Goal: Task Accomplishment & Management: Use online tool/utility

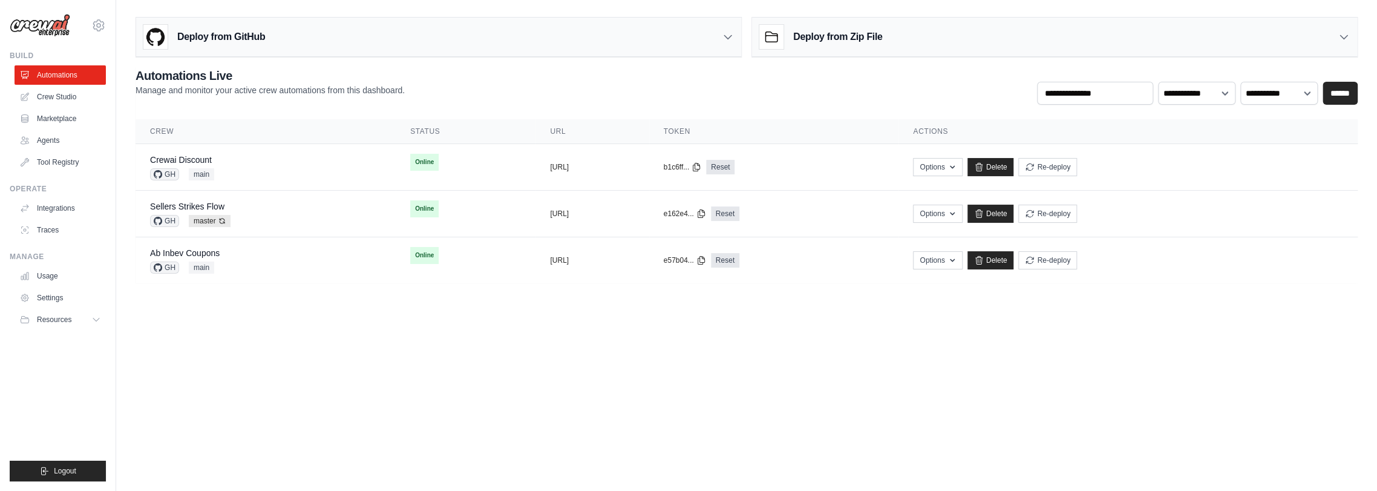
click at [491, 8] on main "**********" at bounding box center [746, 155] width 1261 height 310
click at [725, 44] on div "Deploy from GitHub" at bounding box center [438, 37] width 605 height 39
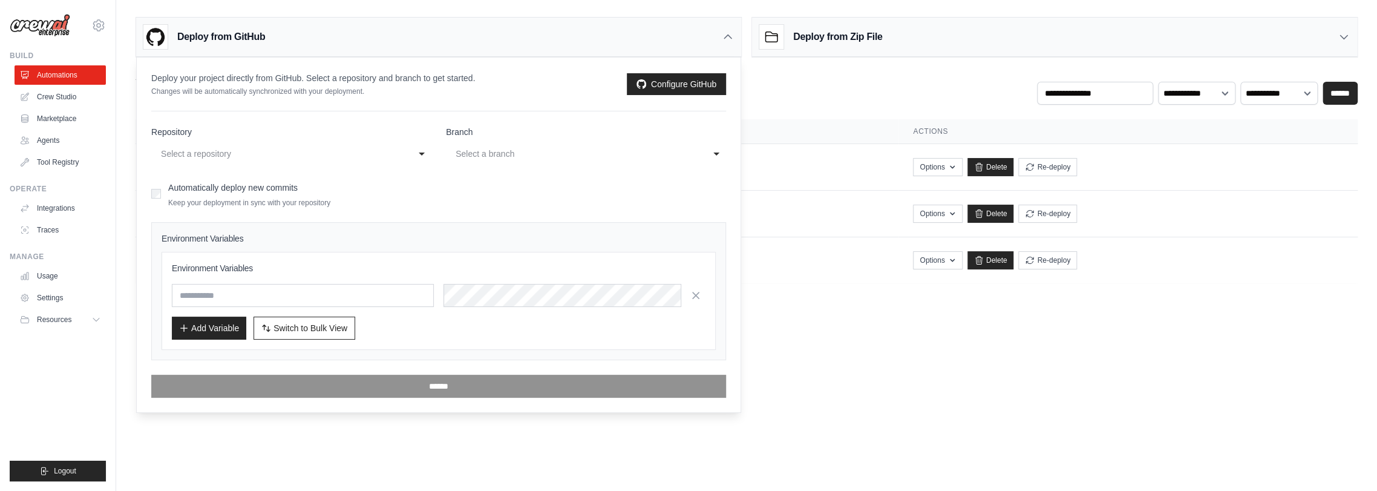
click at [786, 80] on div "**********" at bounding box center [747, 86] width 1222 height 38
click at [719, 38] on div "Deploy from GitHub" at bounding box center [438, 37] width 605 height 39
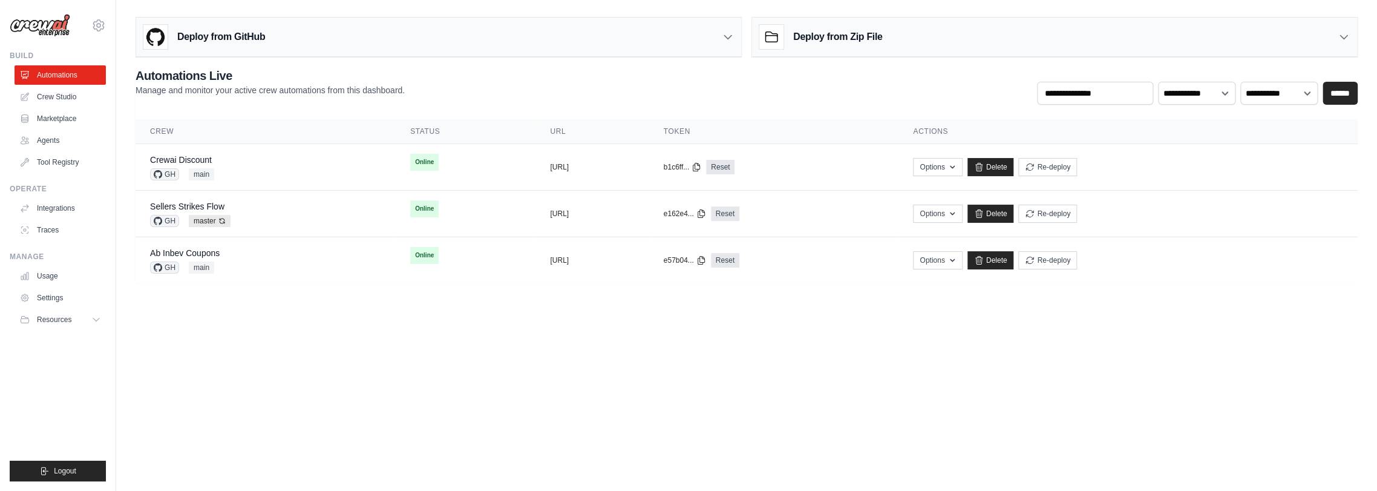
click at [677, 95] on div "**********" at bounding box center [747, 86] width 1222 height 38
click at [722, 42] on icon at bounding box center [728, 37] width 12 height 12
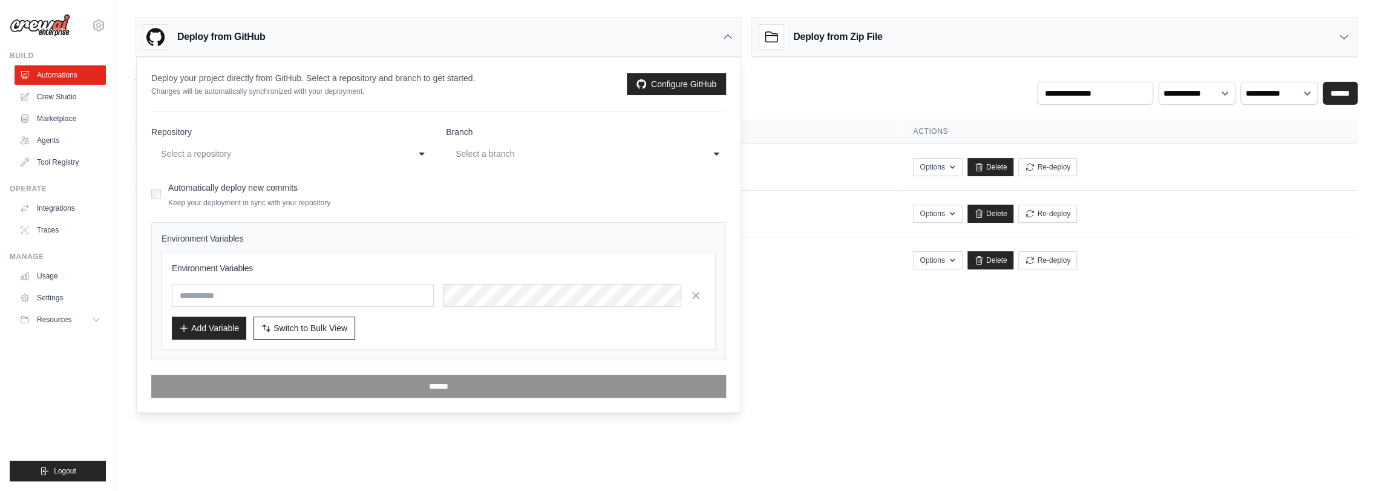
click at [722, 42] on icon at bounding box center [728, 37] width 12 height 12
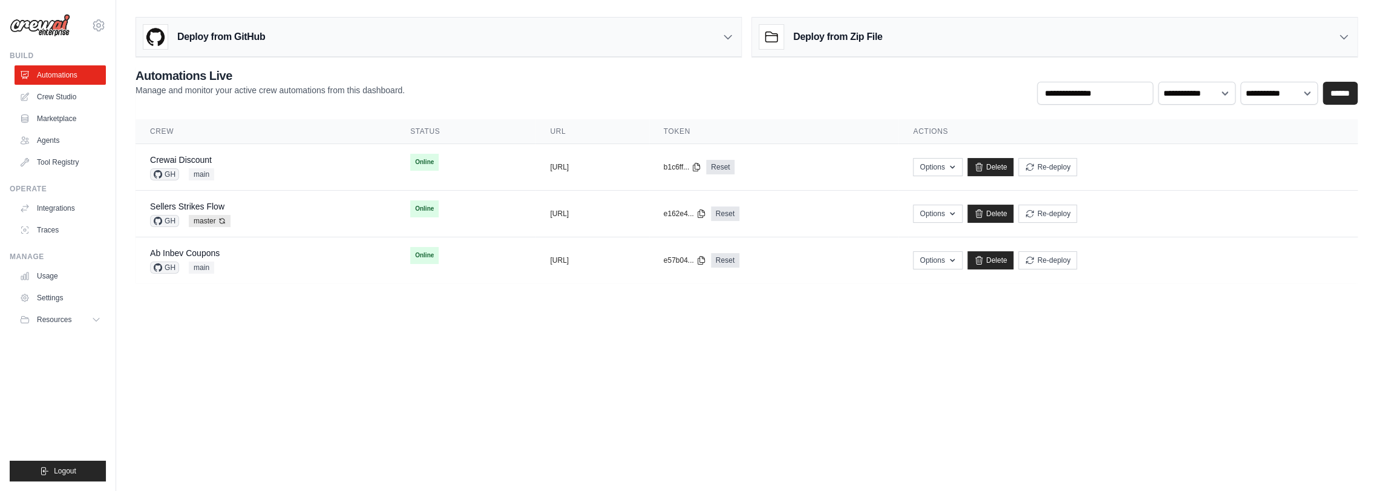
click at [757, 76] on div "**********" at bounding box center [747, 86] width 1222 height 38
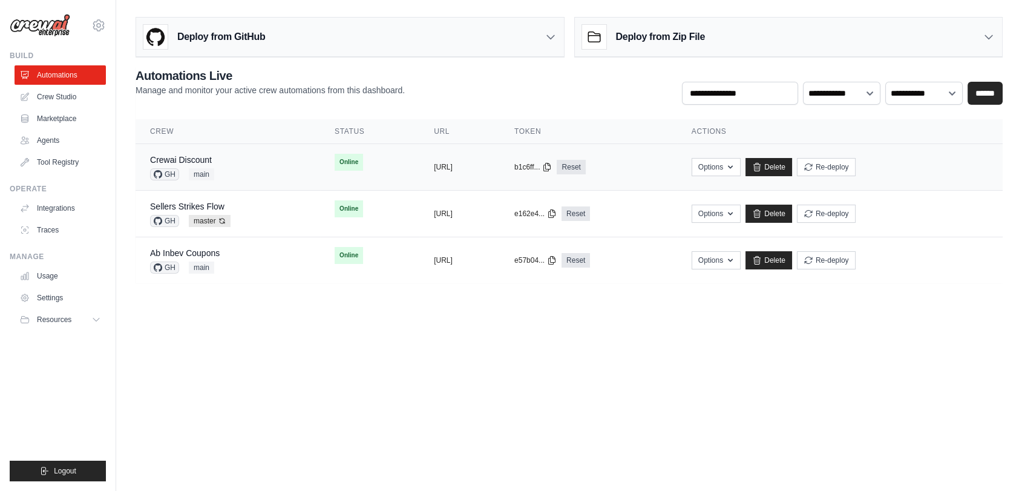
click at [270, 166] on div "Crewai Discount GH main" at bounding box center [227, 167] width 155 height 27
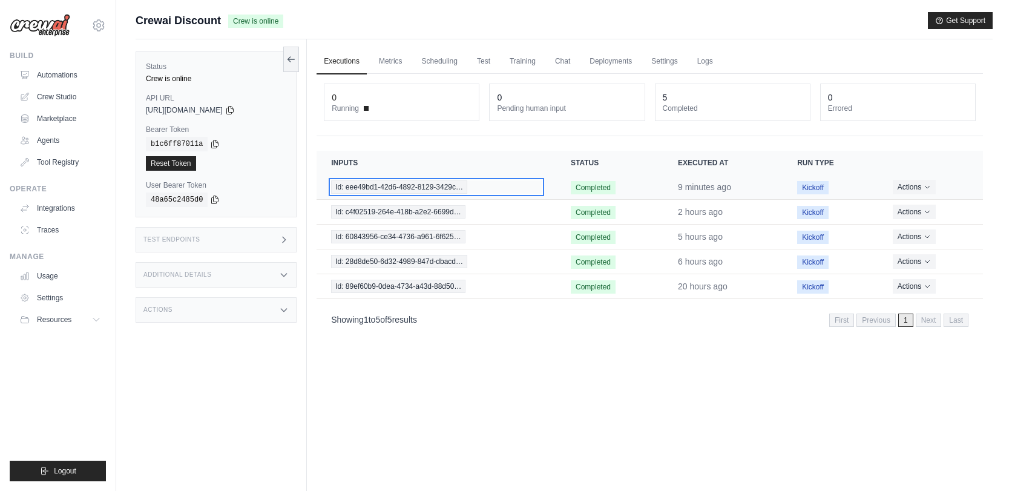
click at [415, 186] on span "Id: eee49bd1-42d6-4892-8129-3429c…" at bounding box center [399, 186] width 136 height 13
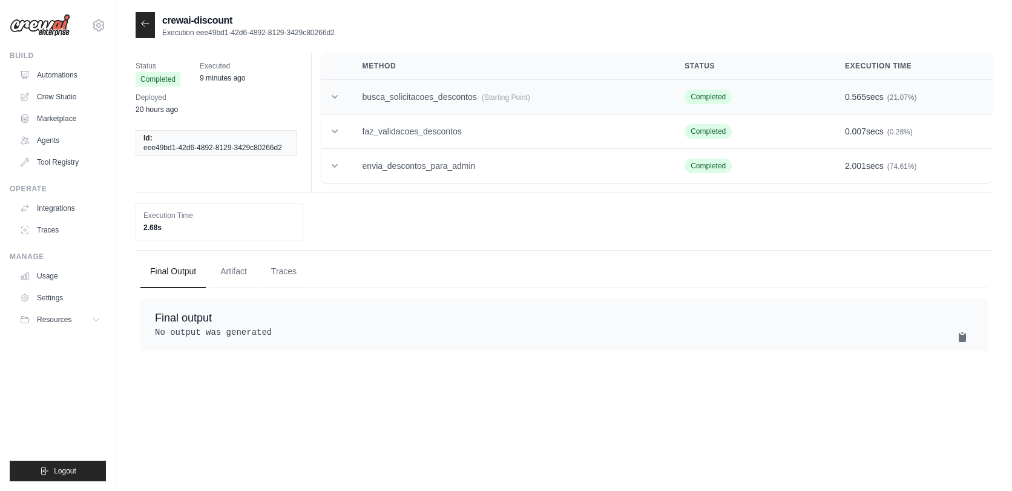
click at [442, 97] on td "busca_solicitacoes_descontos (Starting Point)" at bounding box center [509, 97] width 322 height 34
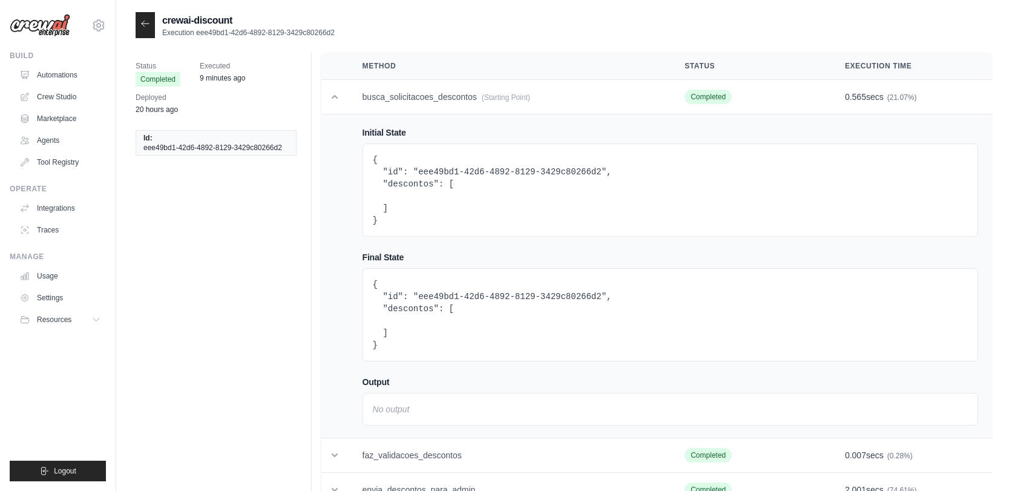
click at [141, 25] on icon at bounding box center [145, 24] width 10 height 10
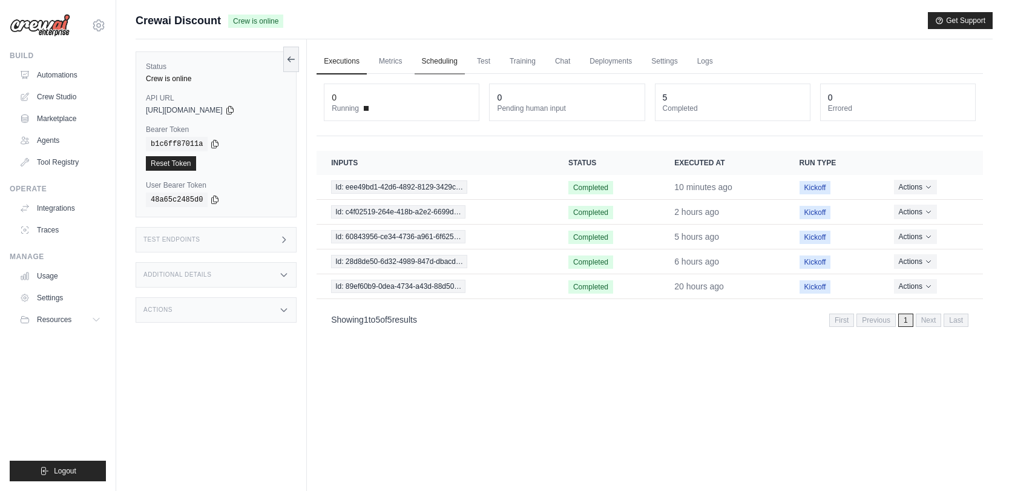
click at [425, 64] on link "Scheduling" at bounding box center [439, 61] width 50 height 25
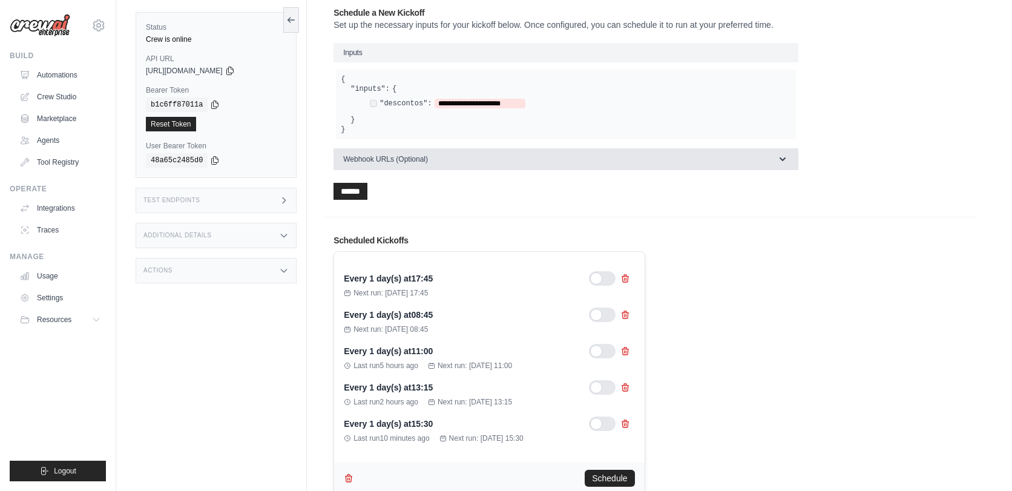
scroll to position [134, 0]
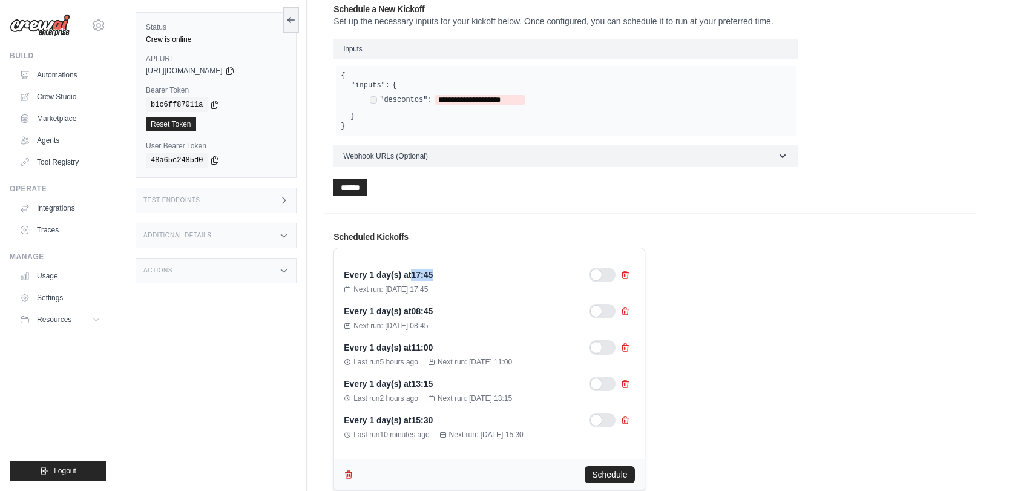
drag, startPoint x: 413, startPoint y: 274, endPoint x: 442, endPoint y: 275, distance: 28.4
click at [442, 275] on div "Every 1 day(s) at 17:45" at bounding box center [489, 274] width 290 height 15
click at [788, 224] on div "Scheduled Kickoffs Every 1 day(s) at 17:45 Next run: Aug 29, 2025 17:45 Every 1…" at bounding box center [650, 361] width 652 height 280
click at [289, 21] on icon at bounding box center [291, 20] width 10 height 10
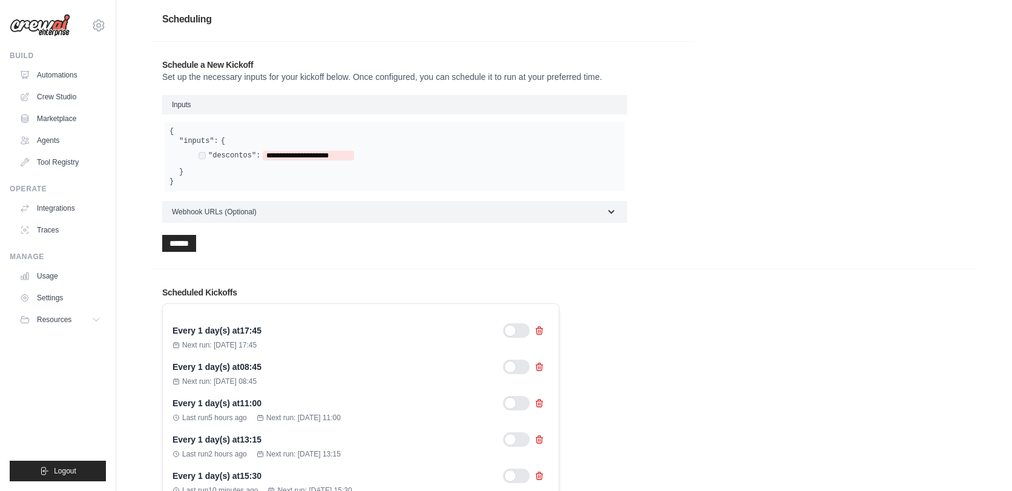
scroll to position [0, 0]
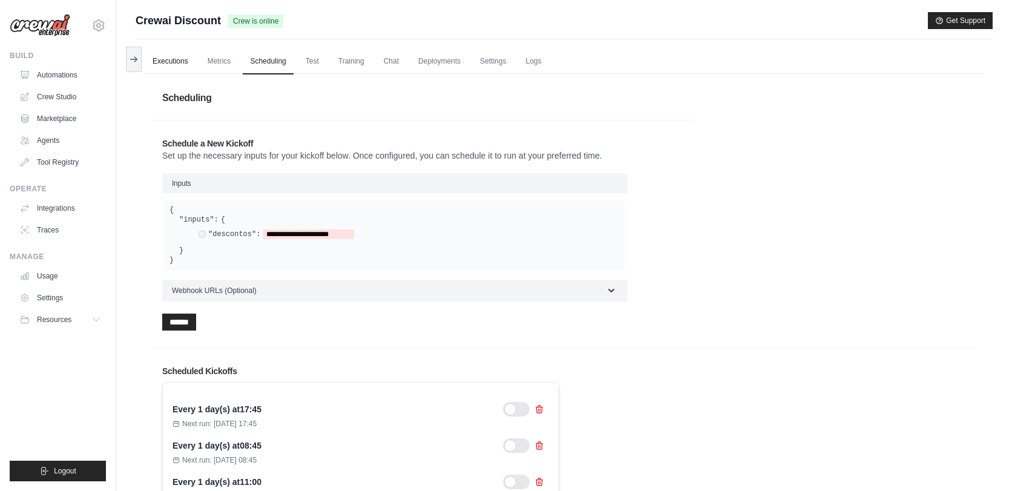
click at [164, 59] on link "Executions" at bounding box center [170, 61] width 50 height 25
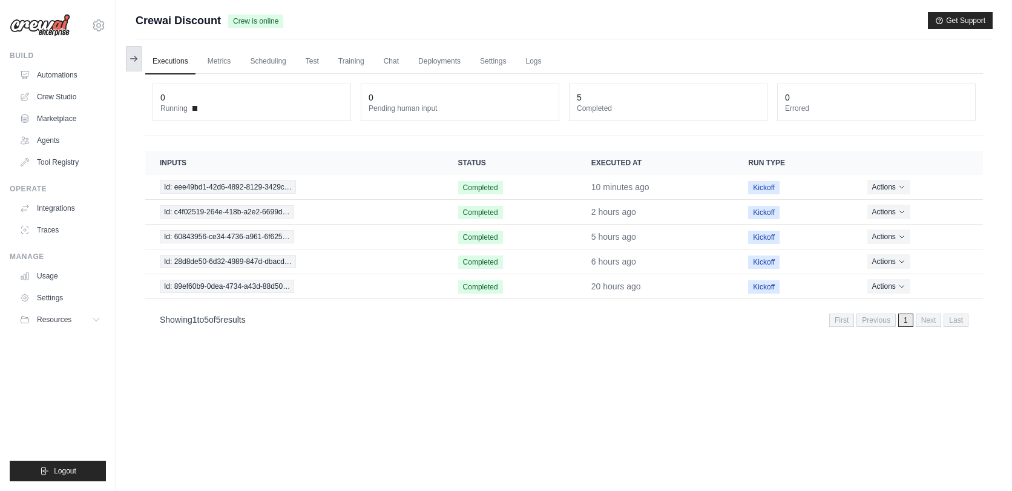
click at [134, 64] on button at bounding box center [134, 58] width 16 height 25
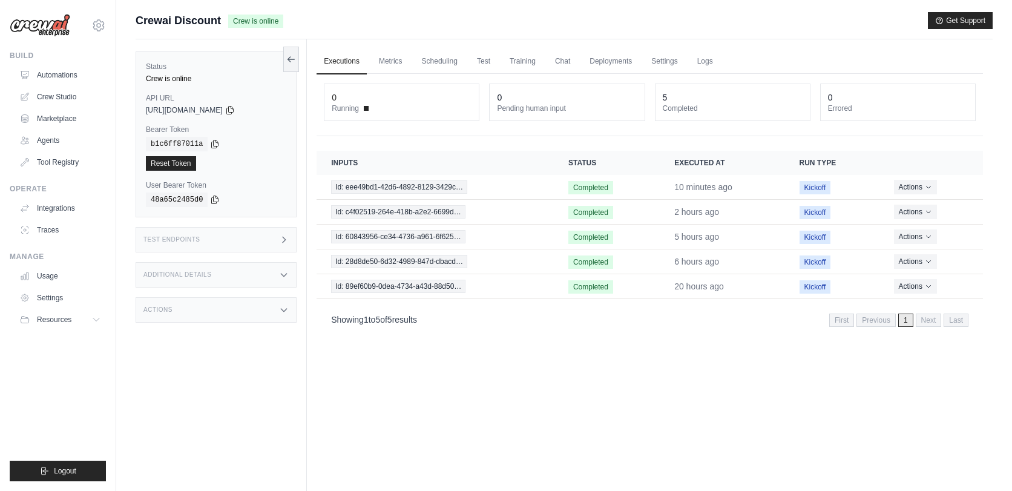
click at [218, 243] on div "Test Endpoints" at bounding box center [216, 239] width 161 height 25
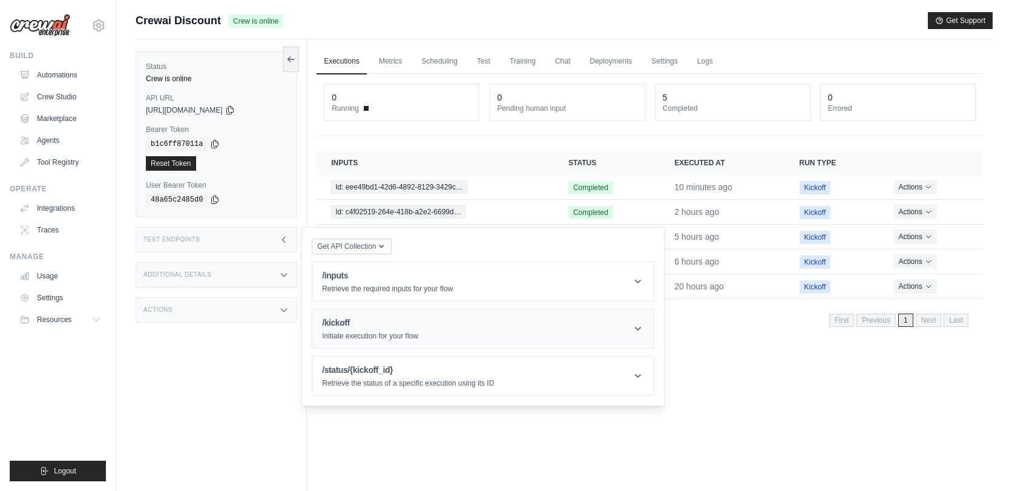
click at [353, 318] on h1 "/kickoff" at bounding box center [370, 322] width 96 height 12
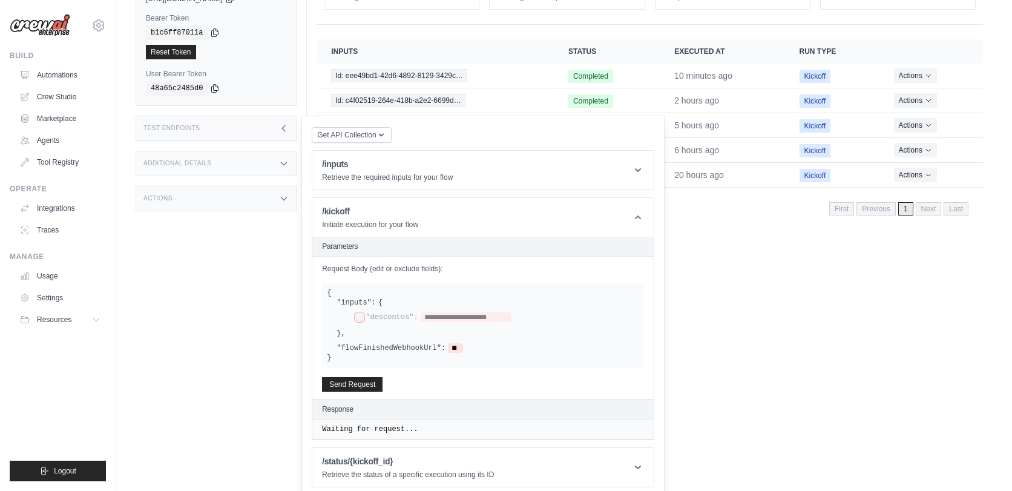
scroll to position [117, 0]
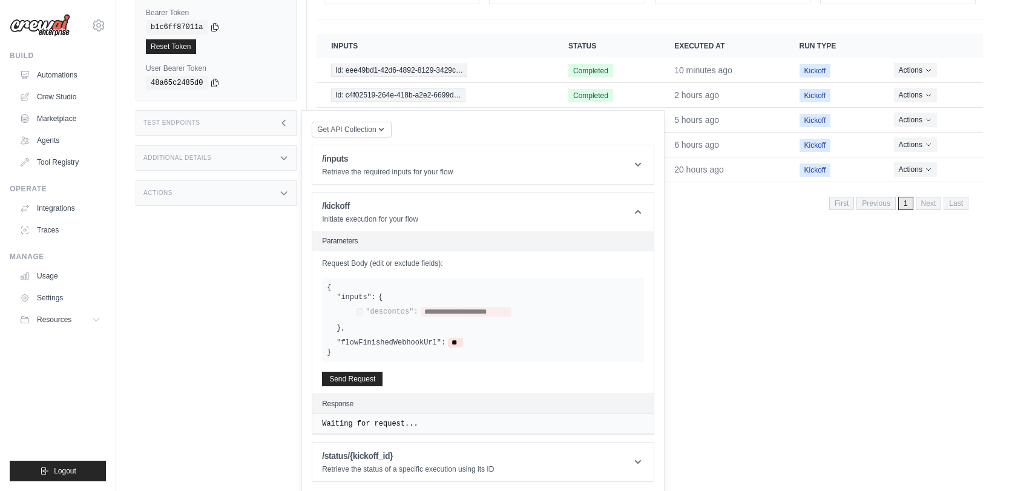
click at [355, 310] on div "**********" at bounding box center [492, 312] width 293 height 11
click at [368, 371] on button "Send Request" at bounding box center [352, 378] width 60 height 15
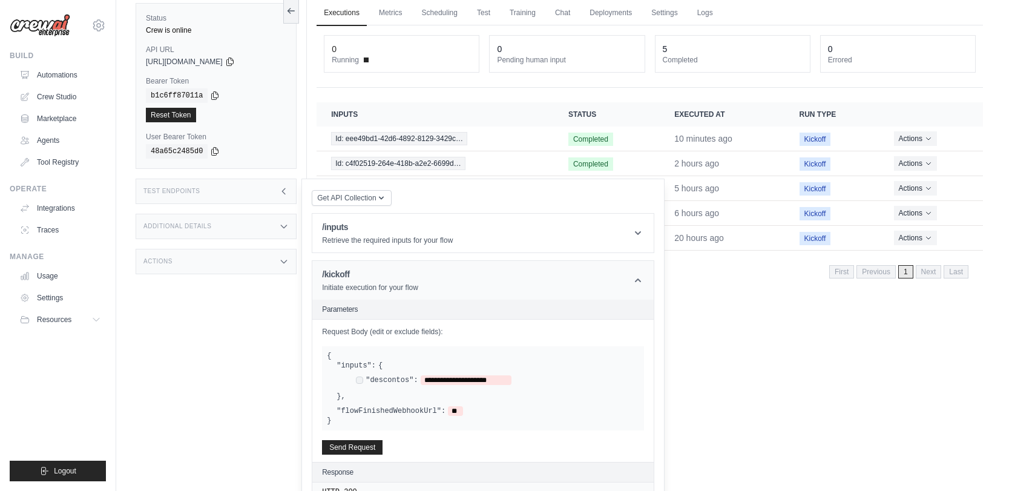
scroll to position [0, 0]
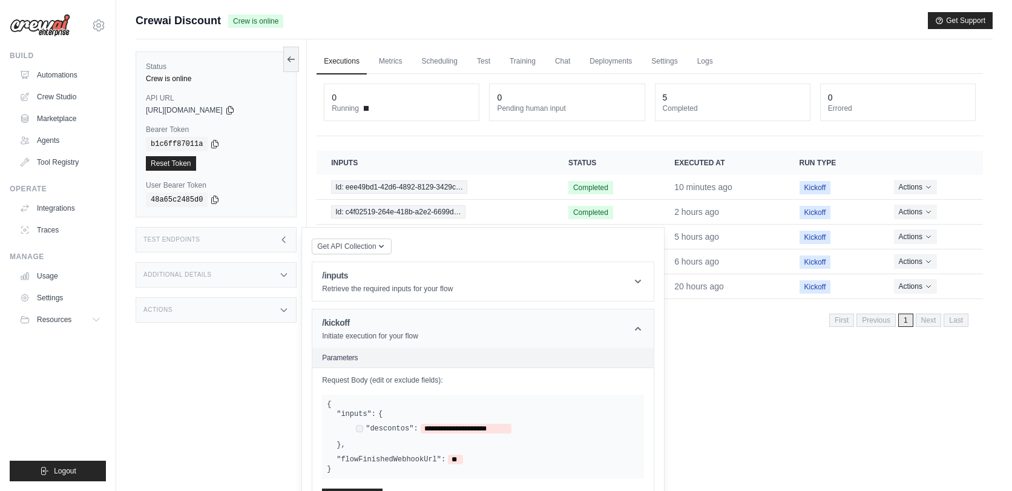
click at [509, 330] on header "/kickoff Initiate execution for your flow" at bounding box center [482, 328] width 341 height 39
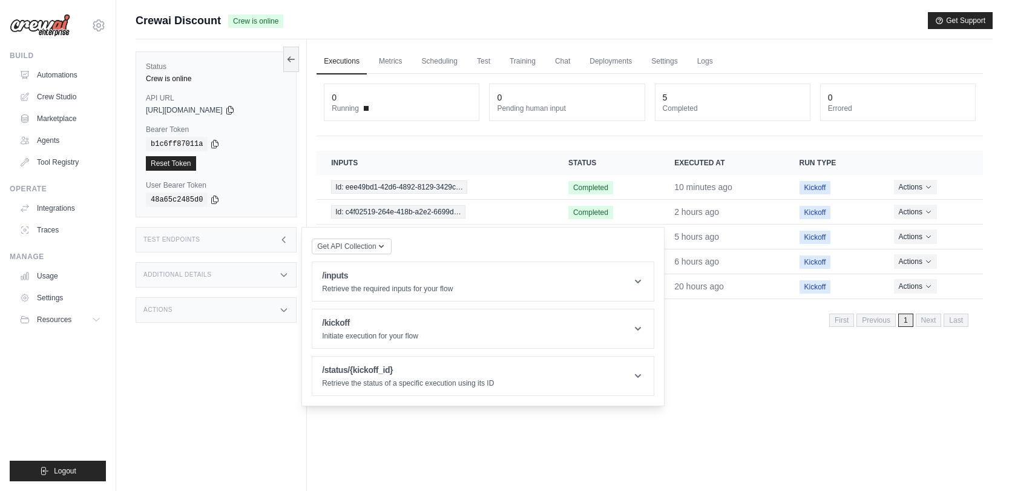
click at [803, 45] on div "Executions Metrics Scheduling Test Training Chat Deployments Settings Logs 0 Ru…" at bounding box center [649, 284] width 685 height 491
click at [430, 62] on link "Scheduling" at bounding box center [439, 61] width 50 height 25
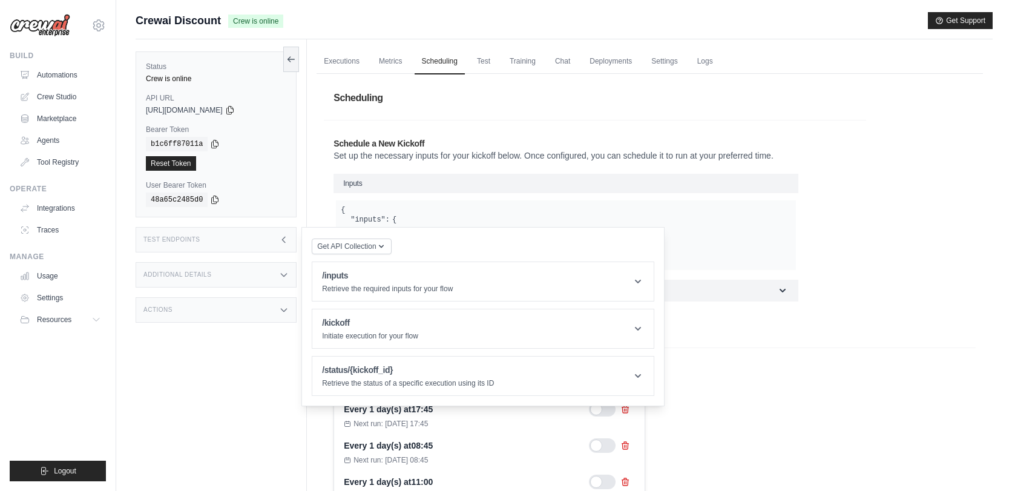
click at [281, 241] on icon at bounding box center [284, 240] width 10 height 10
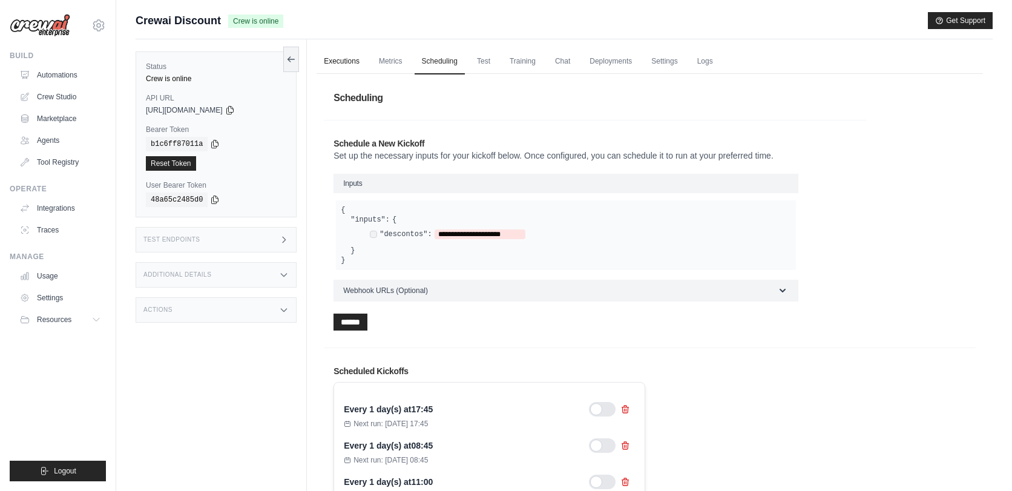
click at [353, 60] on link "Executions" at bounding box center [341, 61] width 50 height 25
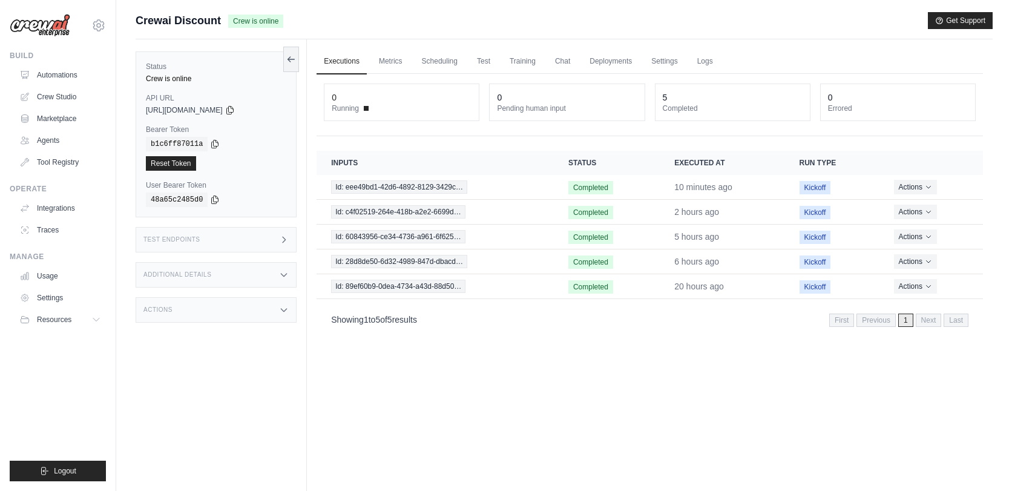
click at [508, 369] on div "Executions Metrics Scheduling Test Training Chat Deployments Settings Logs 0 Ru…" at bounding box center [649, 284] width 685 height 491
click at [236, 235] on div "Test Endpoints" at bounding box center [216, 239] width 161 height 25
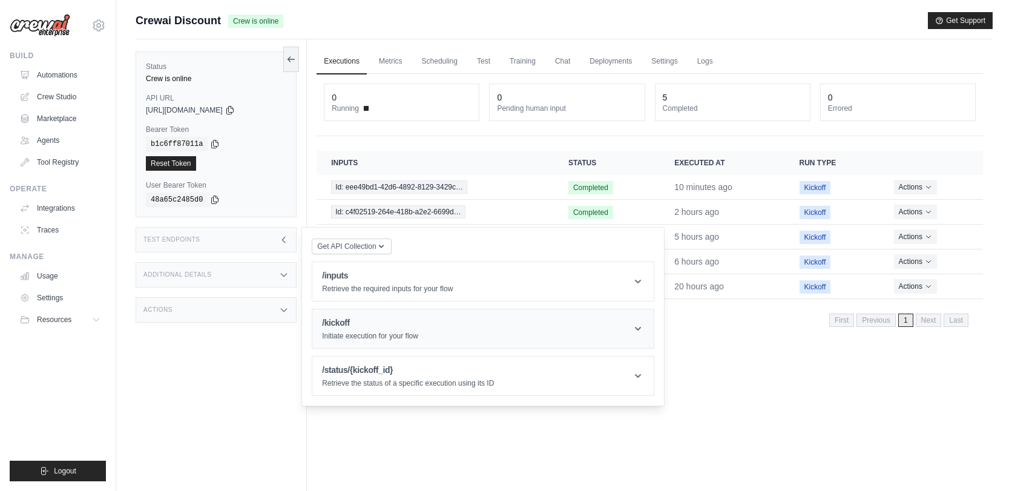
click at [410, 325] on h1 "/kickoff" at bounding box center [370, 322] width 96 height 12
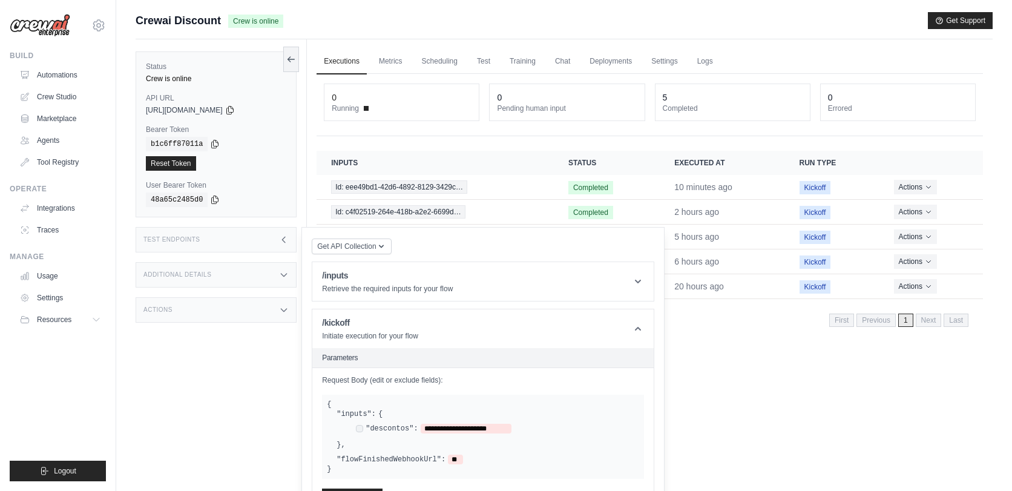
click at [732, 326] on div "Showing 1 to 5 of 5 results First Previous 1 Next Last" at bounding box center [649, 319] width 666 height 31
click at [281, 243] on icon at bounding box center [284, 240] width 10 height 10
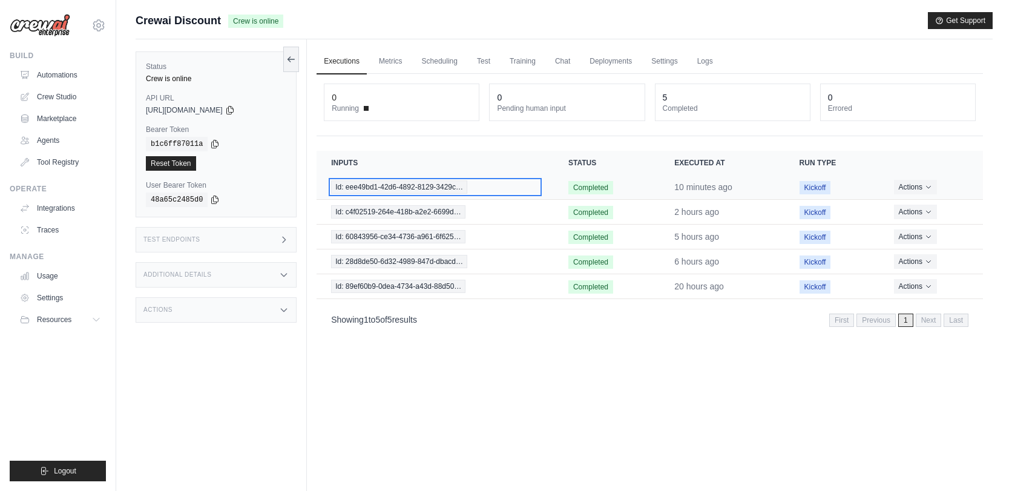
click at [436, 183] on span "Id: eee49bd1-42d6-4892-8129-3429c…" at bounding box center [399, 186] width 136 height 13
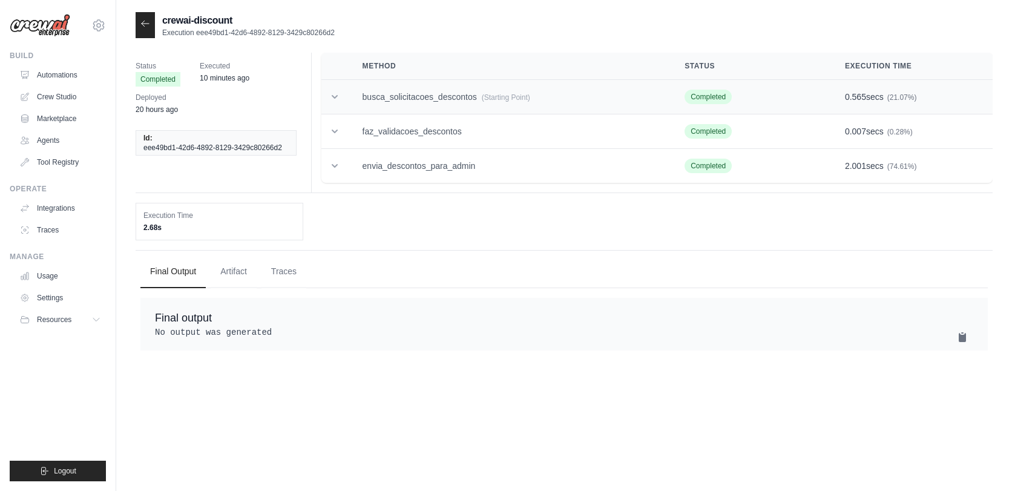
click at [425, 93] on td "busca_solicitacoes_descontos (Starting Point)" at bounding box center [509, 97] width 322 height 34
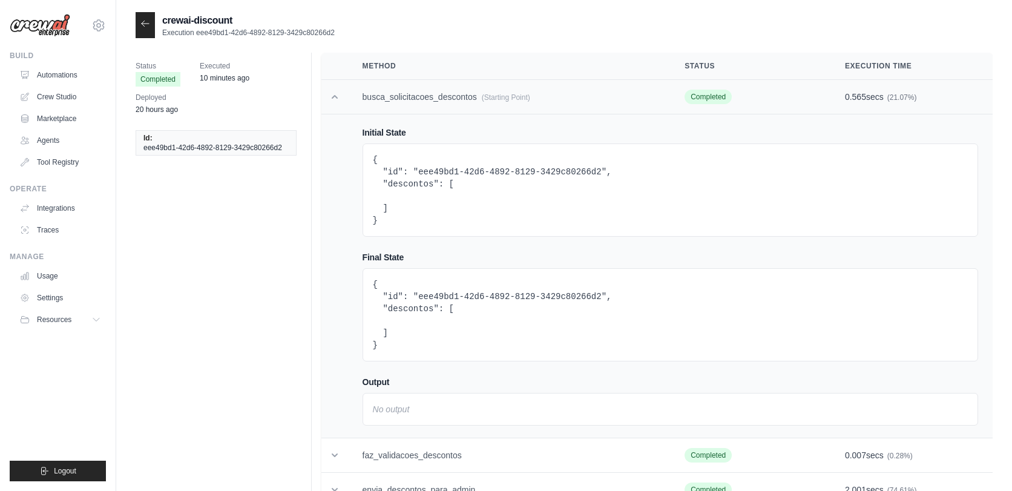
click at [431, 107] on td "busca_solicitacoes_descontos (Starting Point)" at bounding box center [509, 97] width 322 height 34
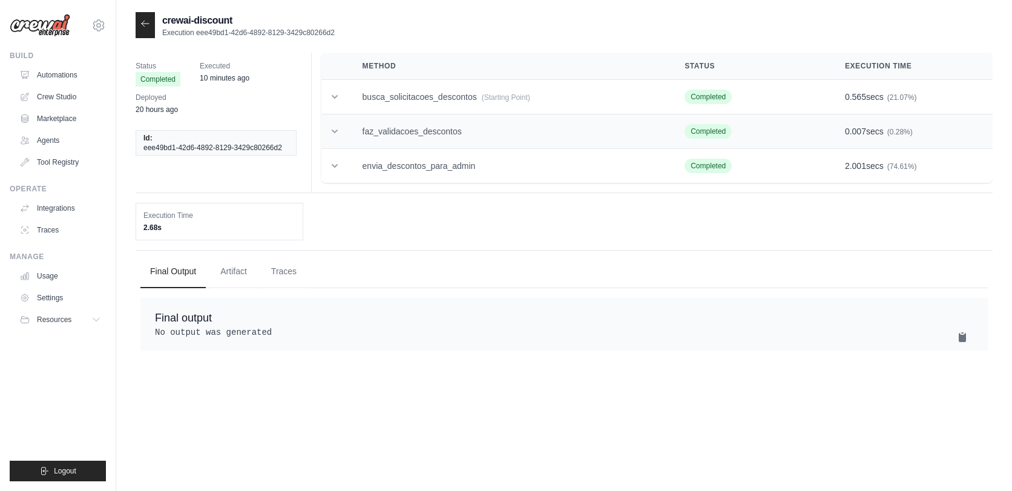
click at [422, 140] on td "faz_validacoes_descontos" at bounding box center [509, 131] width 322 height 34
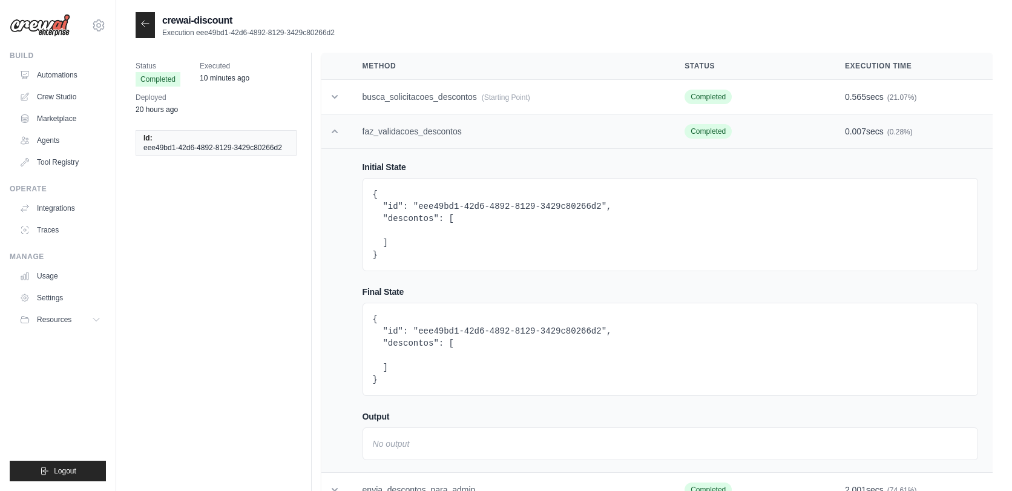
click at [423, 140] on td "faz_validacoes_descontos" at bounding box center [509, 131] width 322 height 34
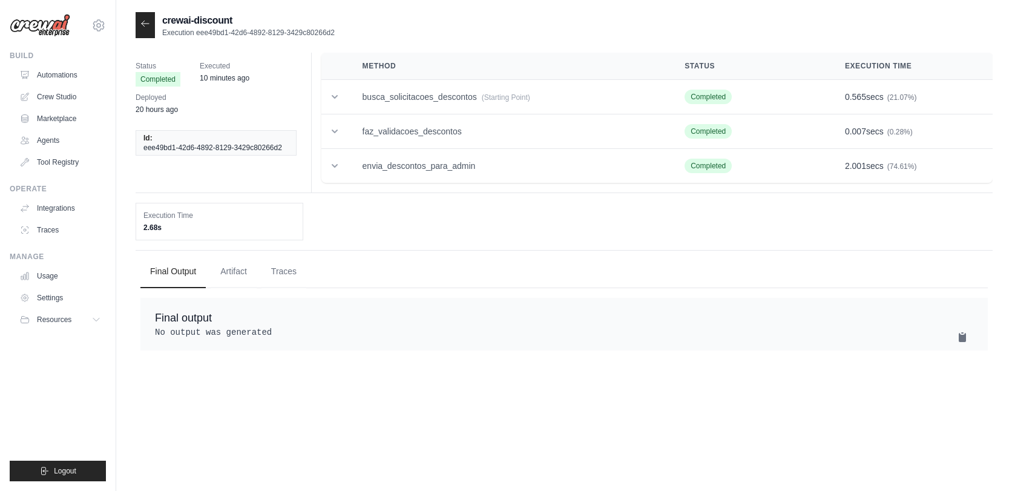
click at [141, 25] on icon at bounding box center [145, 24] width 10 height 10
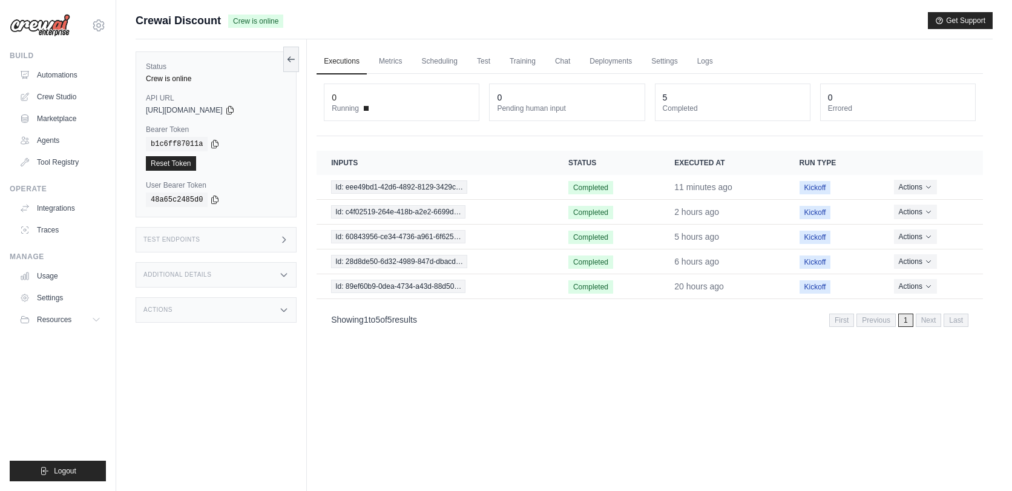
click at [234, 277] on div "Additional Details" at bounding box center [216, 274] width 161 height 25
click at [246, 237] on div "Test Endpoints" at bounding box center [216, 239] width 161 height 25
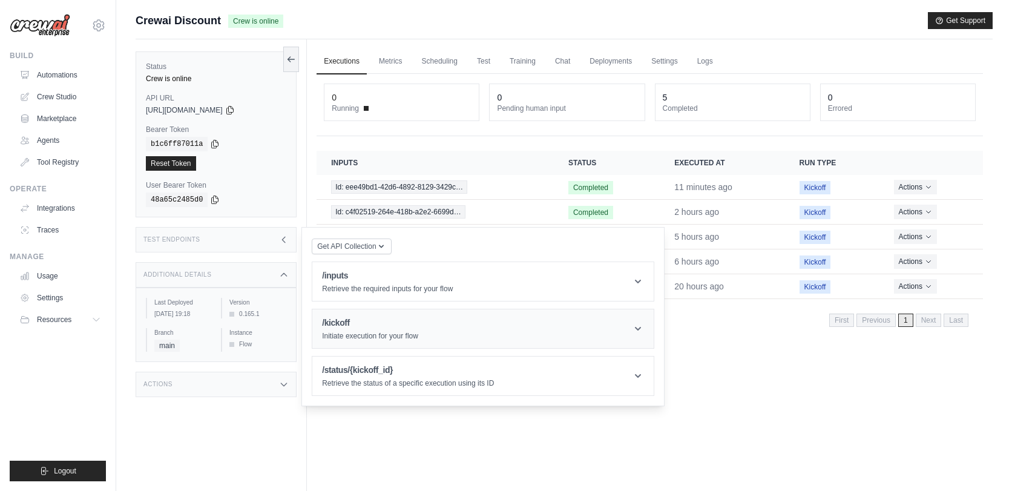
click at [400, 322] on h1 "/kickoff" at bounding box center [370, 322] width 96 height 12
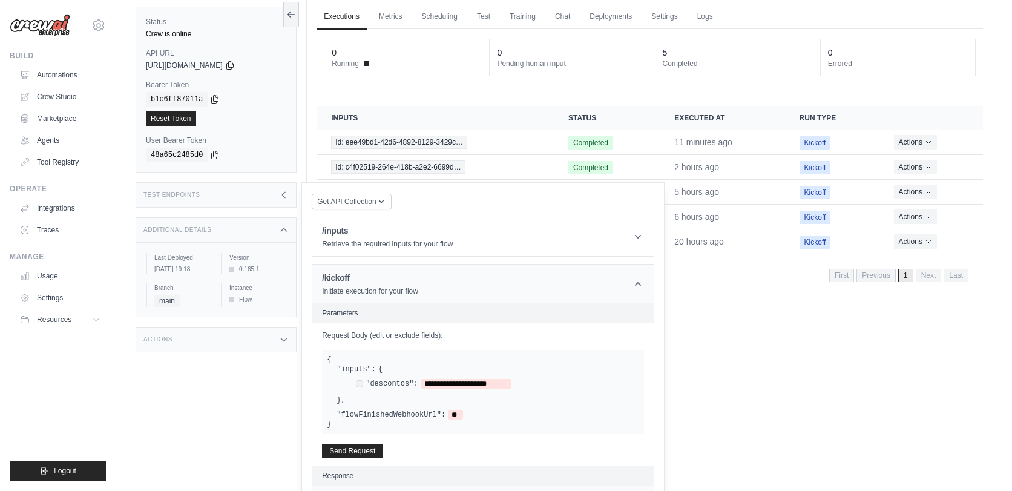
scroll to position [117, 0]
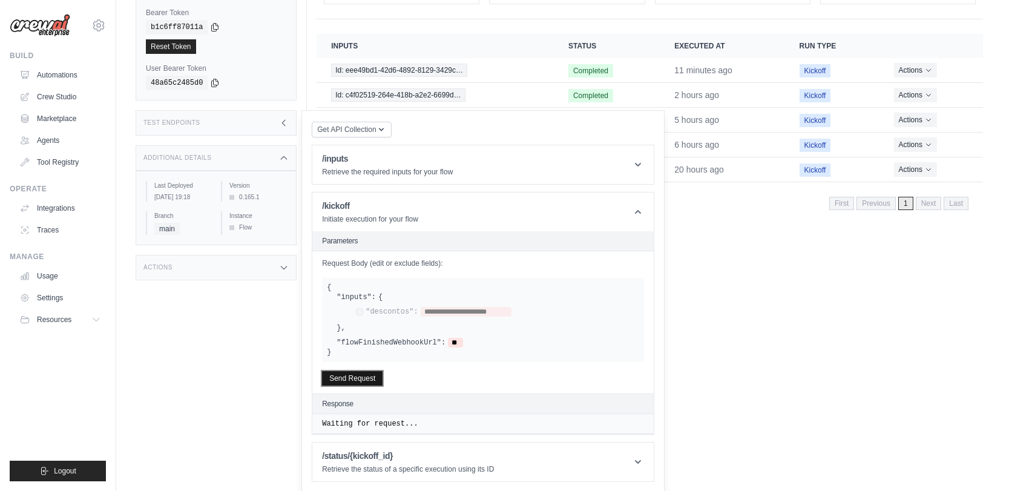
click at [363, 374] on button "Send Request" at bounding box center [352, 378] width 60 height 15
click at [640, 212] on icon at bounding box center [638, 212] width 6 height 4
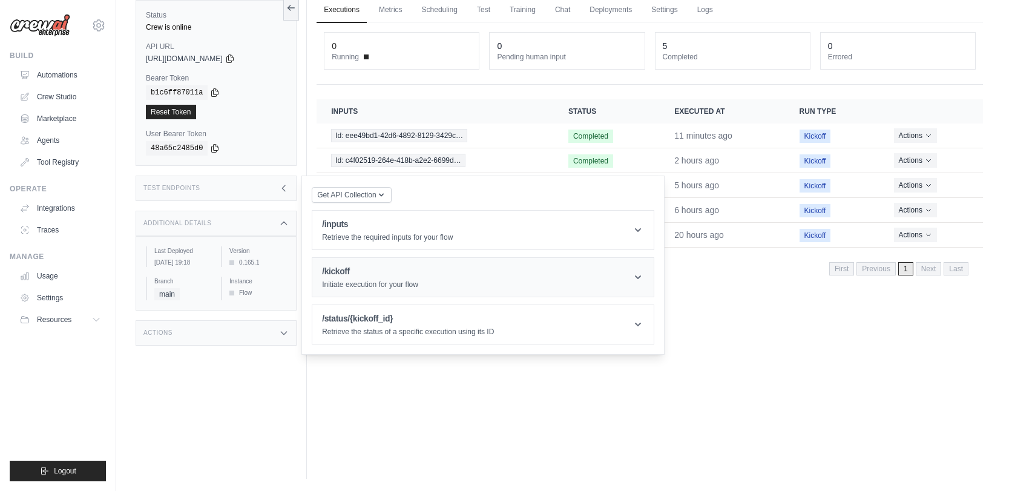
scroll to position [51, 0]
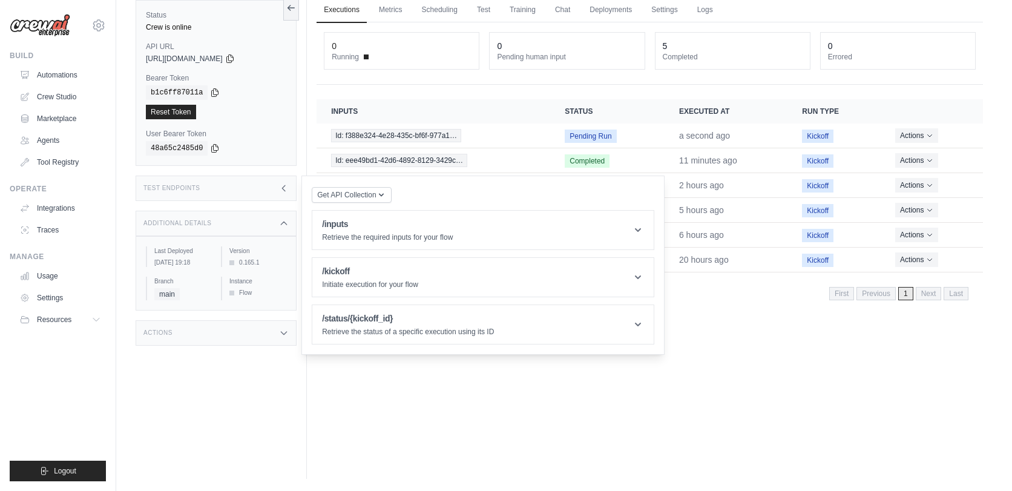
click at [731, 309] on div "Executions Metrics Scheduling Test Training Chat Deployments Settings Logs 0 Ru…" at bounding box center [649, 233] width 685 height 491
click at [283, 186] on icon at bounding box center [284, 187] width 3 height 5
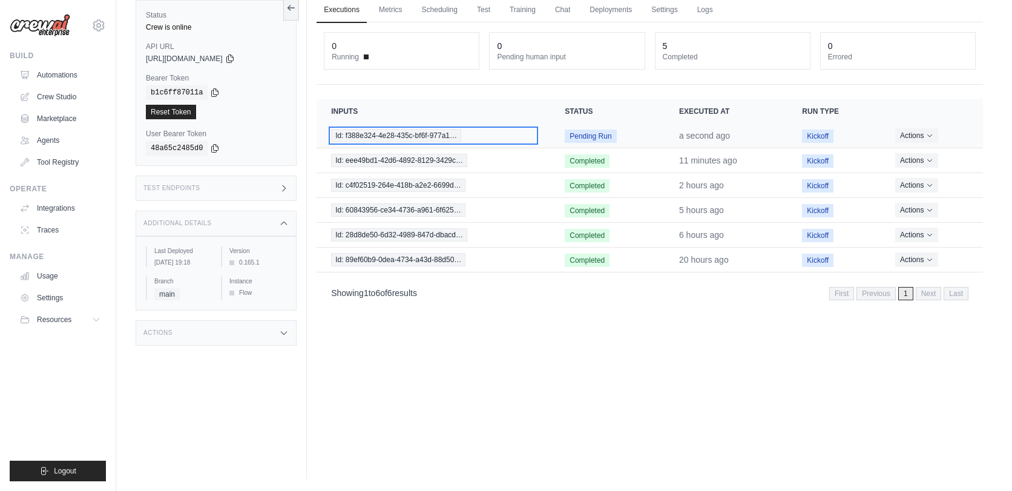
click at [394, 132] on span "Id: f388e324-4e28-435c-bf6f-977a1…" at bounding box center [396, 135] width 130 height 13
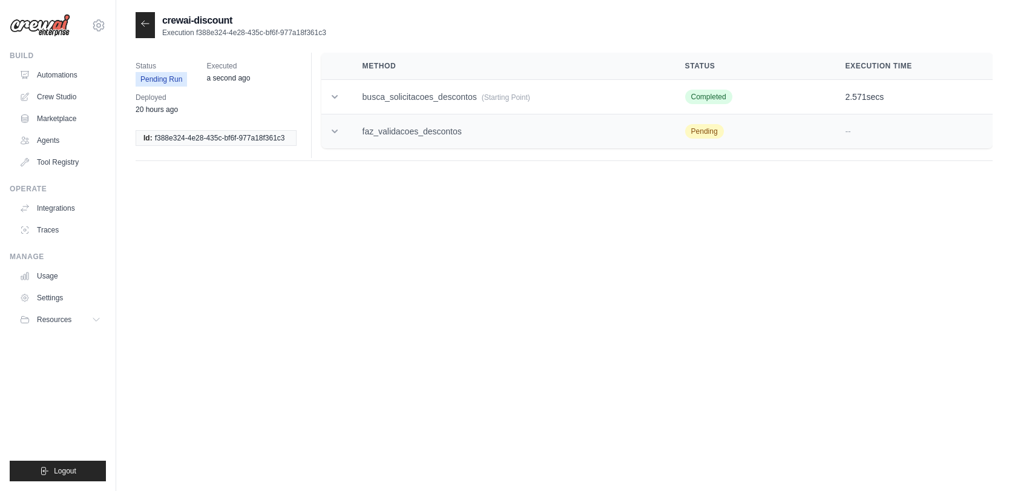
click at [438, 130] on td "faz_validacoes_descontos" at bounding box center [509, 131] width 322 height 34
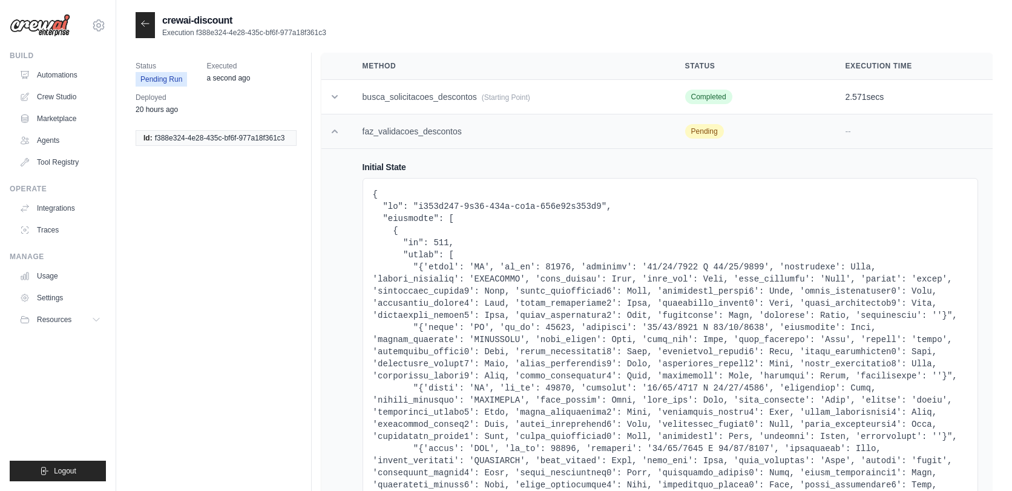
click at [452, 140] on td "faz_validacoes_descontos" at bounding box center [509, 131] width 322 height 34
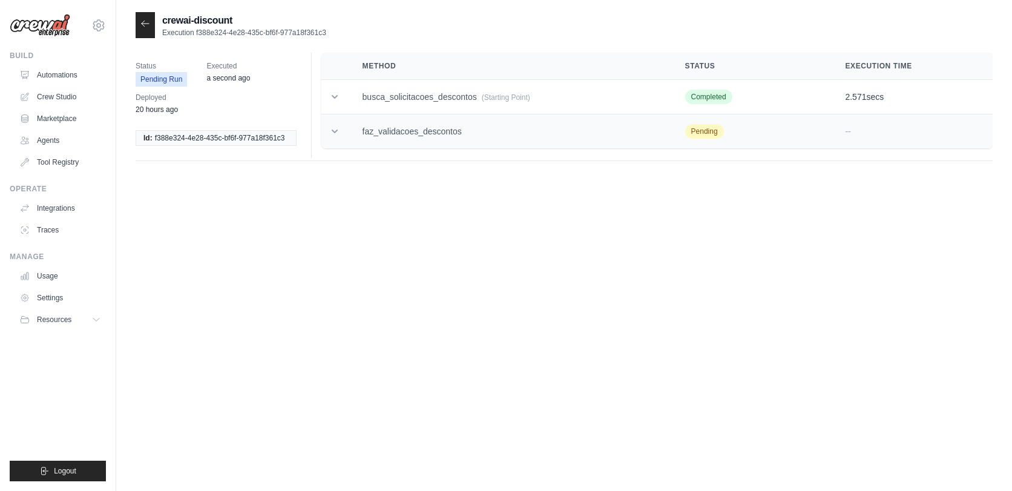
click at [453, 139] on td "faz_validacoes_descontos" at bounding box center [509, 131] width 322 height 34
click at [382, 118] on td "faz_validacoes_descontos" at bounding box center [509, 131] width 322 height 34
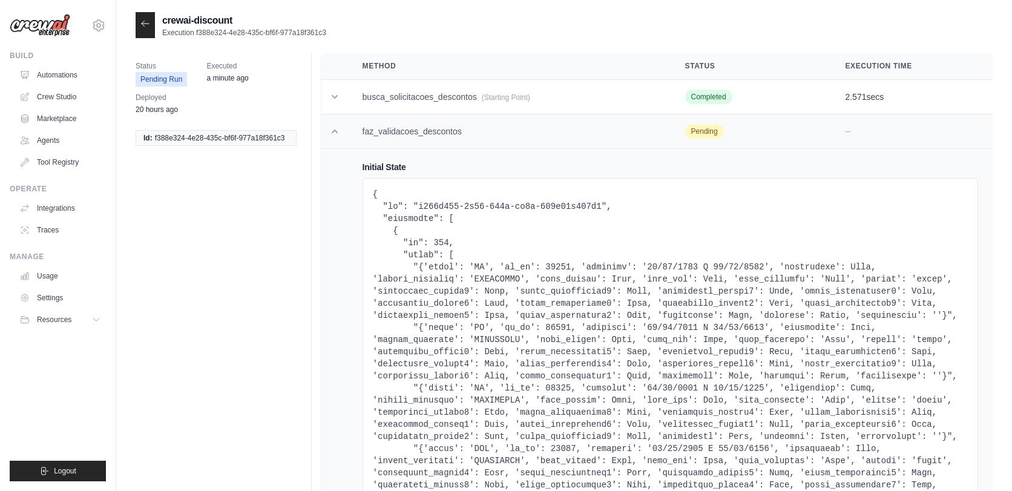
click at [398, 120] on td "faz_validacoes_descontos" at bounding box center [509, 131] width 322 height 34
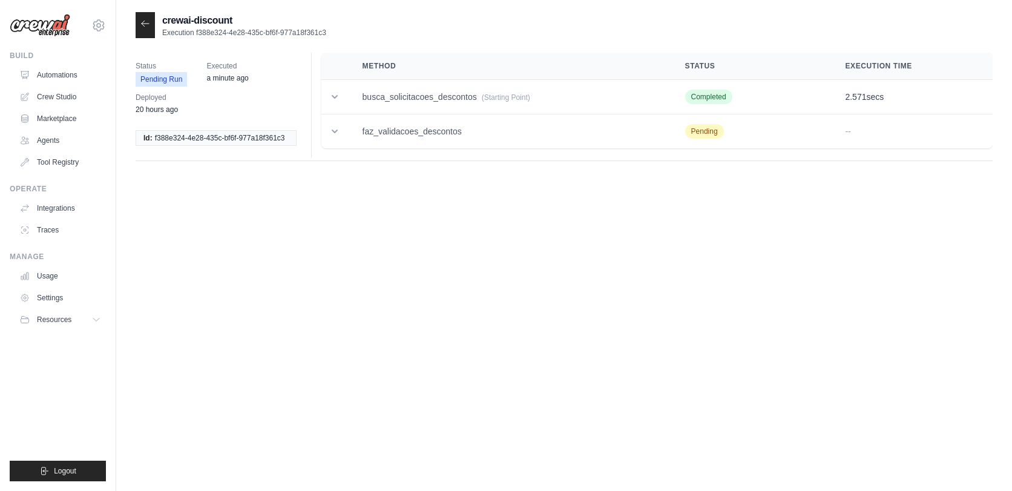
click at [144, 24] on icon at bounding box center [145, 23] width 7 height 5
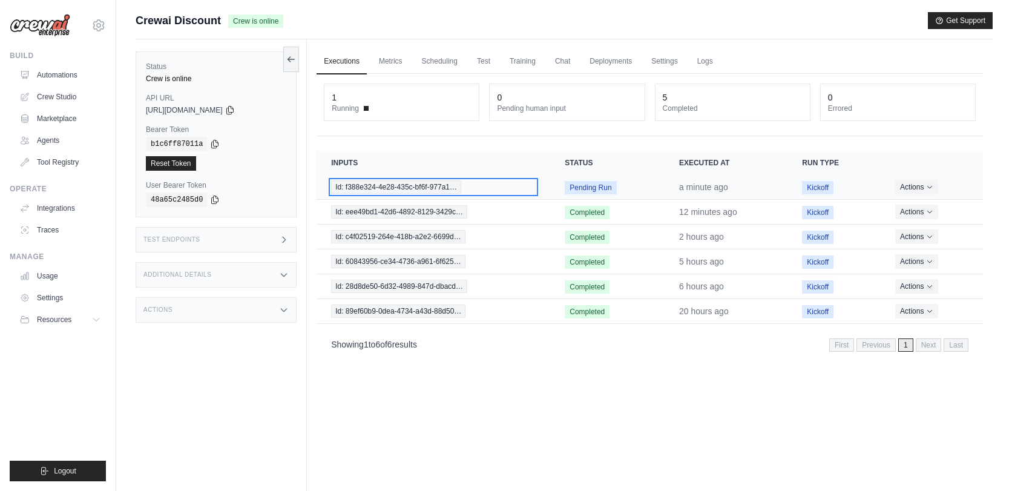
click at [408, 180] on span "Id: f388e324-4e28-435c-bf6f-977a1…" at bounding box center [396, 186] width 130 height 13
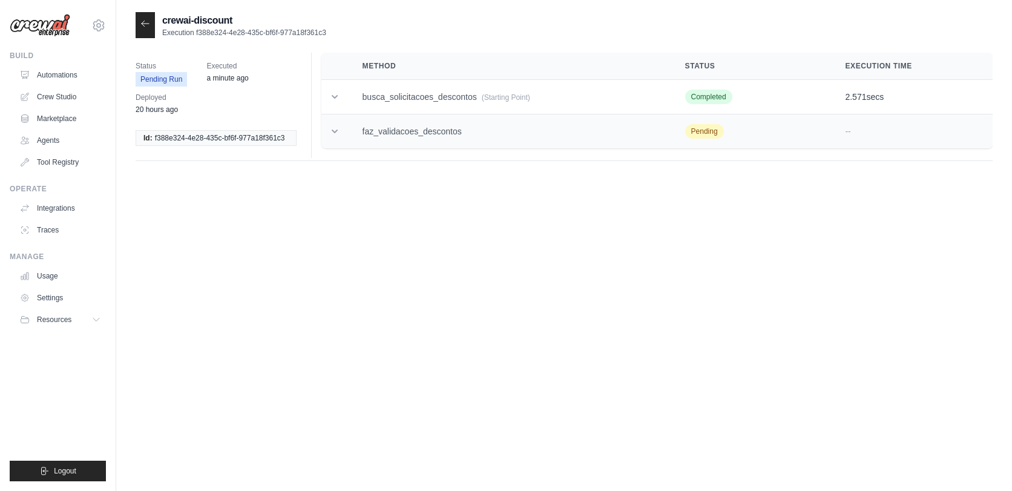
click at [455, 127] on td "faz_validacoes_descontos" at bounding box center [509, 131] width 322 height 34
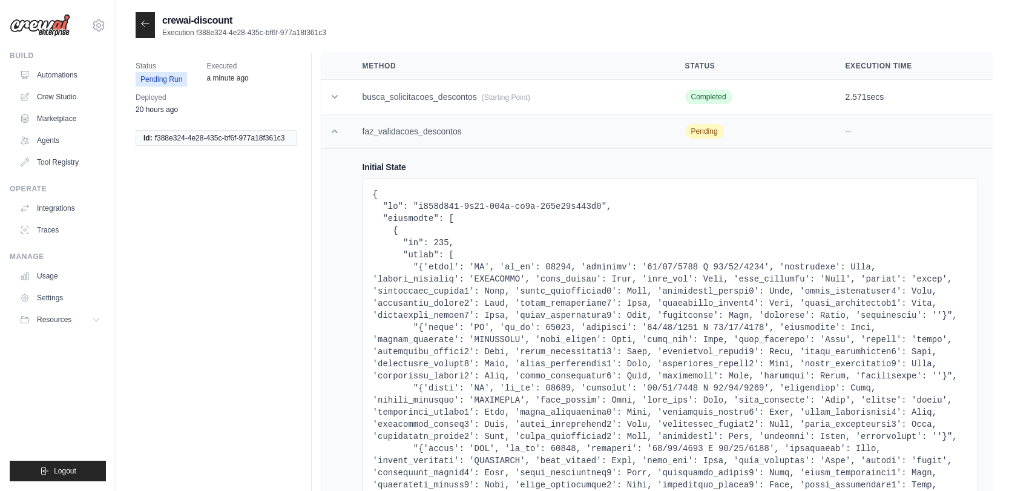
click at [424, 126] on td "faz_validacoes_descontos" at bounding box center [509, 131] width 322 height 34
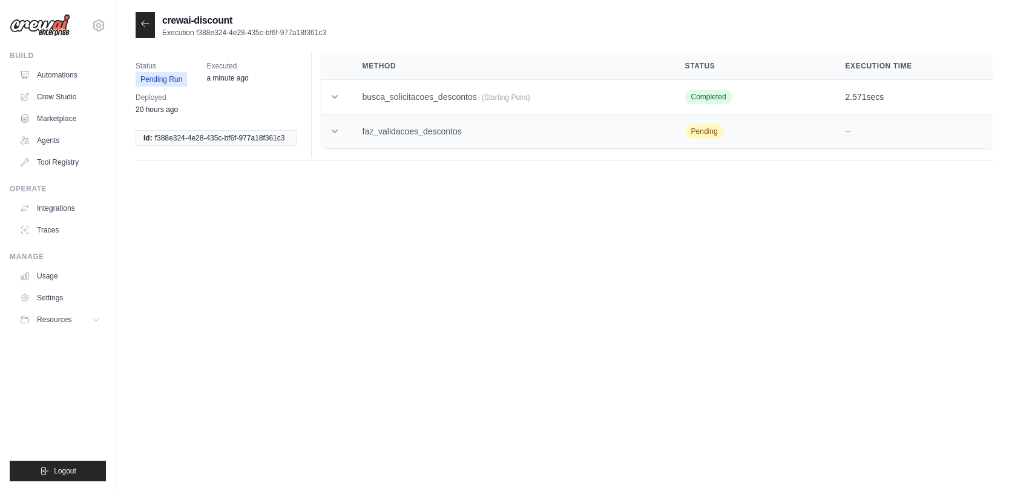
click at [424, 126] on td "faz_validacoes_descontos" at bounding box center [509, 131] width 322 height 34
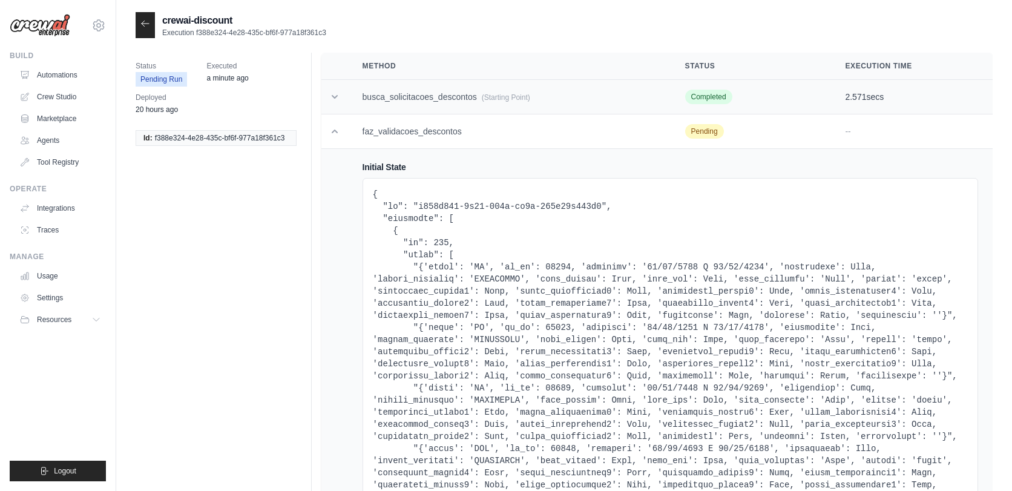
click at [426, 97] on td "busca_solicitacoes_descontos (Starting Point)" at bounding box center [509, 97] width 322 height 34
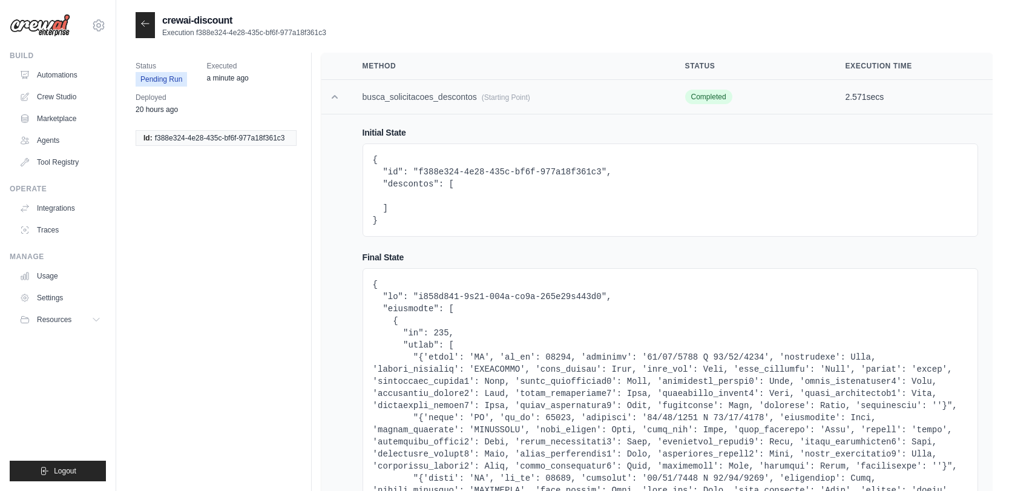
click at [428, 95] on td "busca_solicitacoes_descontos (Starting Point)" at bounding box center [509, 97] width 322 height 34
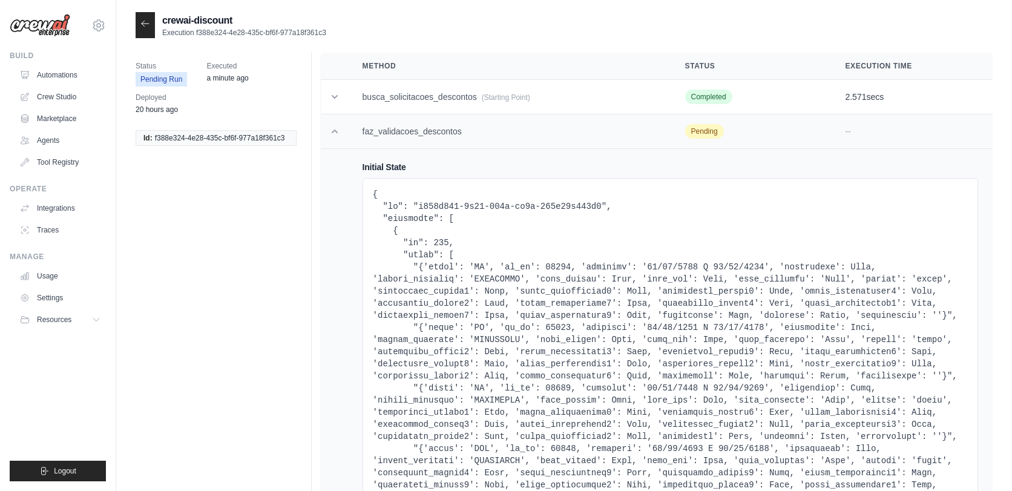
click at [421, 126] on td "faz_validacoes_descontos" at bounding box center [509, 131] width 322 height 34
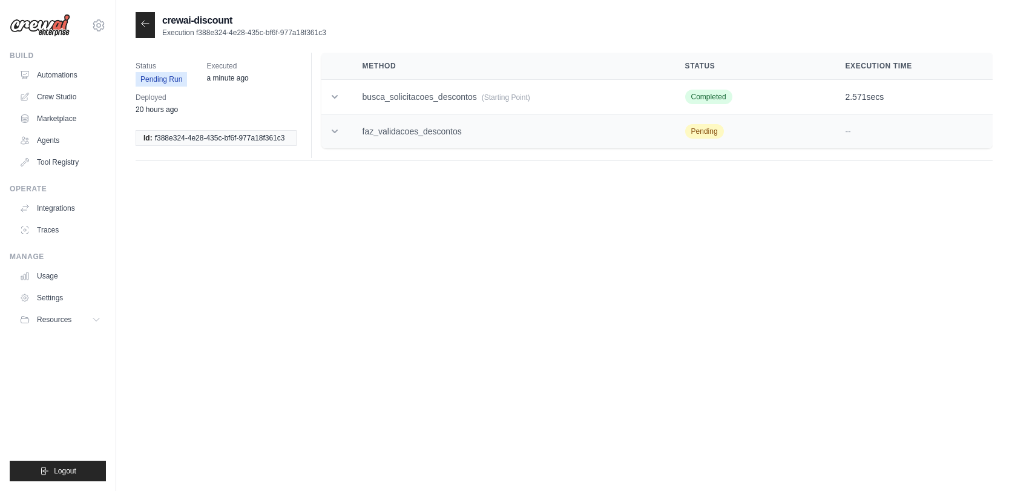
click at [450, 128] on td "faz_validacoes_descontos" at bounding box center [509, 131] width 322 height 34
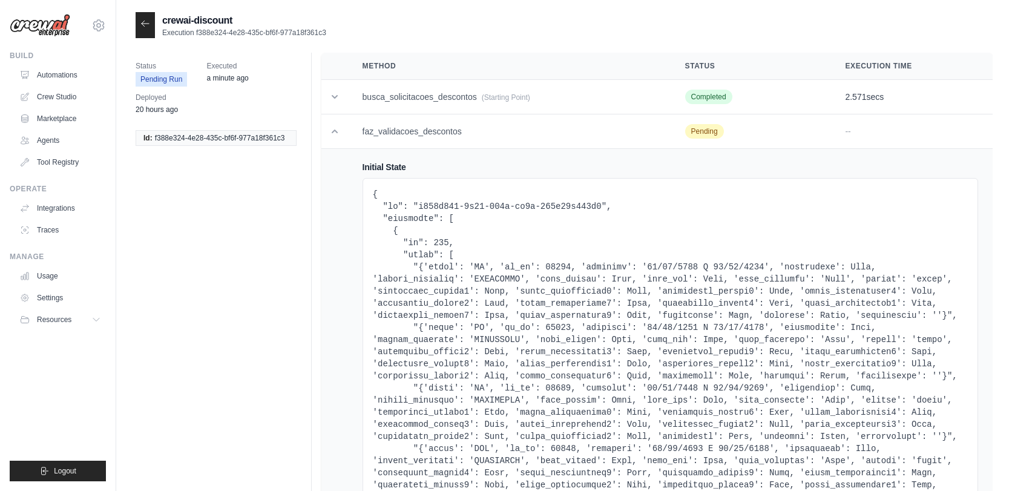
click at [145, 22] on icon at bounding box center [145, 24] width 10 height 10
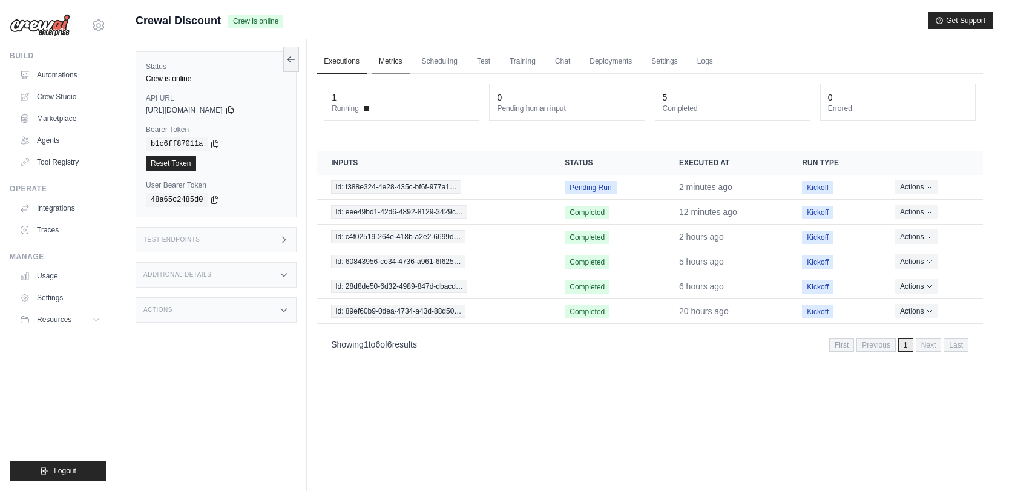
click at [392, 57] on link "Metrics" at bounding box center [390, 61] width 38 height 25
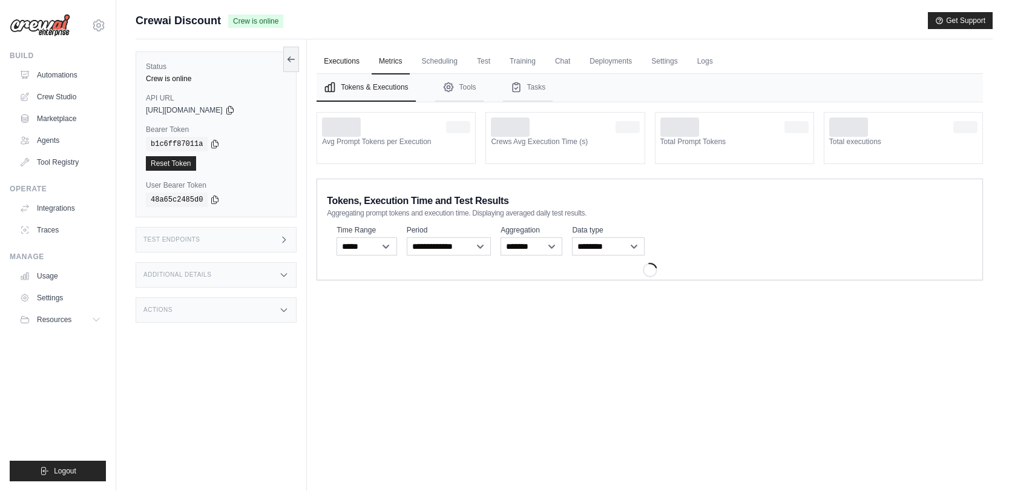
click at [339, 59] on link "Executions" at bounding box center [341, 61] width 50 height 25
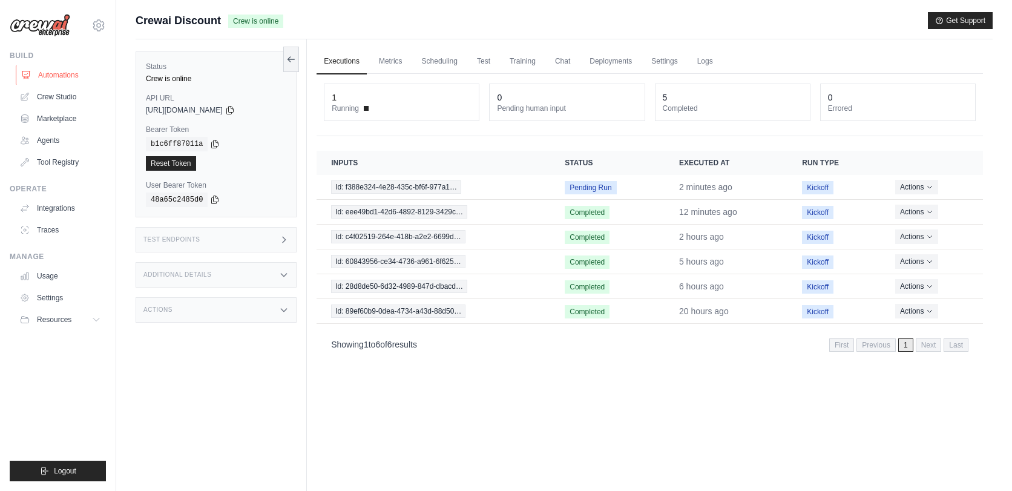
click at [60, 72] on link "Automations" at bounding box center [61, 74] width 91 height 19
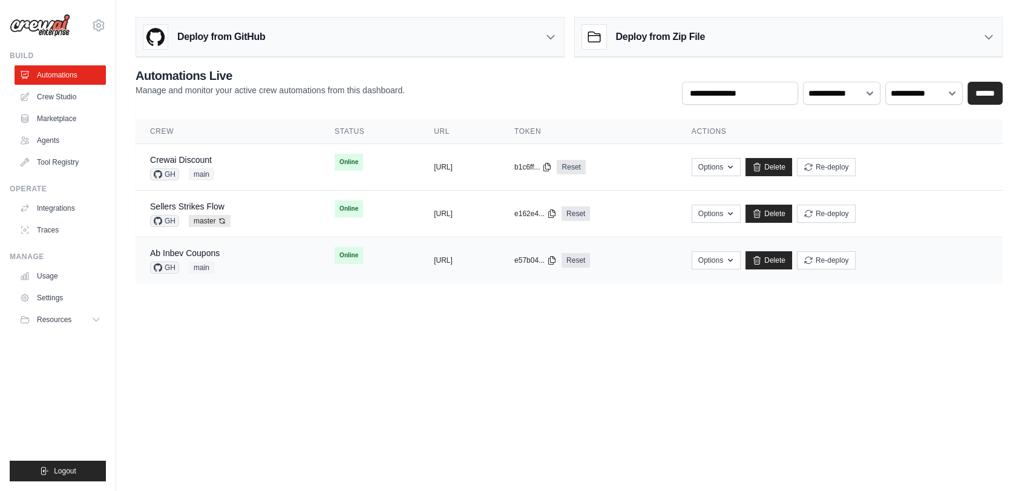
click at [227, 258] on div "Ab Inbev Coupons GH main" at bounding box center [227, 260] width 155 height 27
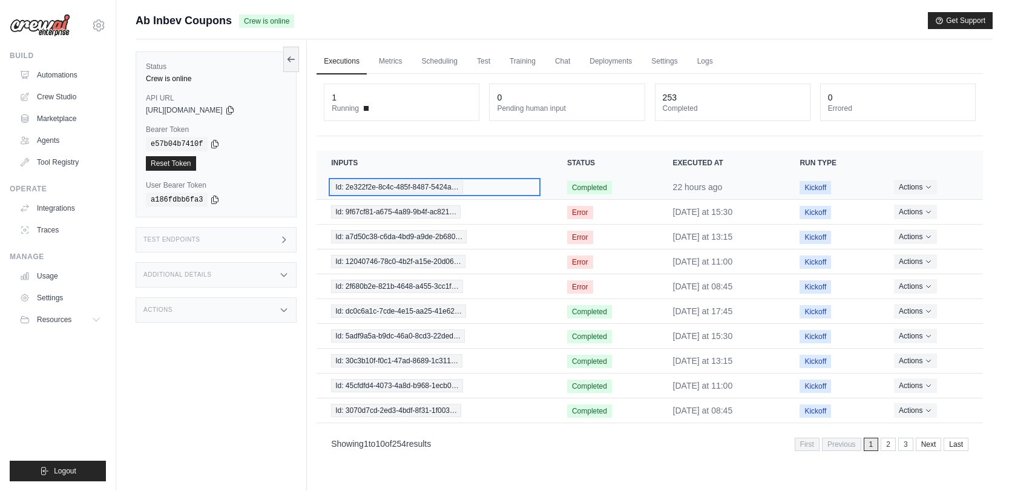
click at [427, 184] on span "Id: 2e322f2e-8c4c-485f-8487-5424a…" at bounding box center [396, 186] width 131 height 13
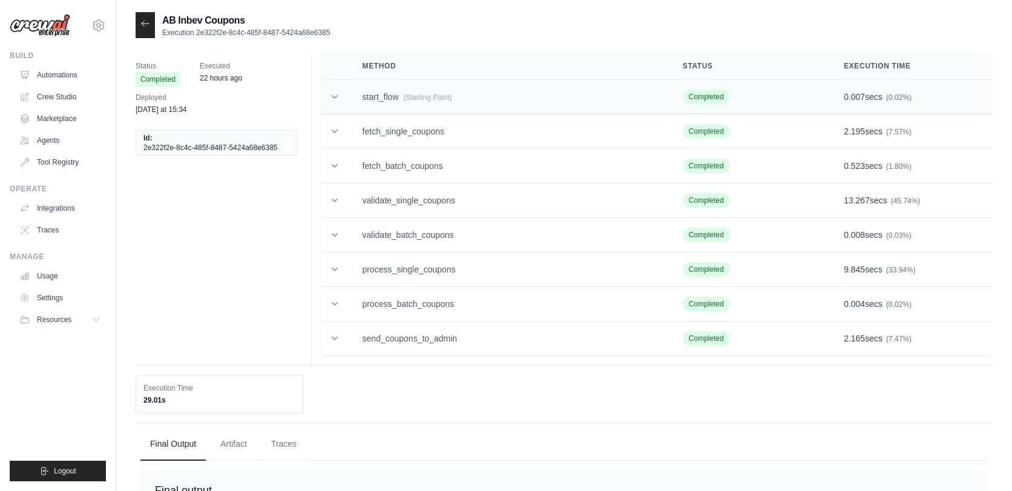
click at [445, 99] on span "(Starting Point)" at bounding box center [428, 97] width 48 height 8
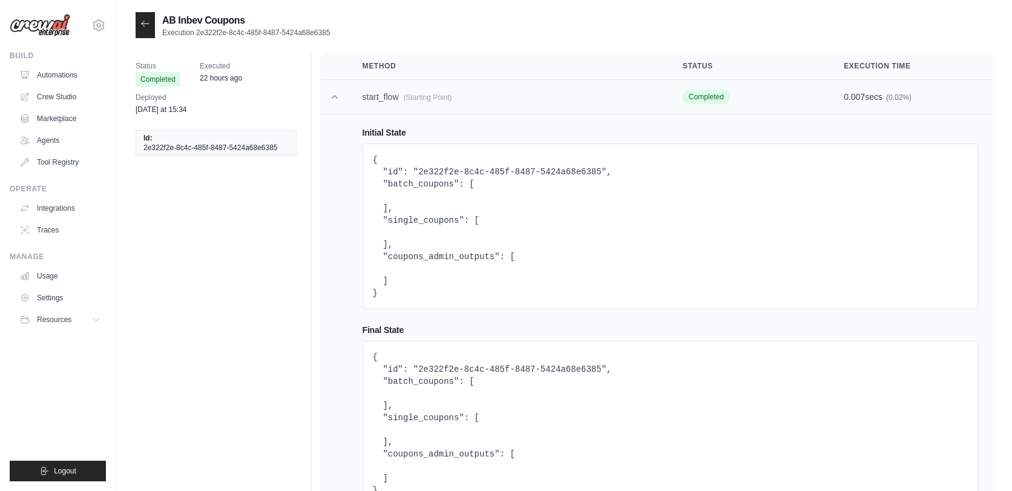
click at [445, 99] on span "(Starting Point)" at bounding box center [428, 97] width 48 height 8
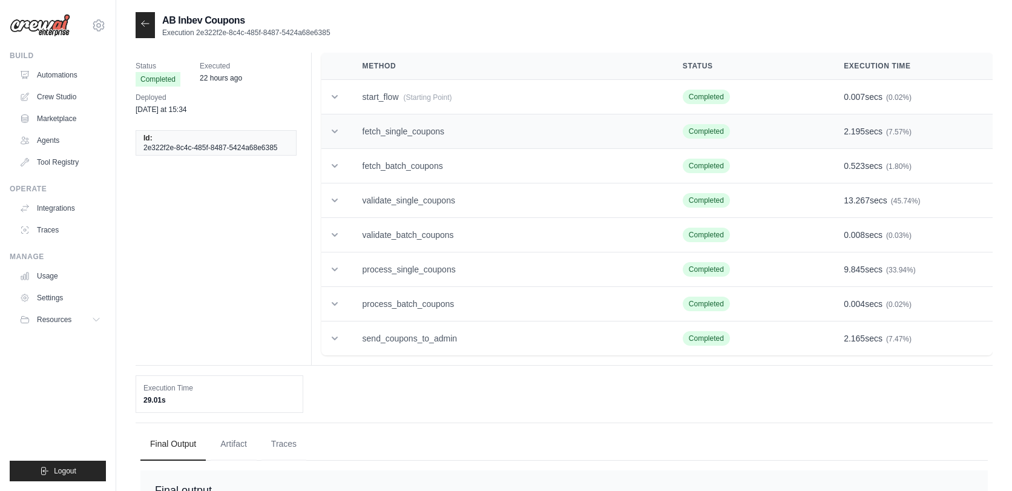
click at [443, 128] on td "fetch_single_coupons" at bounding box center [508, 131] width 320 height 34
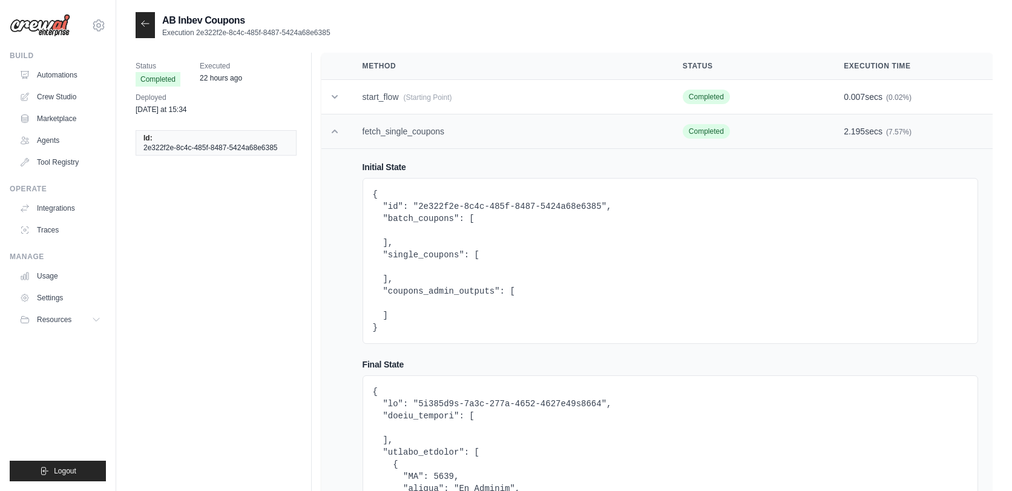
click at [443, 129] on td "fetch_single_coupons" at bounding box center [508, 131] width 320 height 34
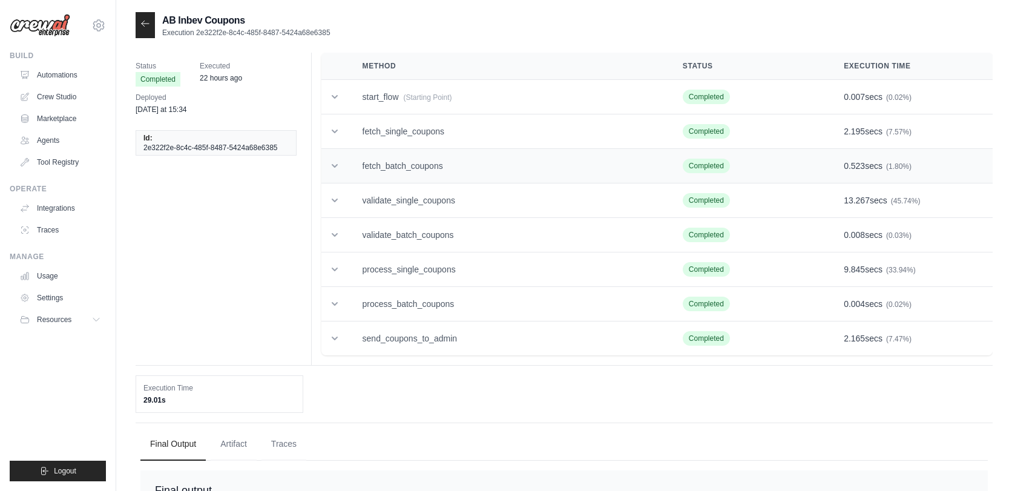
click at [445, 162] on td "fetch_batch_coupons" at bounding box center [508, 166] width 320 height 34
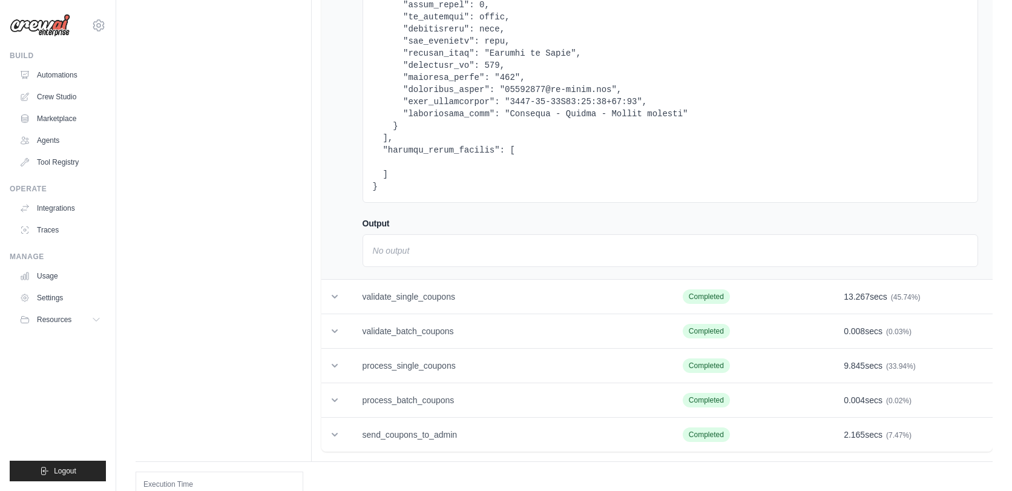
scroll to position [2599, 0]
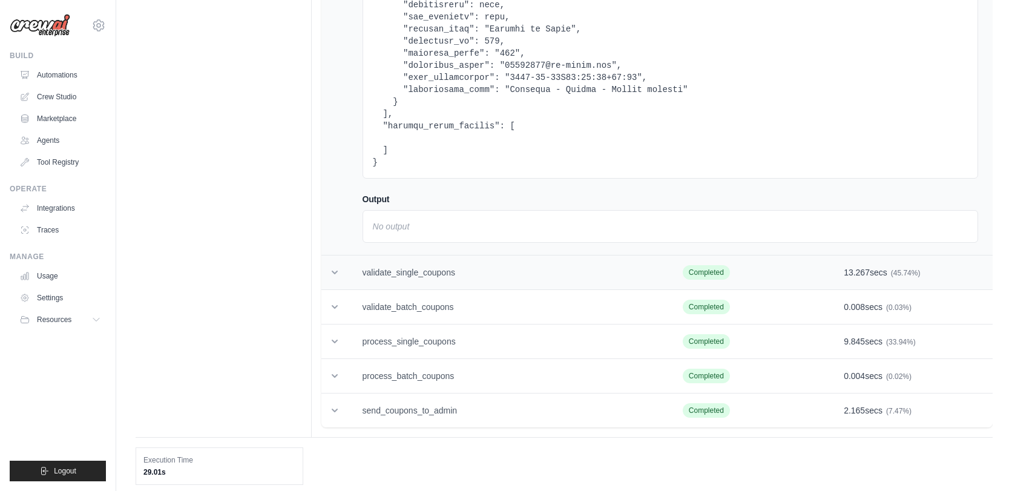
click at [448, 264] on td "validate_single_coupons" at bounding box center [508, 272] width 320 height 34
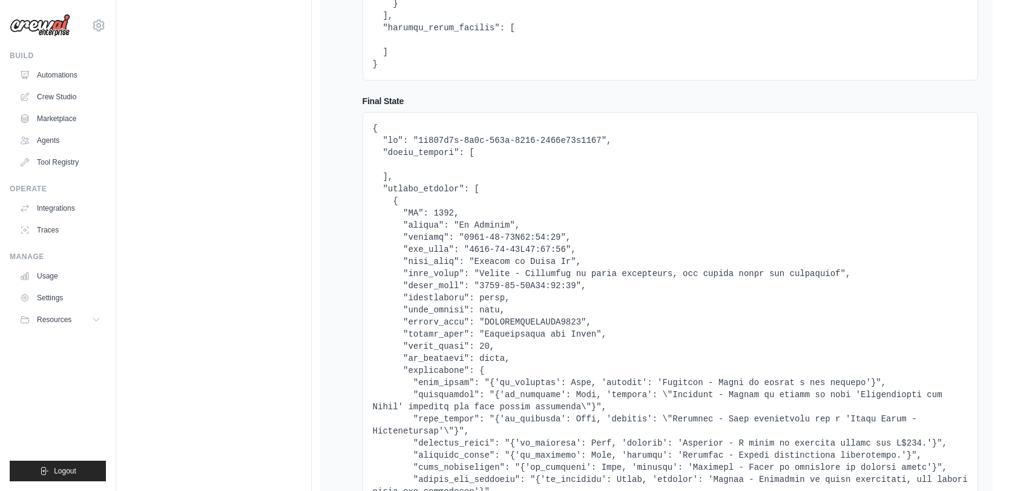
scroll to position [4145, 0]
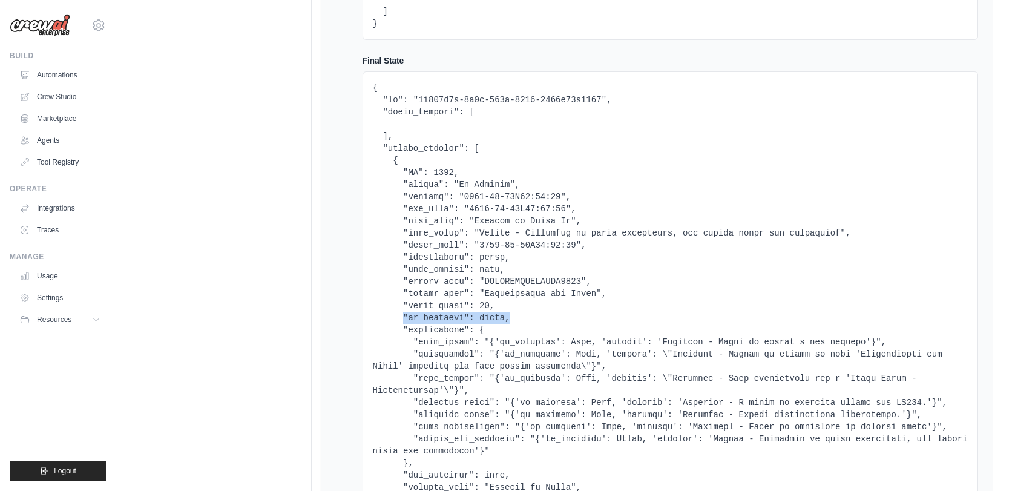
drag, startPoint x: 399, startPoint y: 313, endPoint x: 518, endPoint y: 318, distance: 119.3
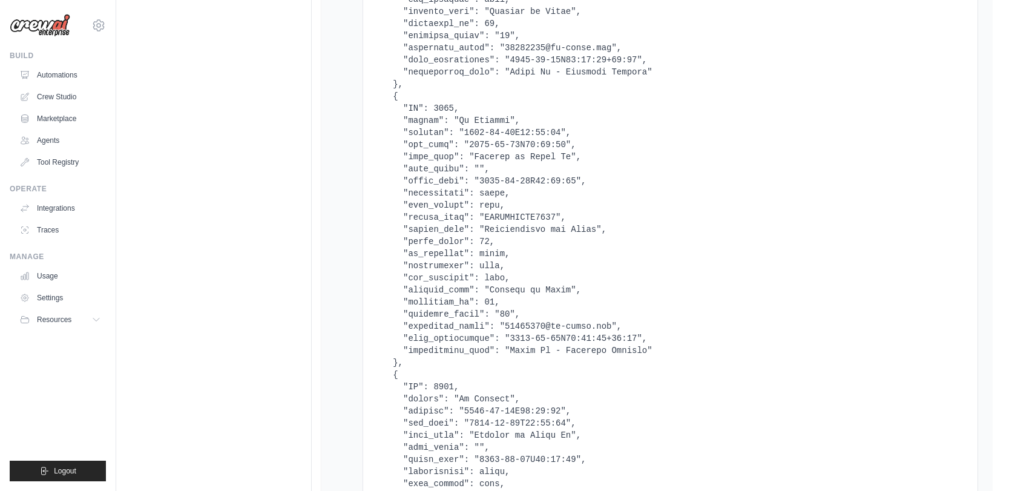
scroll to position [0, 0]
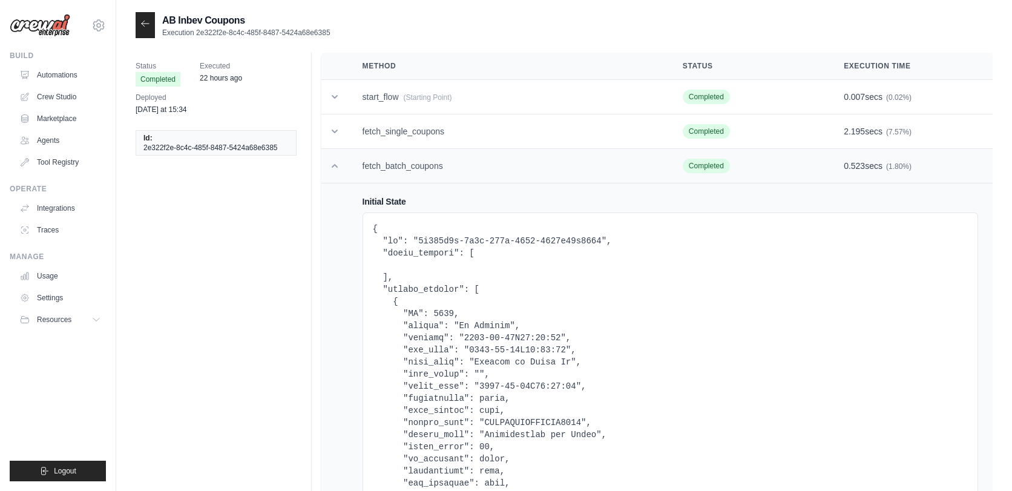
click at [448, 171] on td "fetch_batch_coupons" at bounding box center [508, 166] width 320 height 34
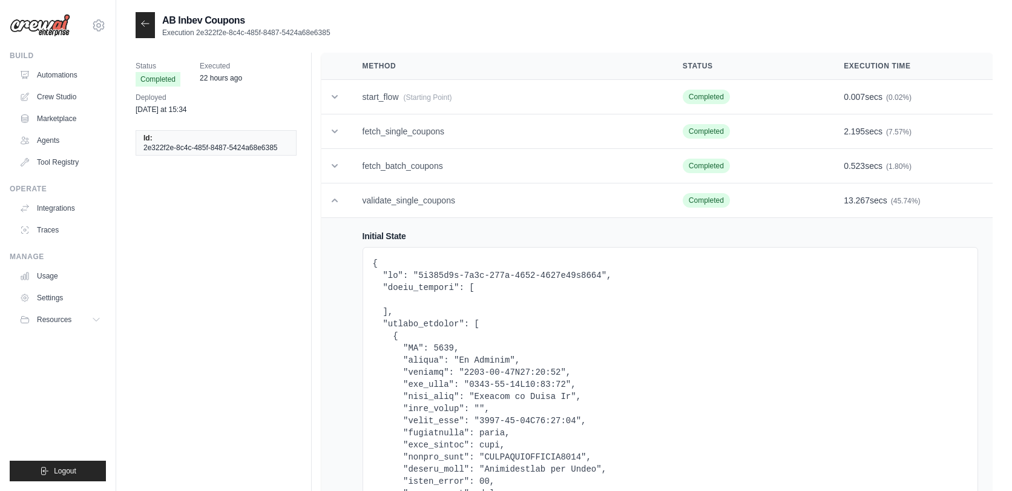
click at [142, 22] on icon at bounding box center [145, 23] width 7 height 5
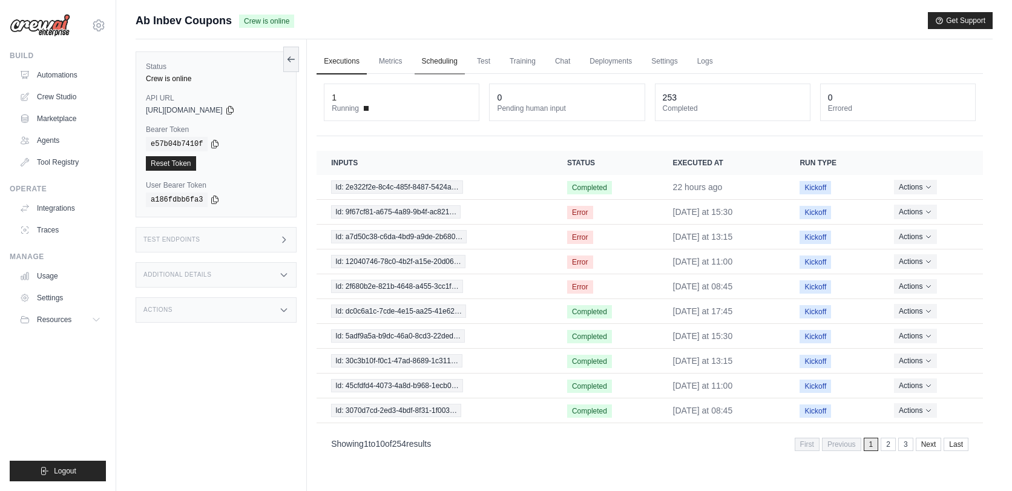
click at [446, 67] on link "Scheduling" at bounding box center [439, 61] width 50 height 25
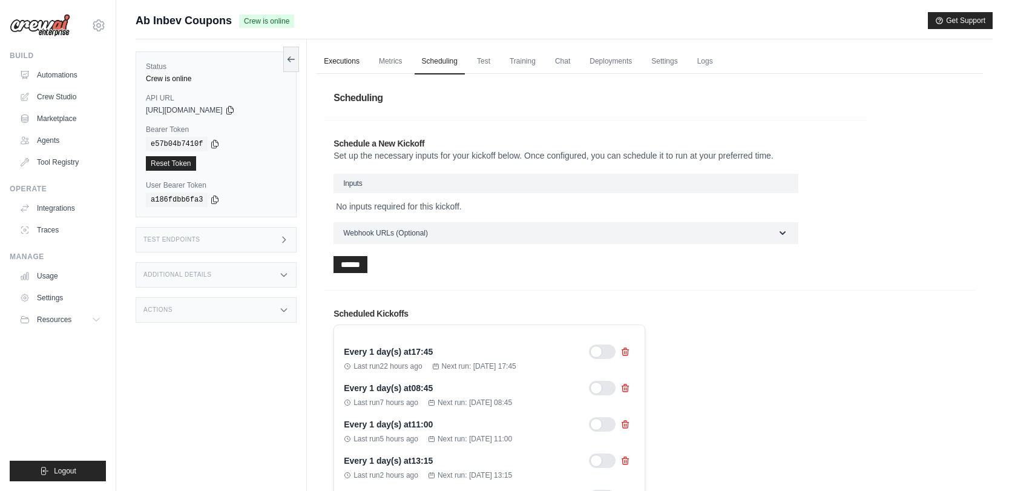
click at [352, 57] on link "Executions" at bounding box center [341, 61] width 50 height 25
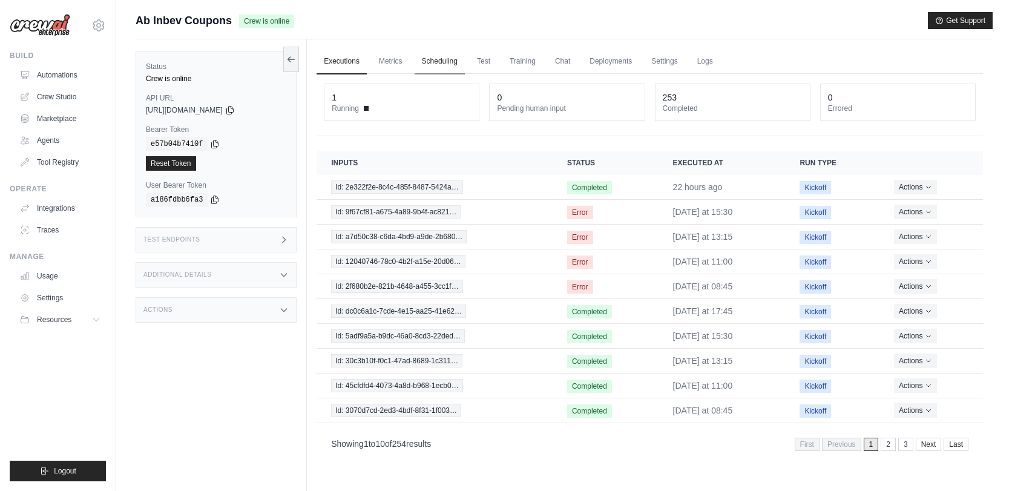
click at [440, 57] on link "Scheduling" at bounding box center [439, 61] width 50 height 25
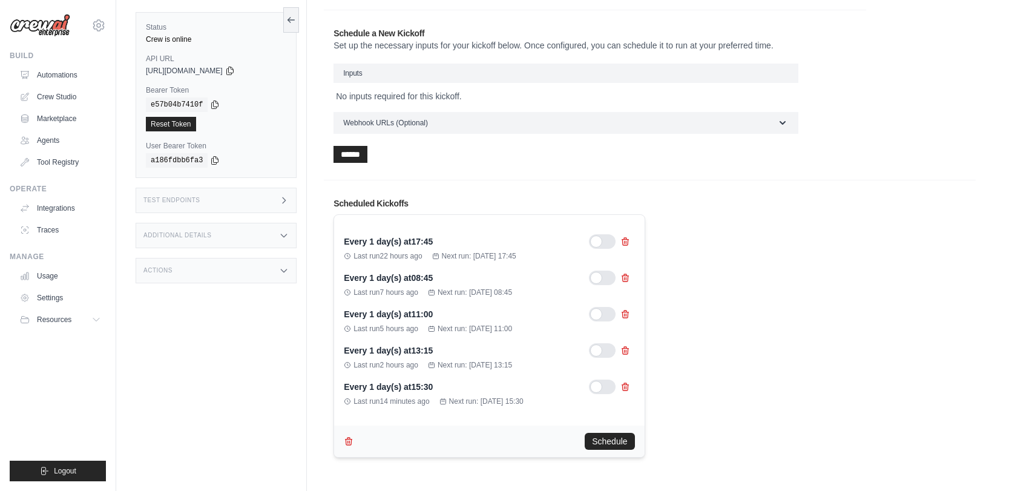
scroll to position [122, 0]
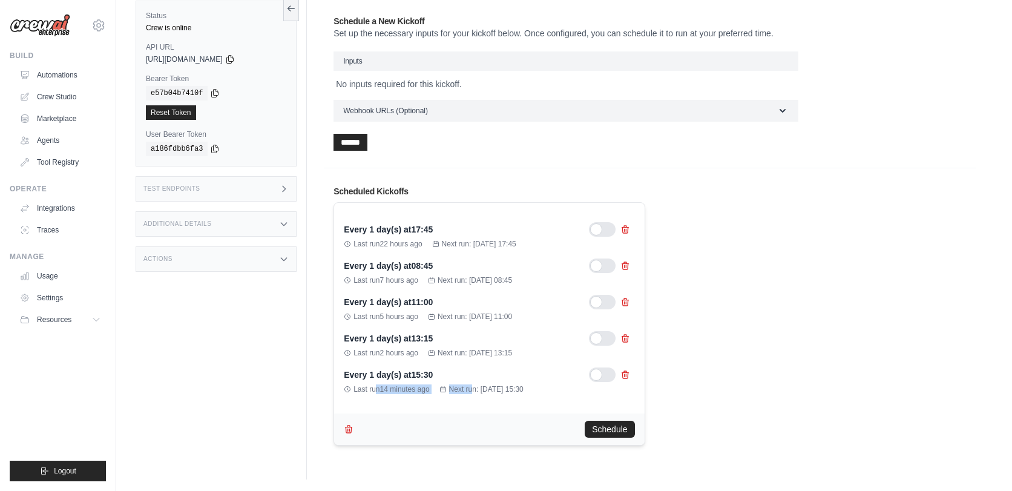
drag, startPoint x: 373, startPoint y: 387, endPoint x: 473, endPoint y: 387, distance: 99.2
click at [473, 387] on div "Last run 14 minutes ago Next run: Aug 30, 2025 15:30" at bounding box center [489, 389] width 290 height 10
click at [473, 387] on span "Next run: Aug 30, 2025 15:30" at bounding box center [486, 389] width 74 height 10
click at [883, 221] on div "Every 1 day(s) at 17:45 Last run 22 hours ago Next run: Aug 29, 2025 17:45 Ever…" at bounding box center [649, 321] width 632 height 248
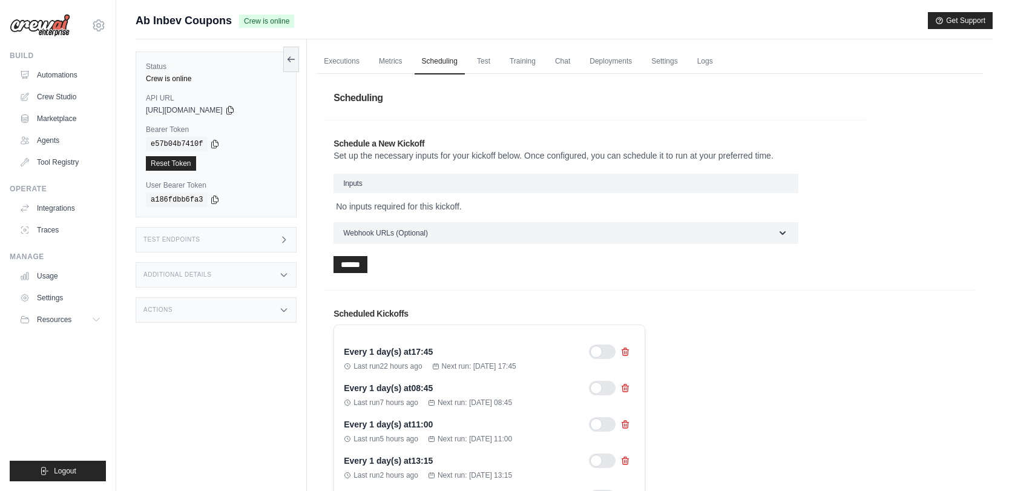
scroll to position [0, 0]
click at [474, 58] on link "Test" at bounding box center [483, 61] width 28 height 25
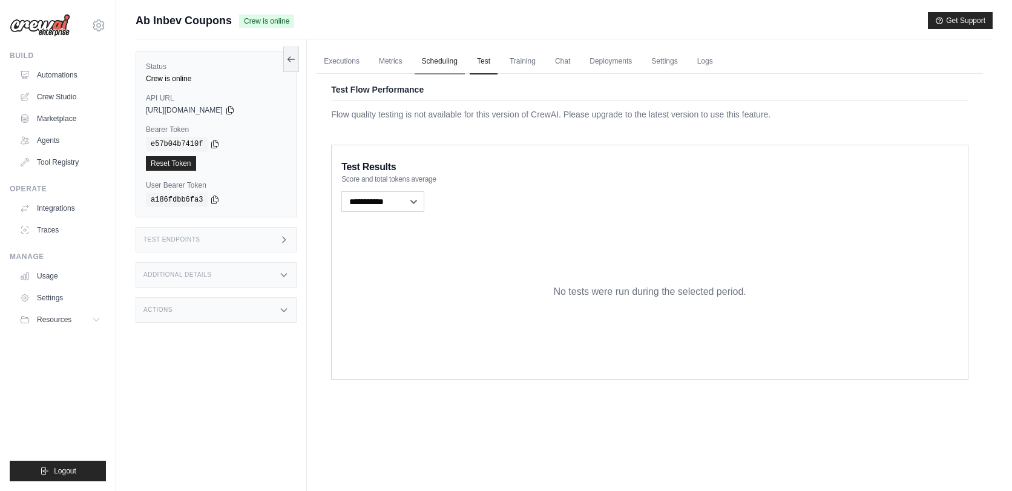
click at [437, 59] on link "Scheduling" at bounding box center [439, 61] width 50 height 25
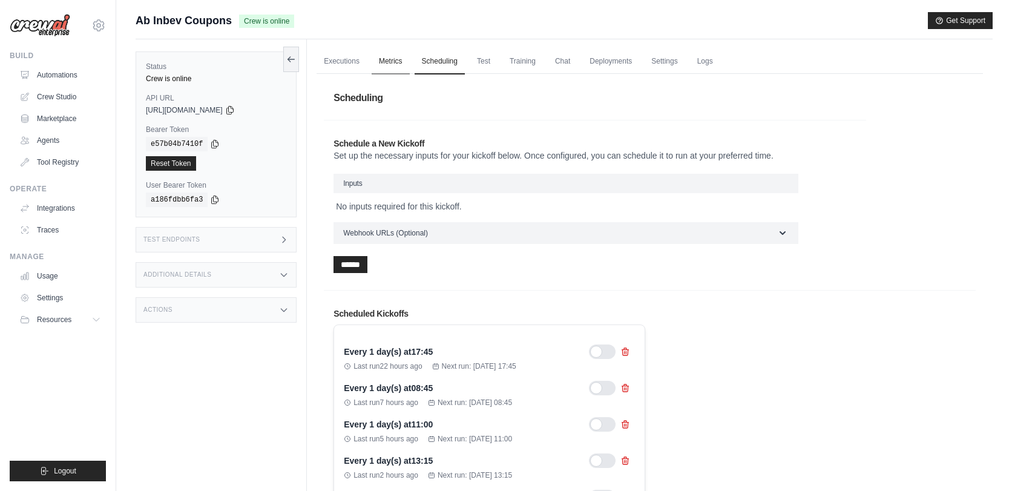
click at [397, 59] on link "Metrics" at bounding box center [390, 61] width 38 height 25
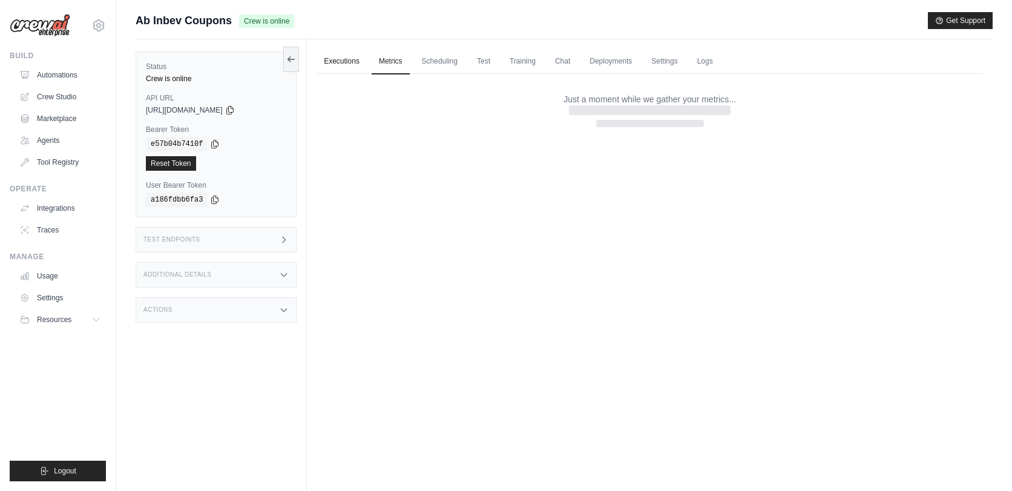
click at [352, 59] on link "Executions" at bounding box center [341, 61] width 50 height 25
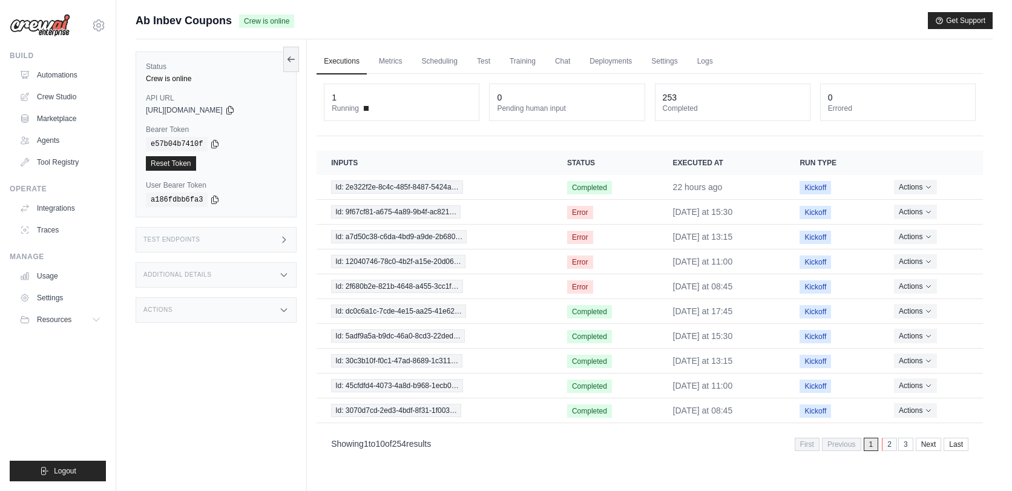
click at [888, 443] on link "2" at bounding box center [888, 443] width 15 height 13
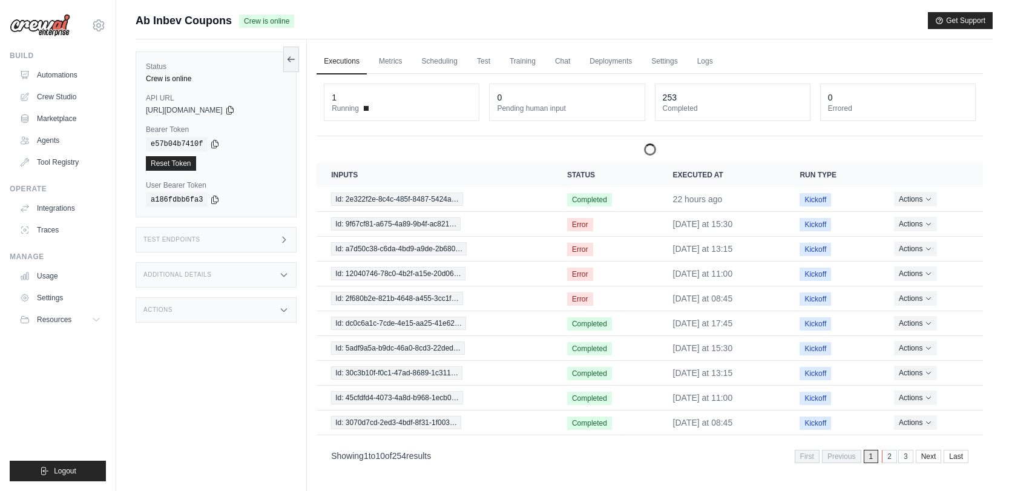
click at [886, 457] on link "2" at bounding box center [888, 456] width 15 height 13
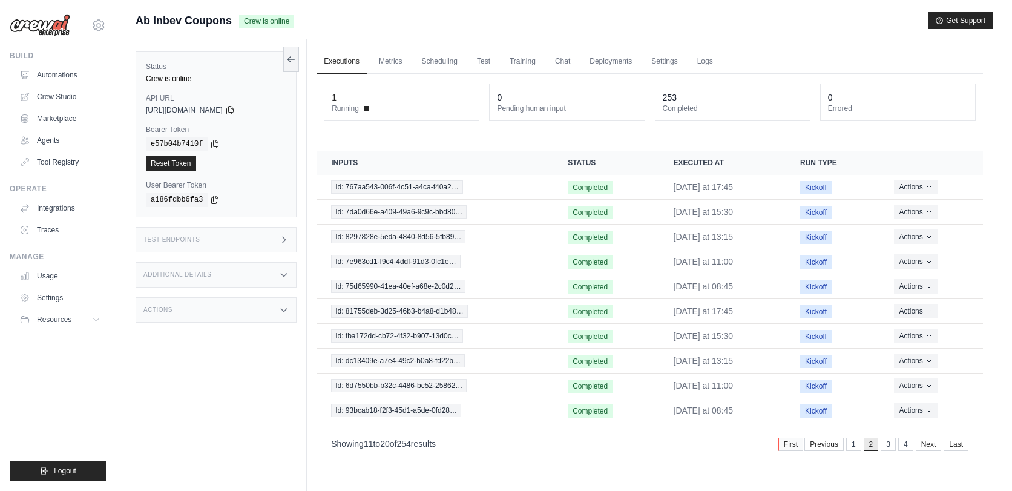
click at [784, 440] on link "First" at bounding box center [790, 443] width 25 height 13
click at [251, 237] on div "Test Endpoints" at bounding box center [216, 239] width 161 height 25
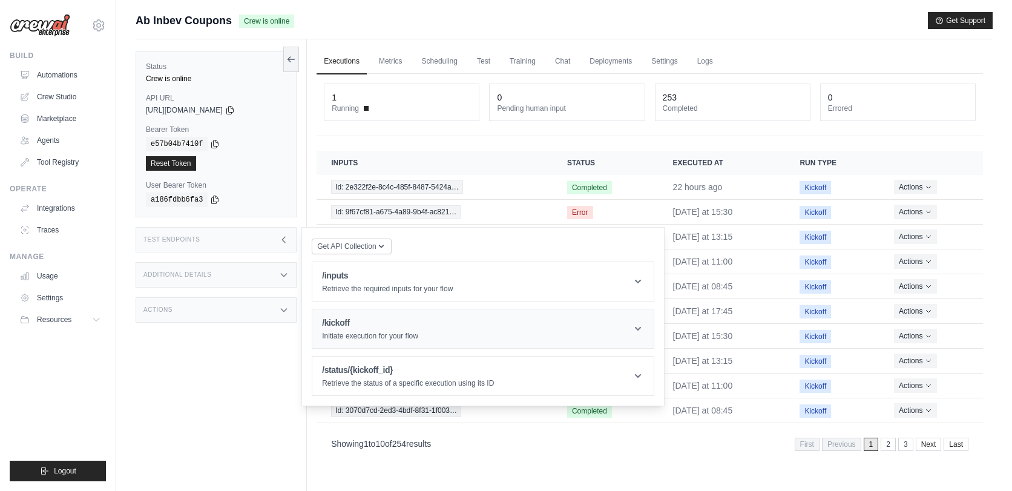
click at [353, 321] on h1 "/kickoff" at bounding box center [370, 322] width 96 height 12
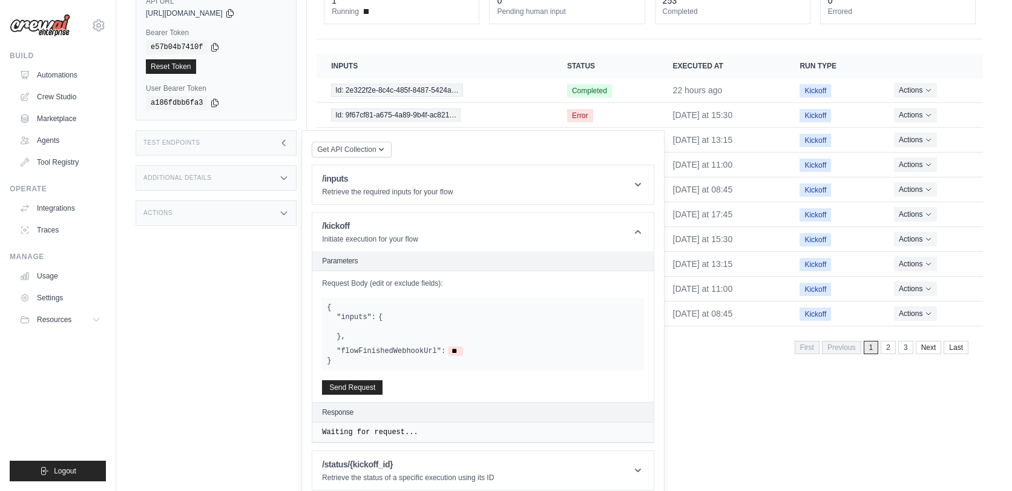
scroll to position [106, 0]
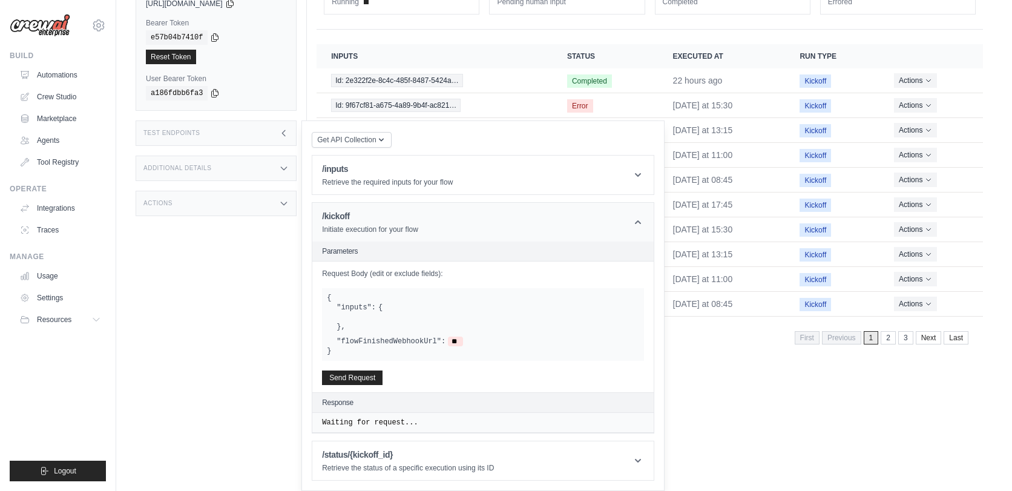
click at [373, 221] on h1 "/kickoff" at bounding box center [370, 216] width 96 height 12
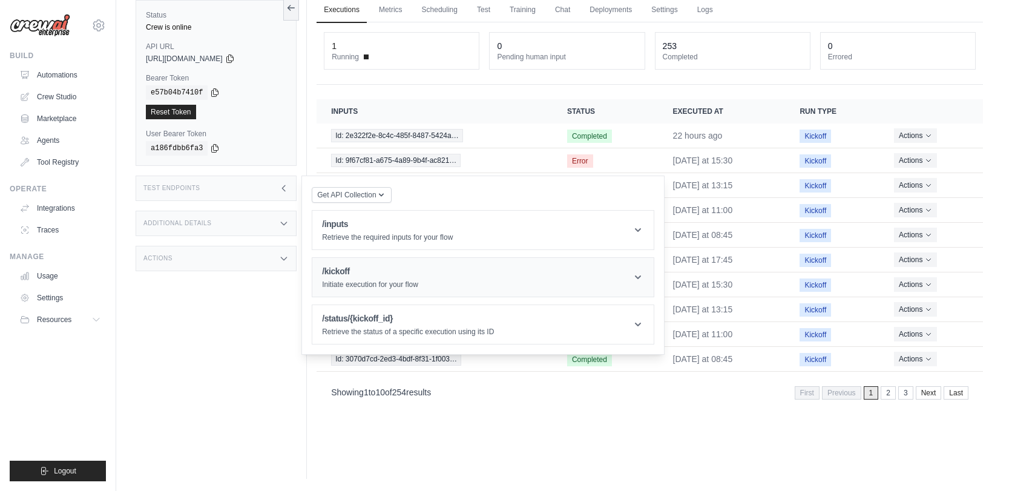
click at [373, 272] on h1 "/kickoff" at bounding box center [370, 271] width 96 height 12
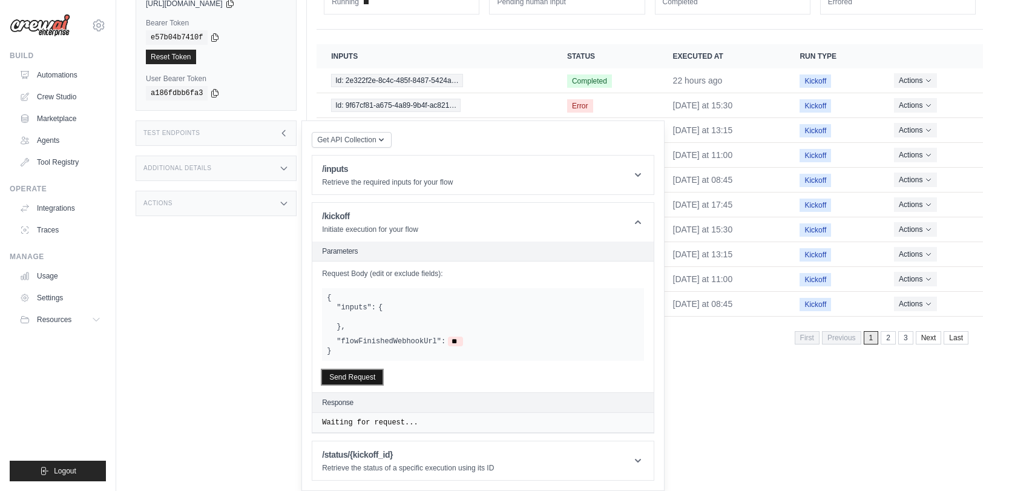
click at [356, 374] on button "Send Request" at bounding box center [352, 377] width 60 height 15
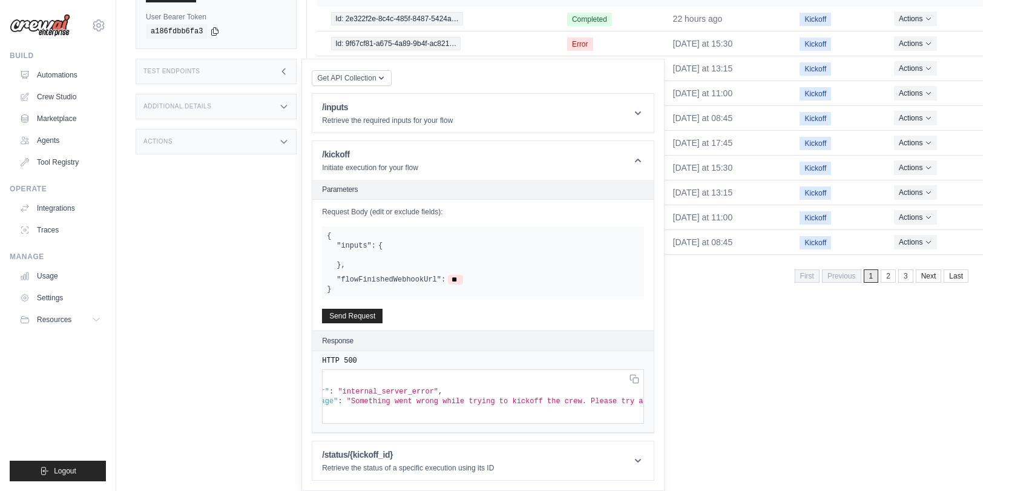
scroll to position [0, 0]
click at [636, 154] on icon at bounding box center [638, 160] width 12 height 12
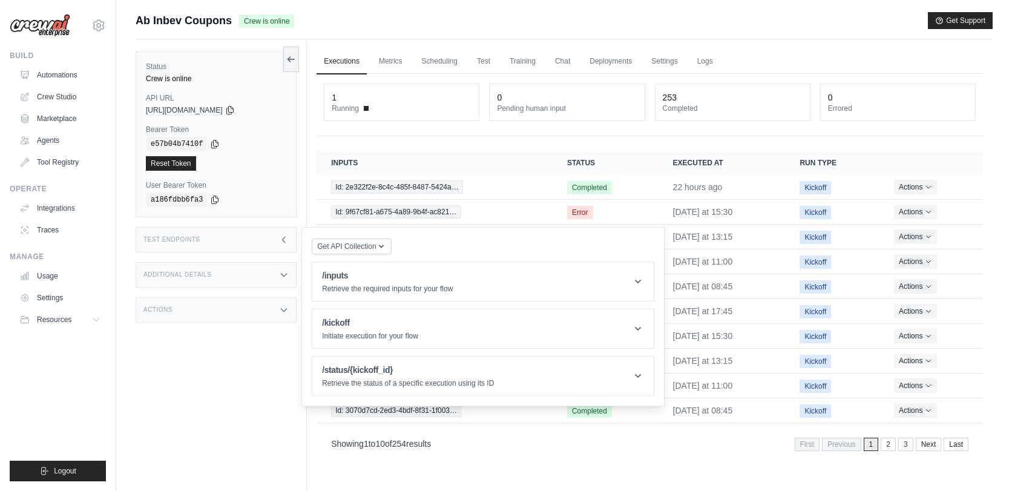
click at [790, 46] on div "Executions Metrics Scheduling Test Training Chat Deployments Settings Logs 1 Ru…" at bounding box center [649, 284] width 685 height 491
click at [702, 59] on link "Logs" at bounding box center [705, 61] width 30 height 25
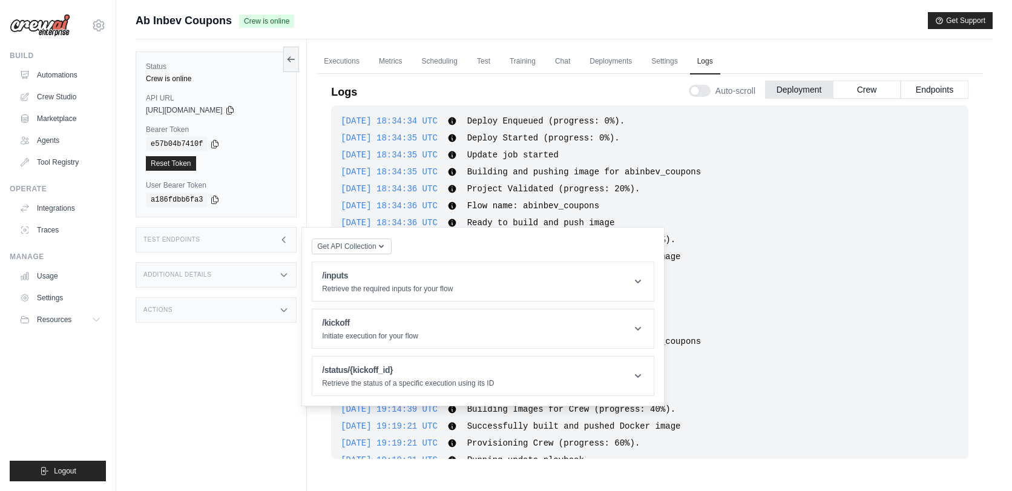
click at [278, 239] on div "Test Endpoints" at bounding box center [216, 239] width 161 height 25
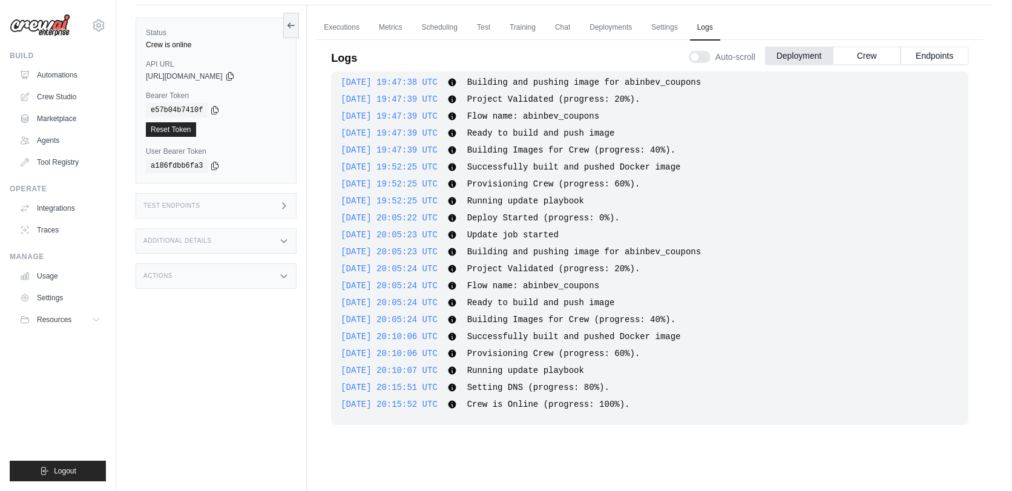
scroll to position [51, 0]
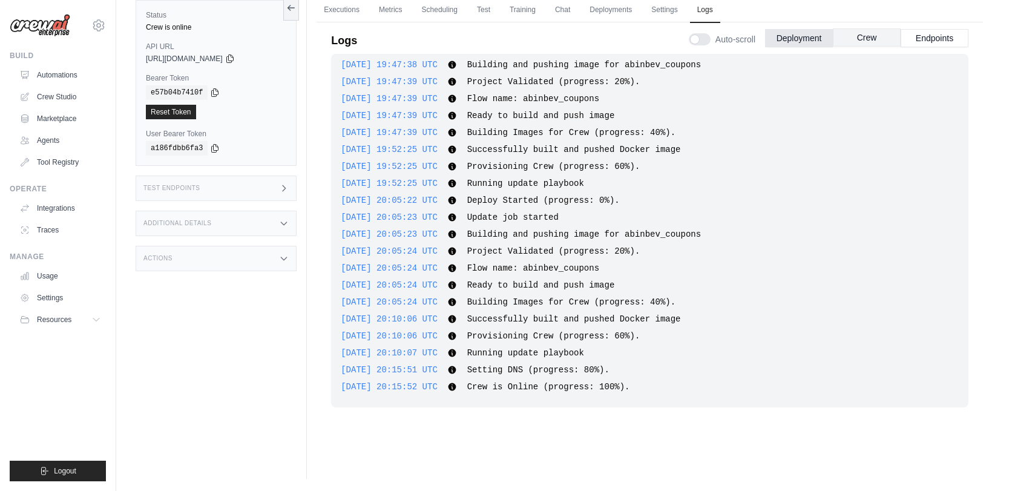
click at [855, 38] on button "Crew" at bounding box center [866, 37] width 68 height 18
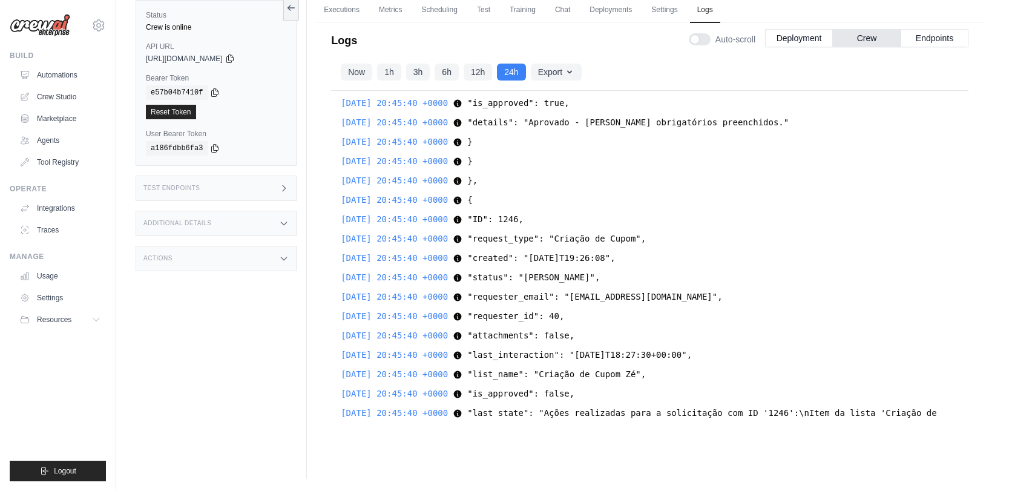
scroll to position [4132, 0]
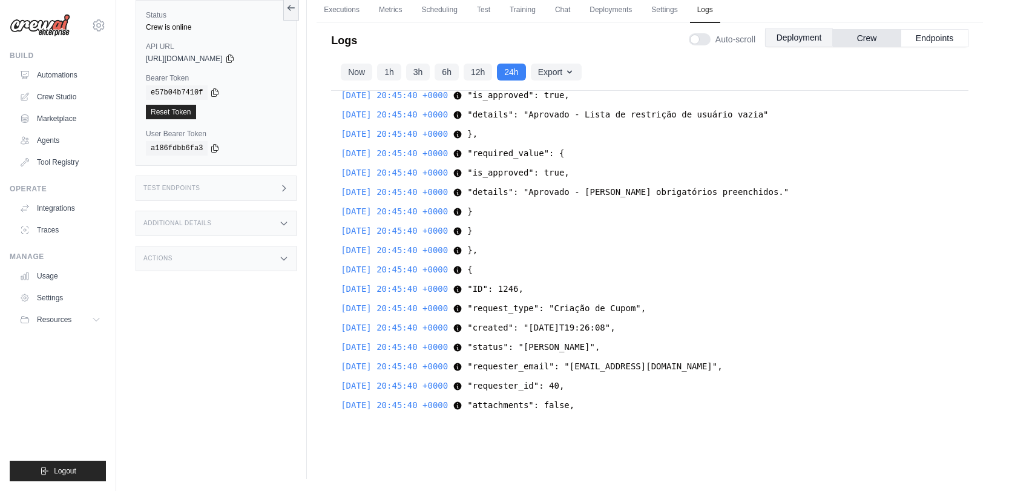
click at [796, 43] on button "Deployment" at bounding box center [799, 37] width 68 height 18
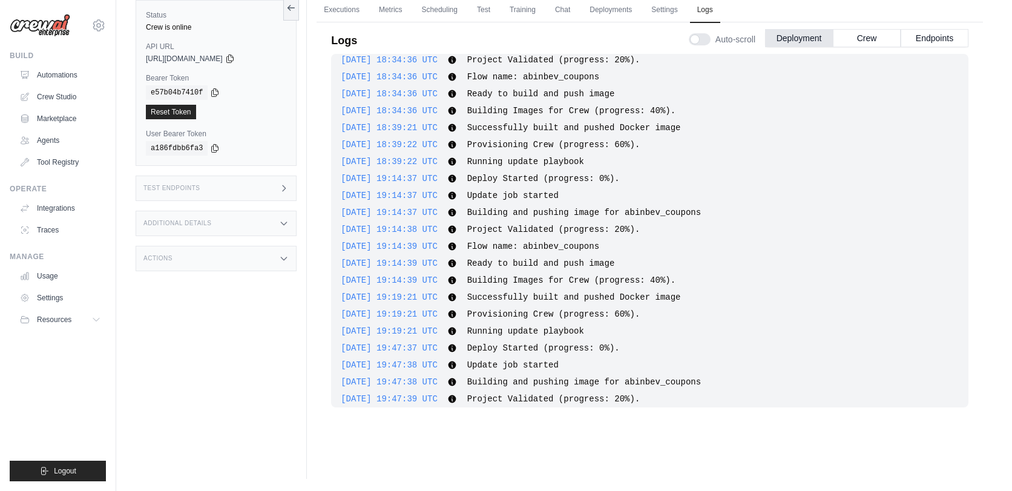
scroll to position [394, 0]
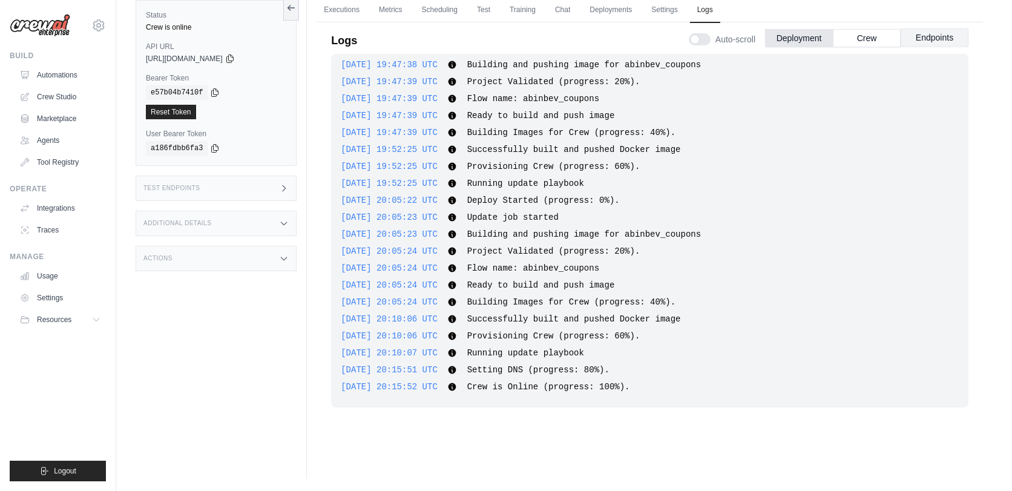
click at [932, 31] on button "Endpoints" at bounding box center [934, 37] width 68 height 18
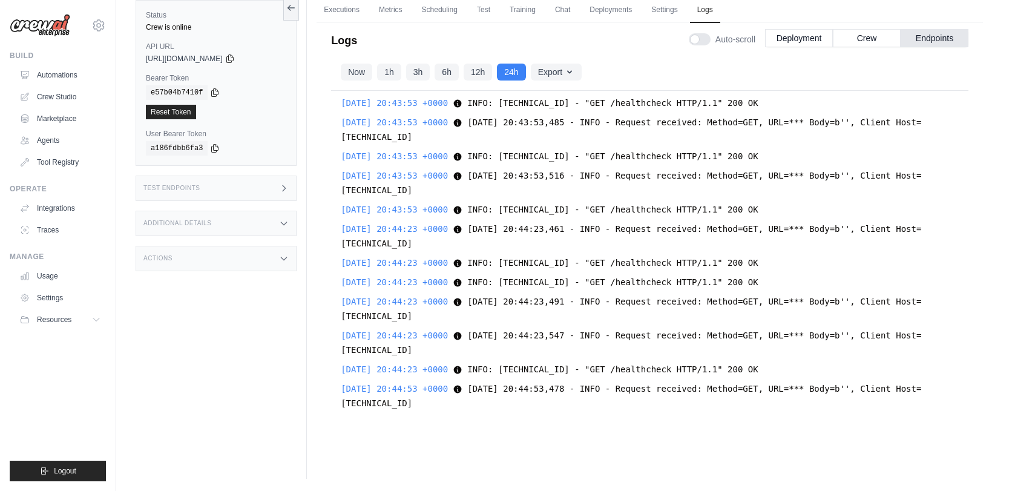
scroll to position [10151, 0]
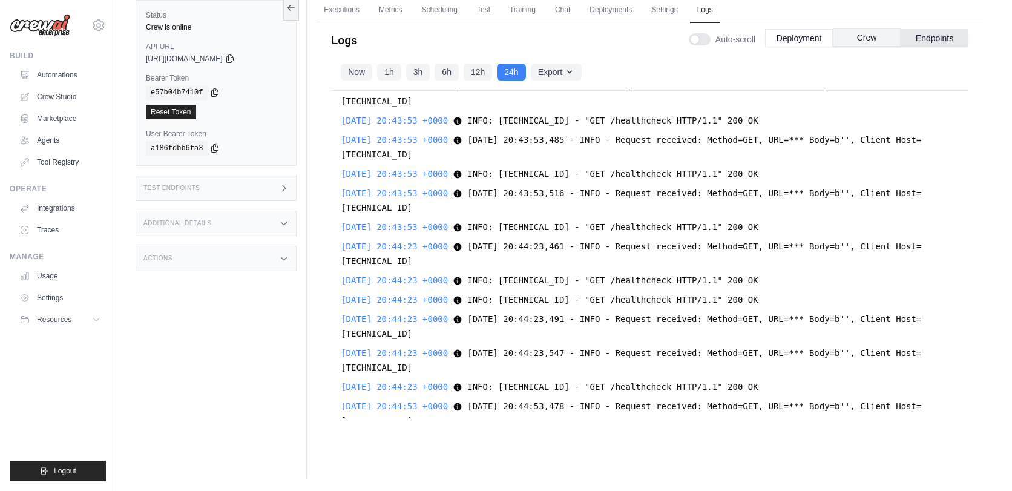
click at [875, 40] on button "Crew" at bounding box center [866, 37] width 68 height 18
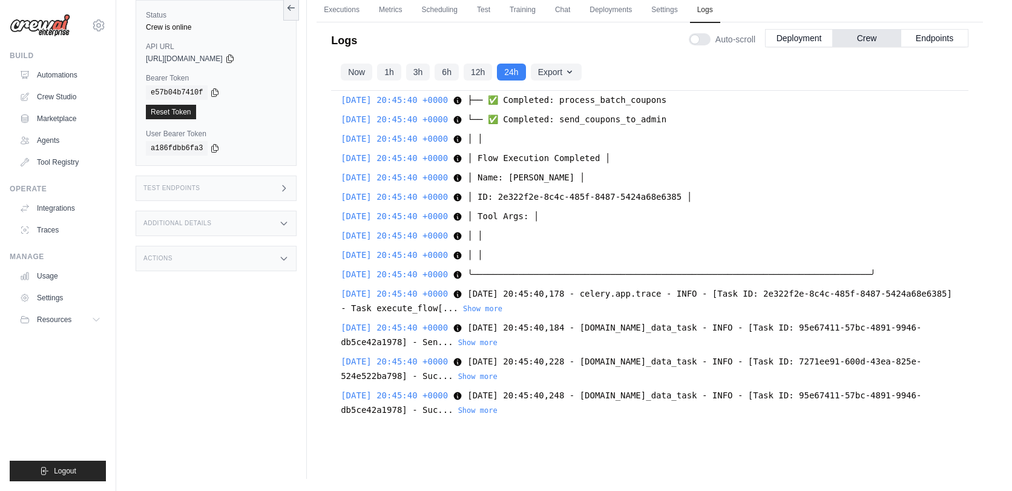
scroll to position [6618, 0]
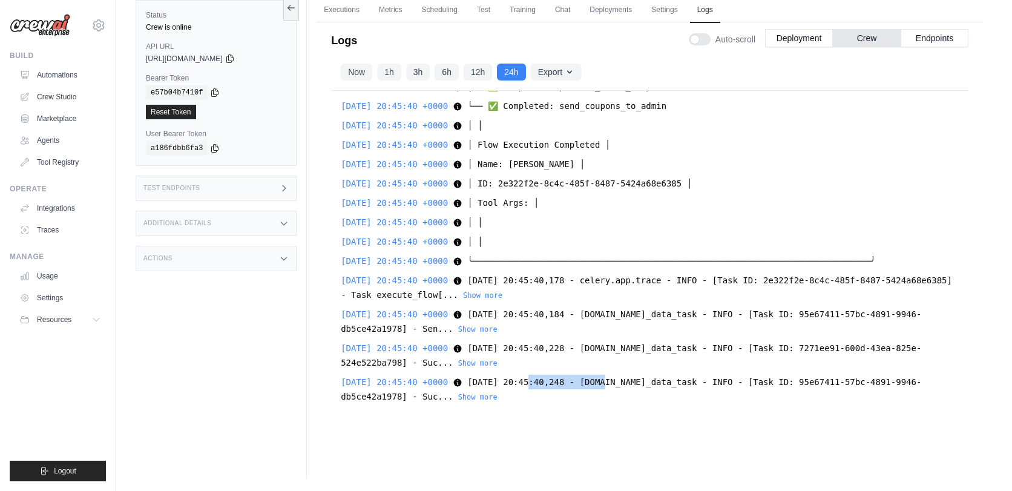
drag, startPoint x: 532, startPoint y: 380, endPoint x: 601, endPoint y: 377, distance: 69.0
click at [601, 377] on span "2025-08-28 20:45:40,248 - crewai.api.tasks.post_data_task - INFO - [Task ID: 95…" at bounding box center [631, 389] width 580 height 24
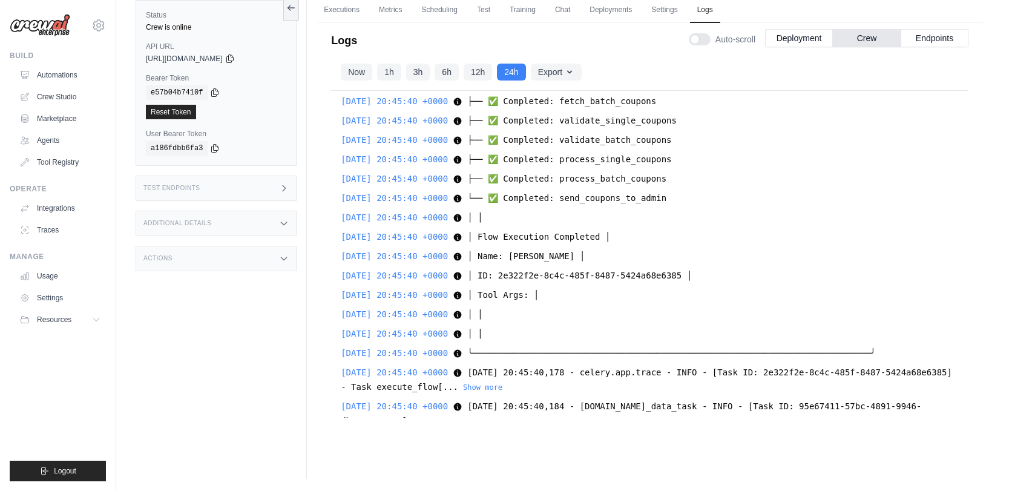
scroll to position [6417, 0]
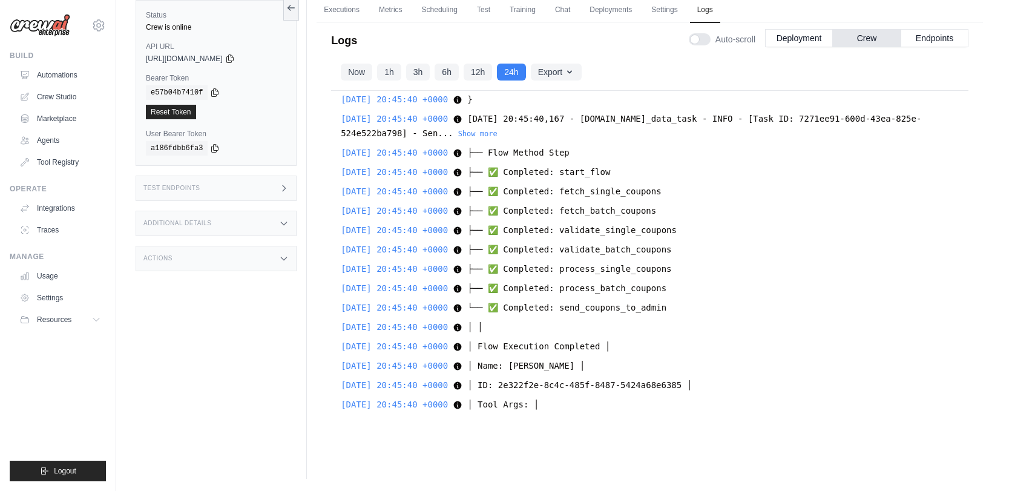
click at [225, 195] on div "Test Endpoints" at bounding box center [216, 187] width 161 height 25
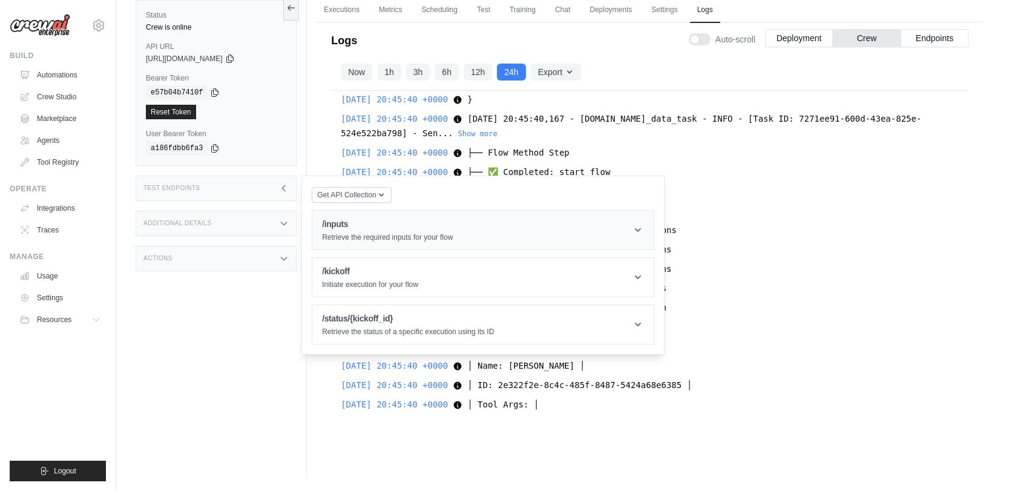
click at [365, 235] on p "Retrieve the required inputs for your flow" at bounding box center [387, 237] width 131 height 10
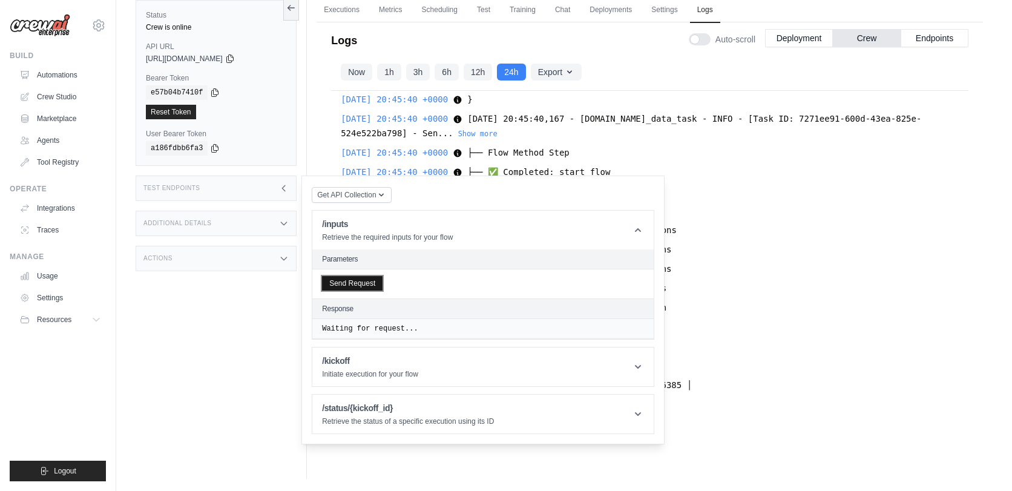
click at [365, 283] on button "Send Request" at bounding box center [352, 283] width 60 height 15
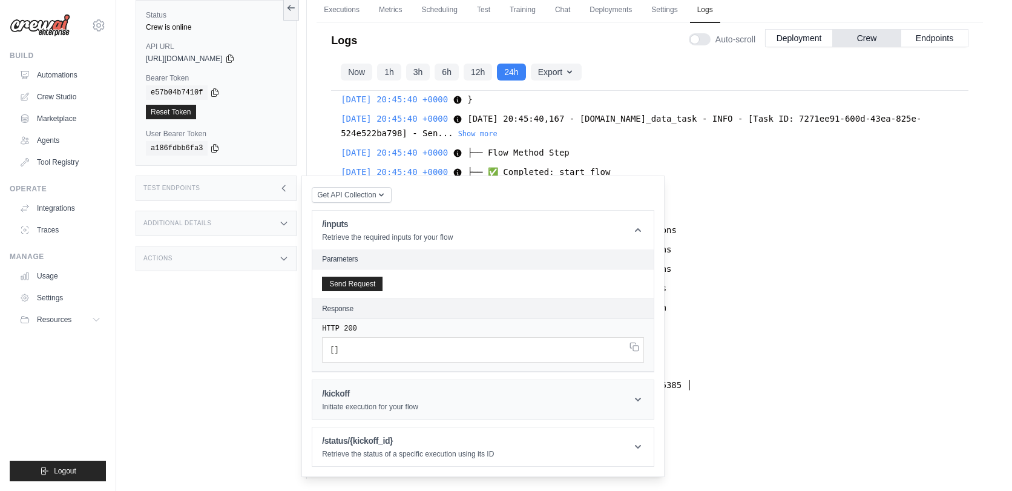
click at [353, 400] on div "/kickoff Initiate execution for your flow" at bounding box center [370, 399] width 96 height 24
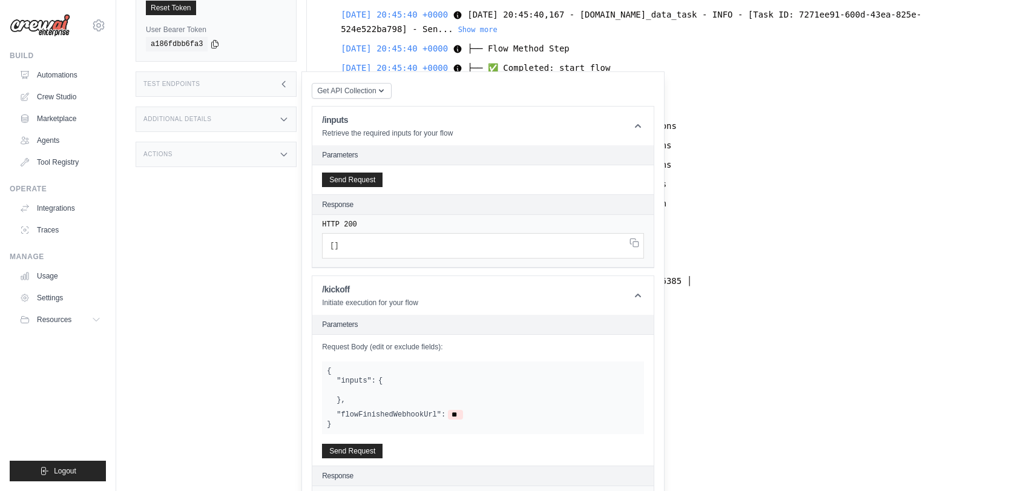
scroll to position [253, 0]
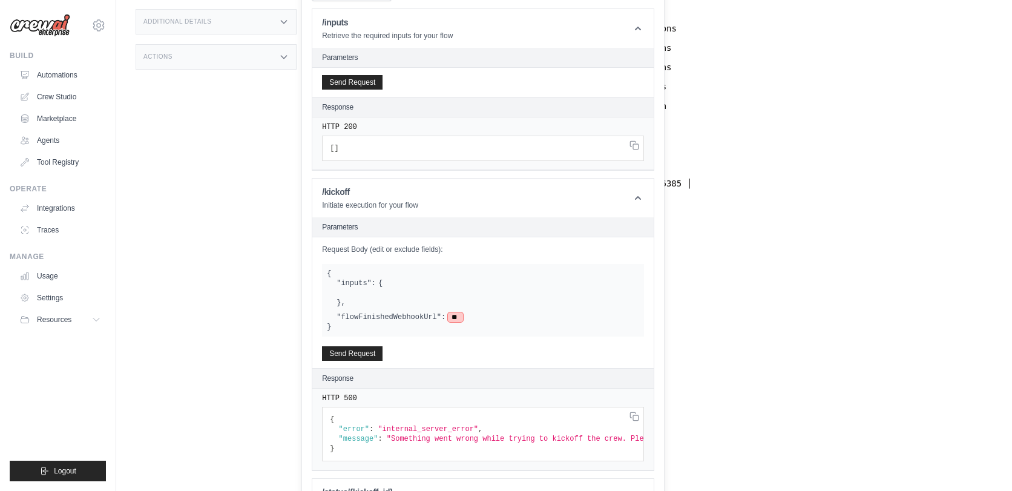
click at [450, 315] on span "**" at bounding box center [455, 317] width 15 height 10
click at [404, 315] on label ""flowFinishedWebhookUrl":" at bounding box center [390, 317] width 109 height 10
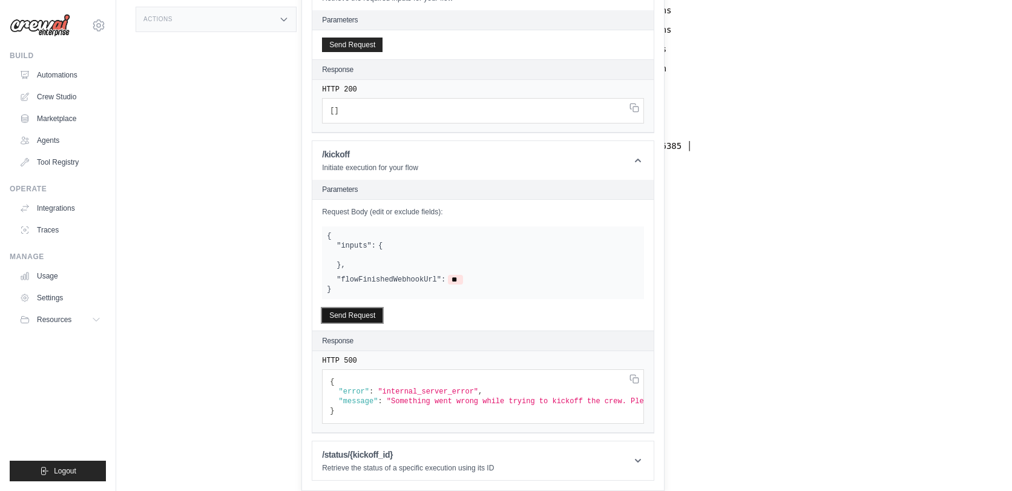
click at [358, 308] on button "Send Request" at bounding box center [352, 315] width 60 height 15
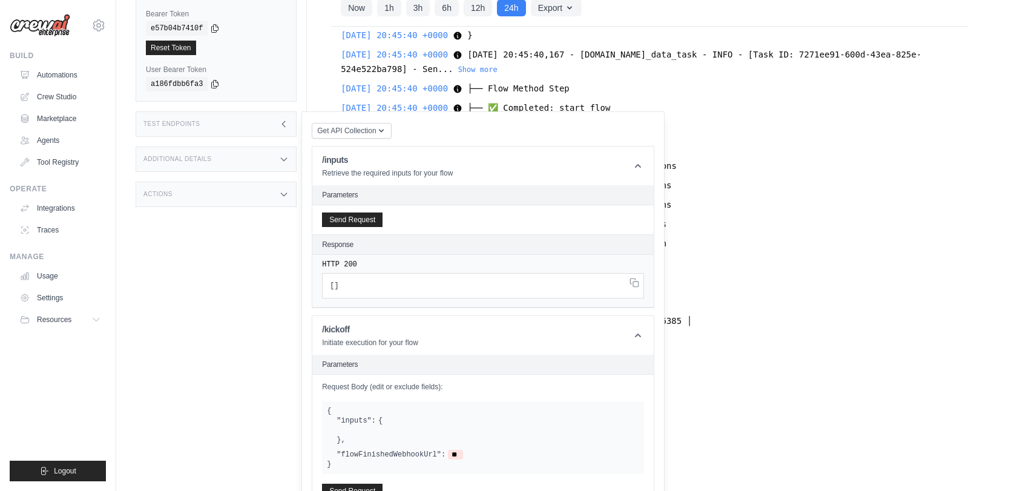
scroll to position [98, 0]
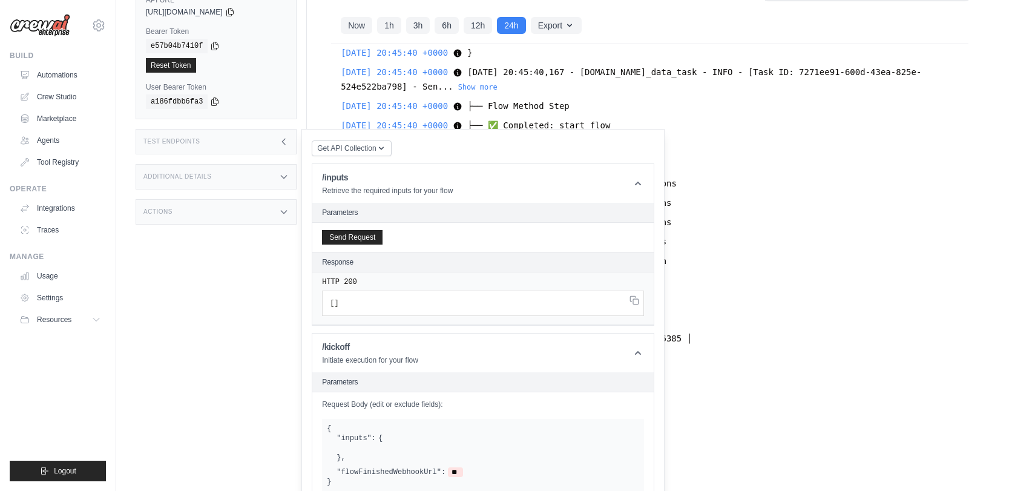
click at [236, 180] on div "Additional Details" at bounding box center [216, 176] width 161 height 25
click at [215, 292] on div "Actions" at bounding box center [216, 285] width 161 height 25
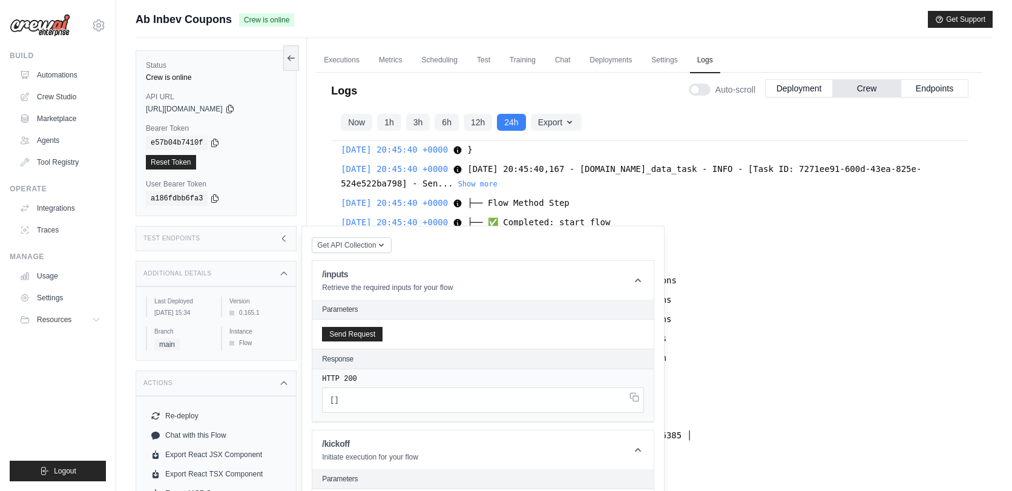
scroll to position [0, 0]
click at [232, 240] on div "Test Endpoints" at bounding box center [216, 239] width 161 height 25
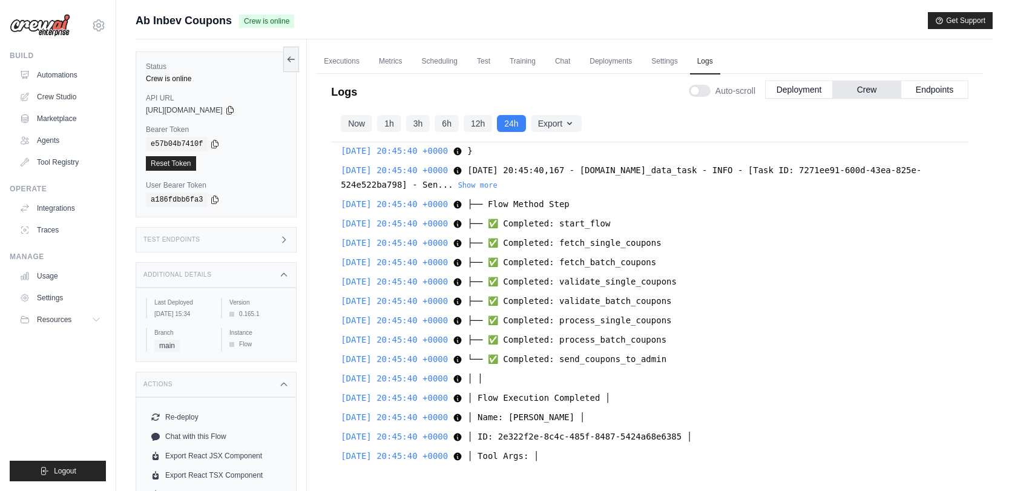
click at [232, 240] on div "Test Endpoints" at bounding box center [216, 239] width 161 height 25
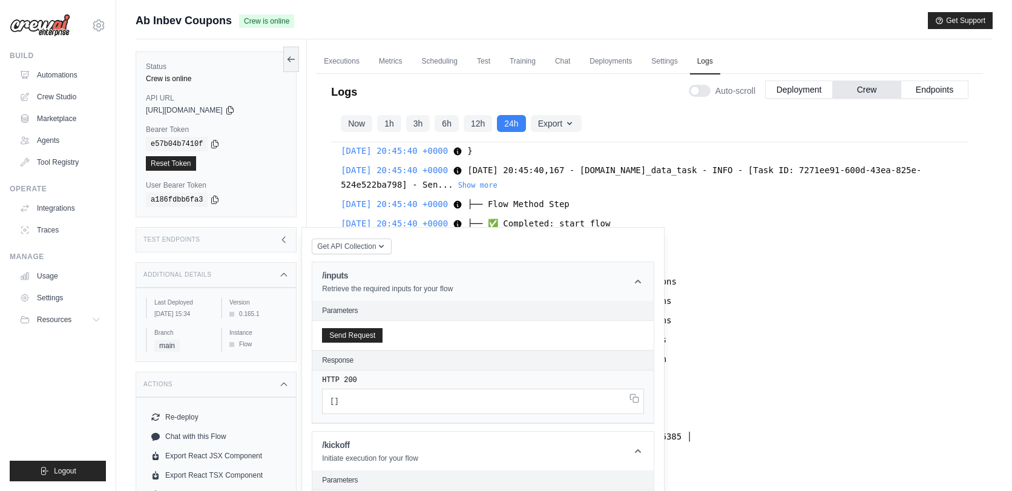
click at [401, 276] on h1 "/inputs" at bounding box center [387, 275] width 131 height 12
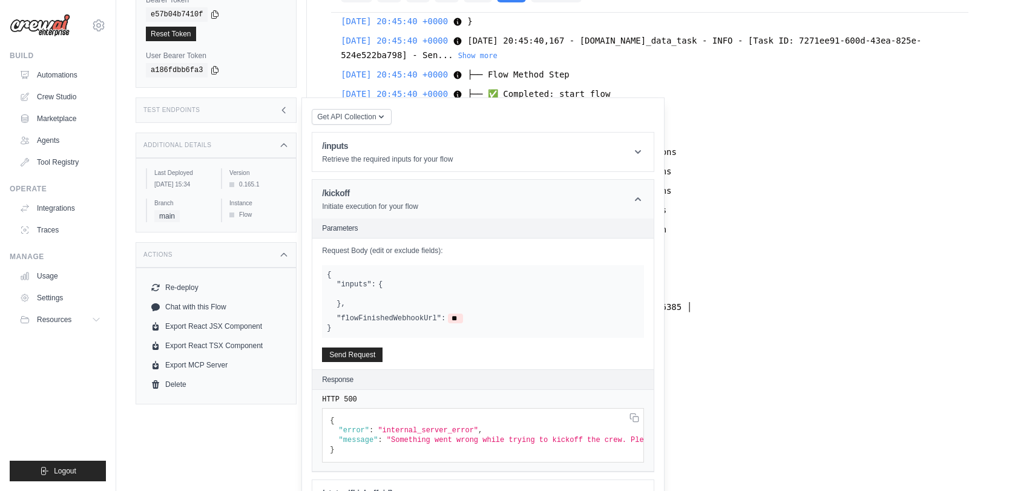
scroll to position [134, 0]
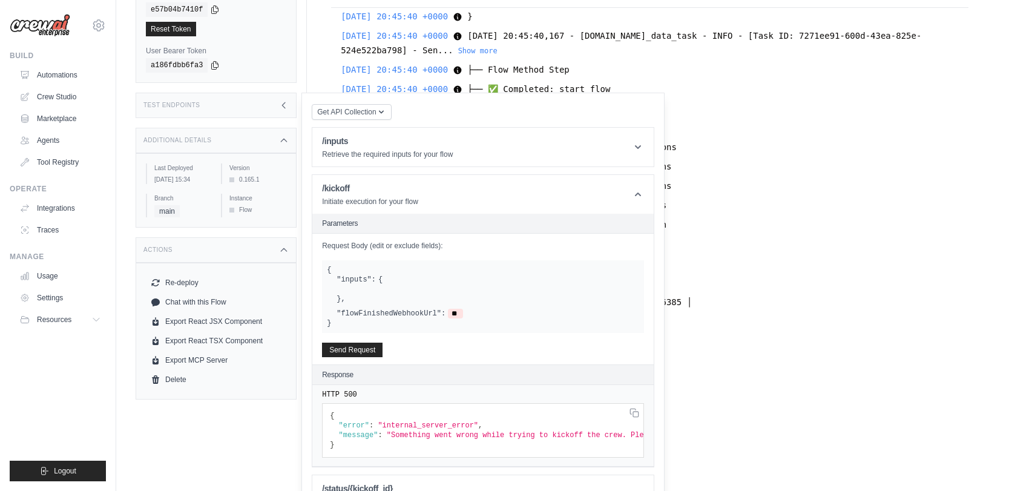
click at [385, 290] on div at bounding box center [487, 289] width 302 height 10
click at [378, 277] on span "{" at bounding box center [380, 280] width 4 height 10
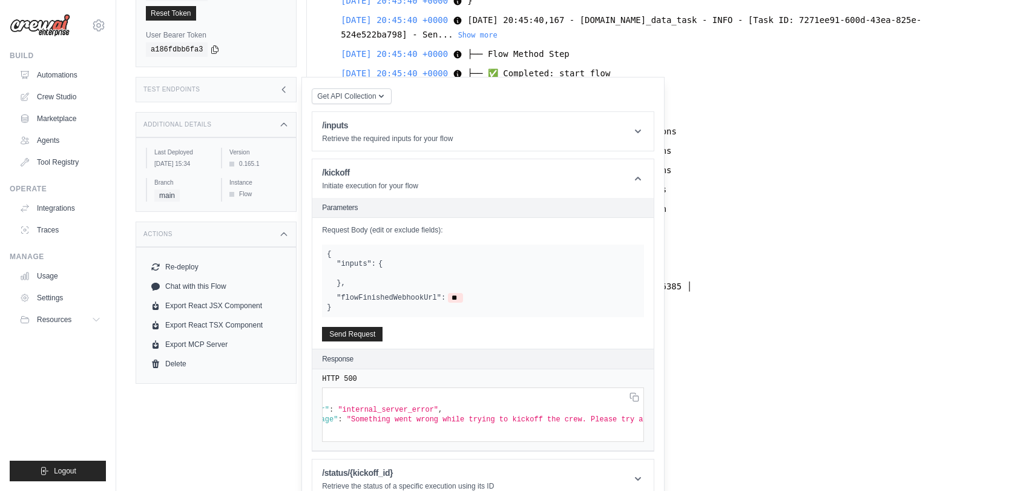
scroll to position [178, 0]
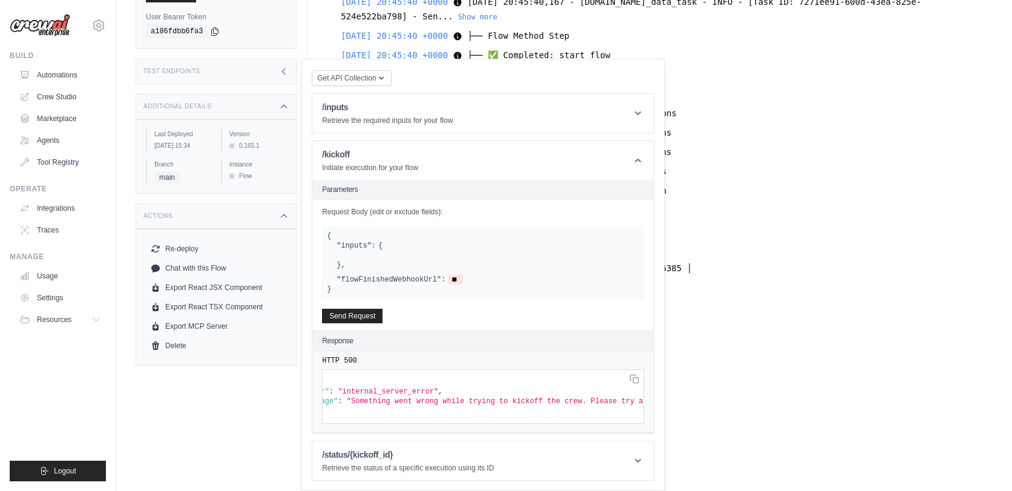
click at [232, 214] on div "Actions" at bounding box center [216, 215] width 161 height 25
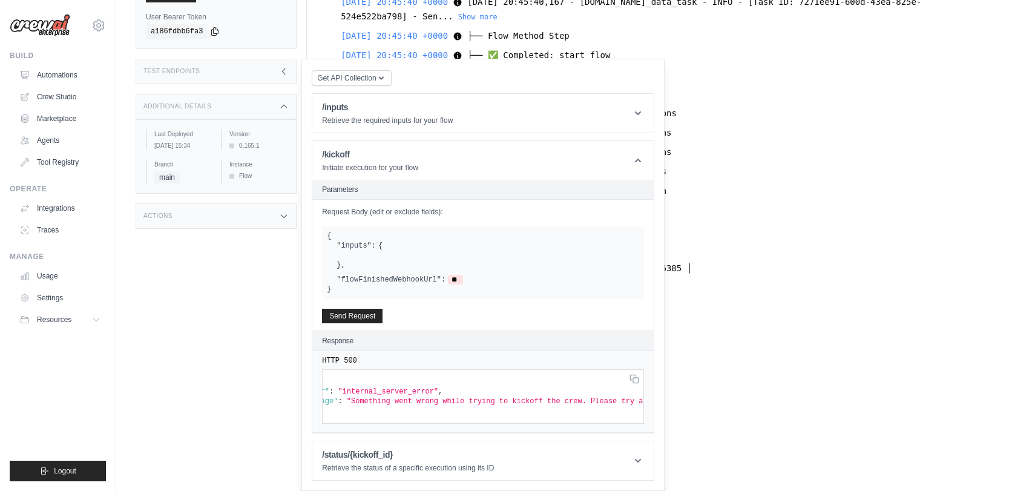
click at [232, 214] on div "Actions" at bounding box center [216, 215] width 161 height 25
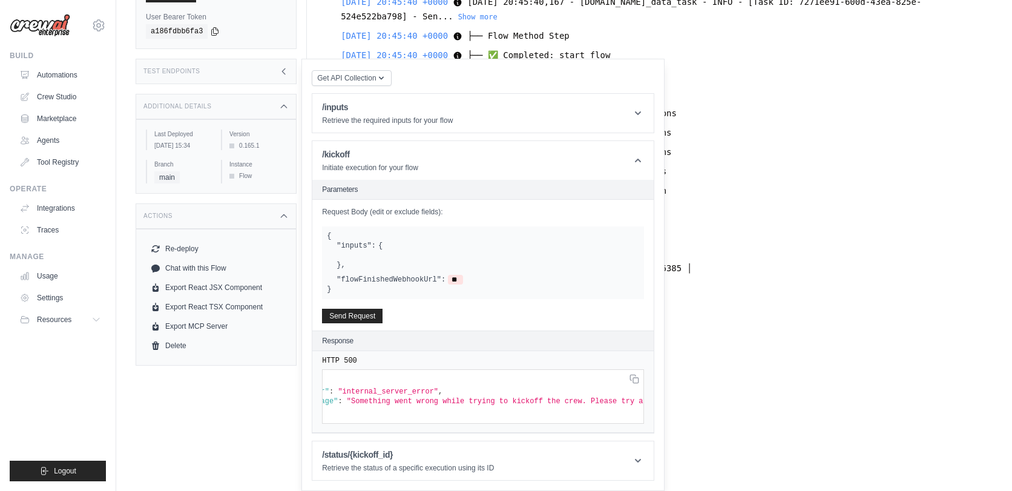
click at [229, 98] on div "Additional Details" at bounding box center [216, 106] width 161 height 25
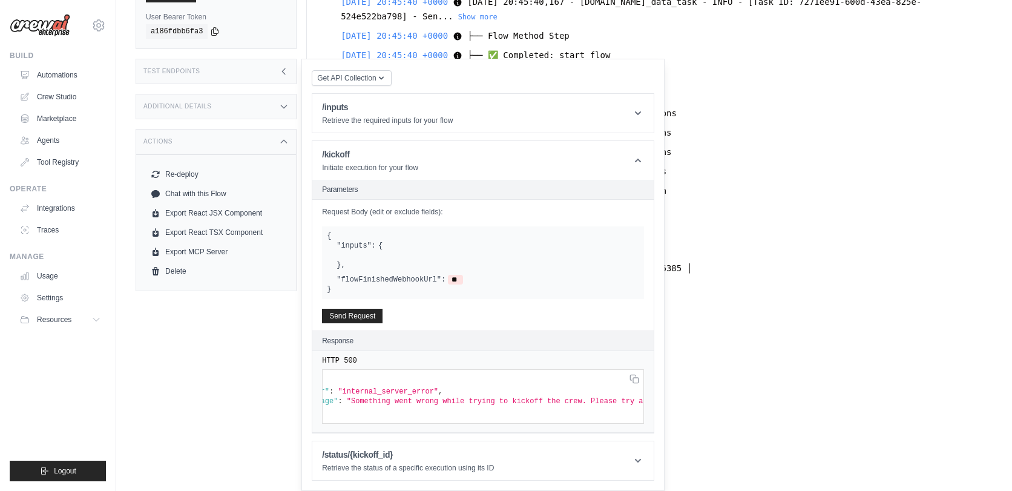
click at [229, 98] on div "Additional Details" at bounding box center [216, 106] width 161 height 25
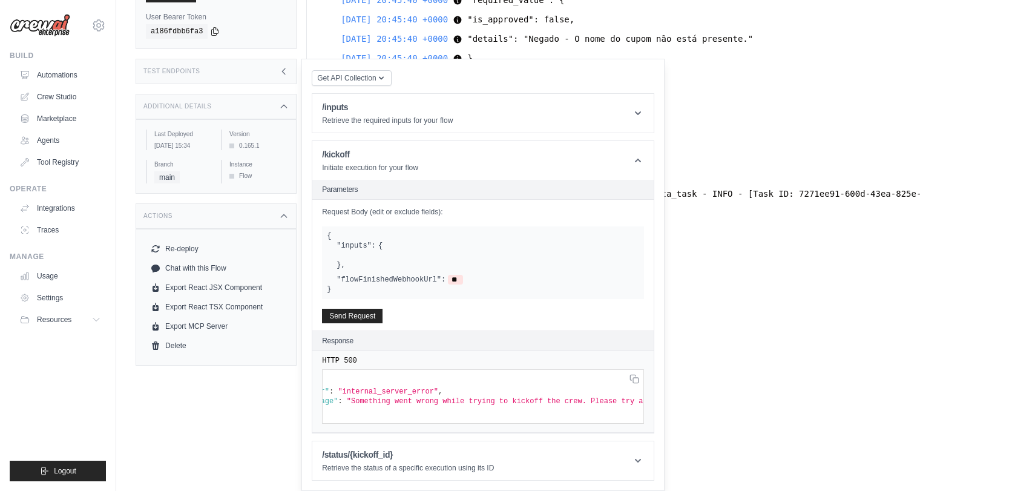
scroll to position [6215, 0]
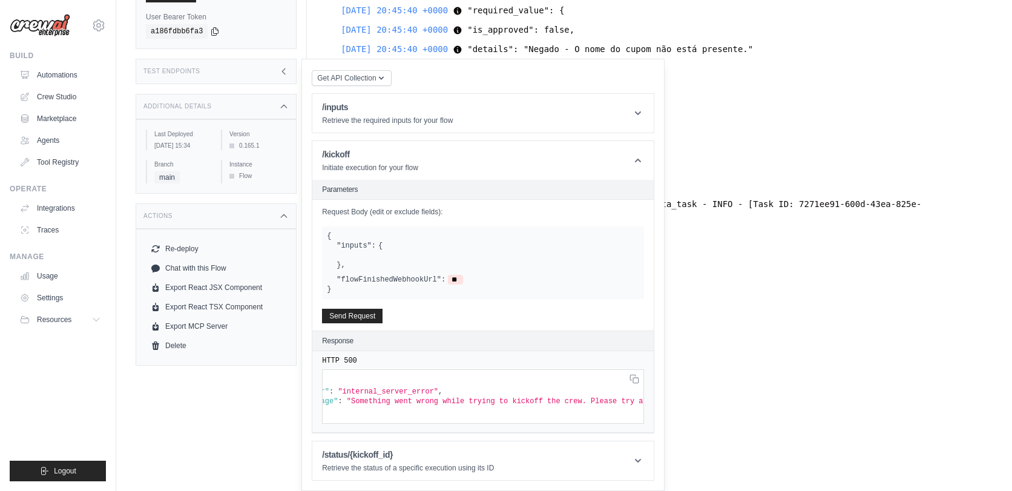
click at [200, 223] on div "Actions" at bounding box center [216, 215] width 161 height 25
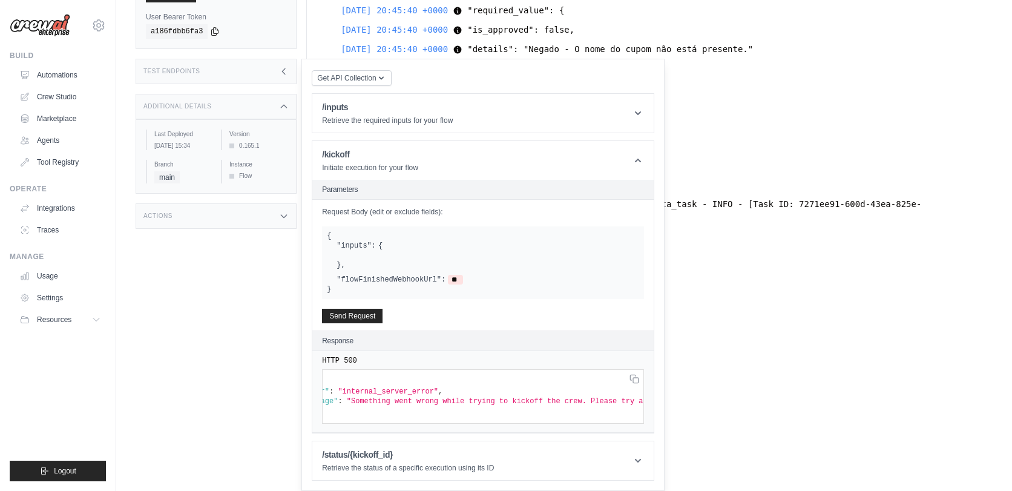
click at [200, 223] on div "Actions" at bounding box center [216, 215] width 161 height 25
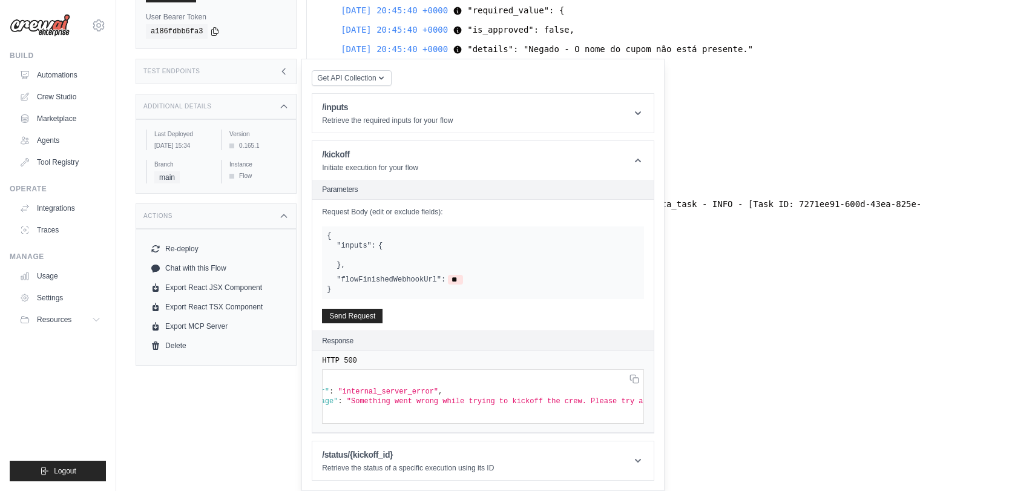
click at [276, 65] on div "Test Endpoints" at bounding box center [216, 71] width 161 height 25
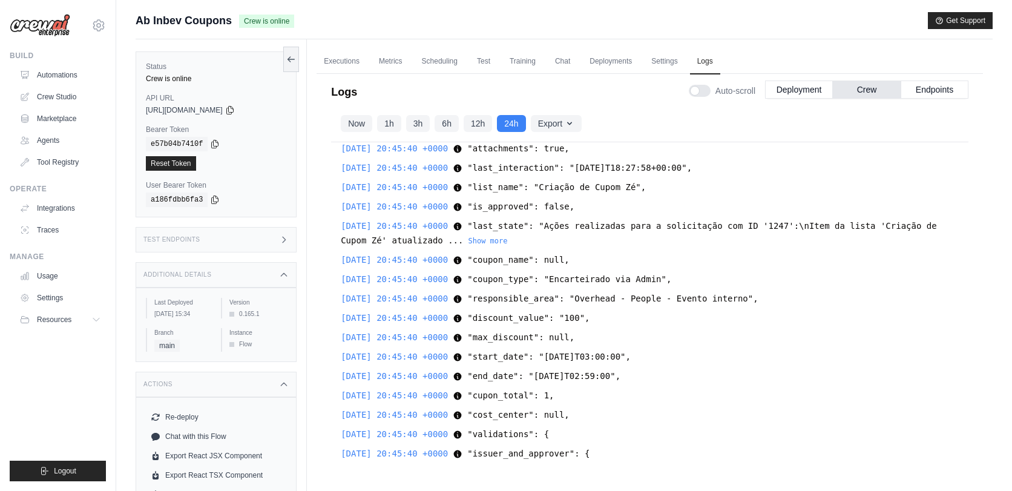
scroll to position [51, 0]
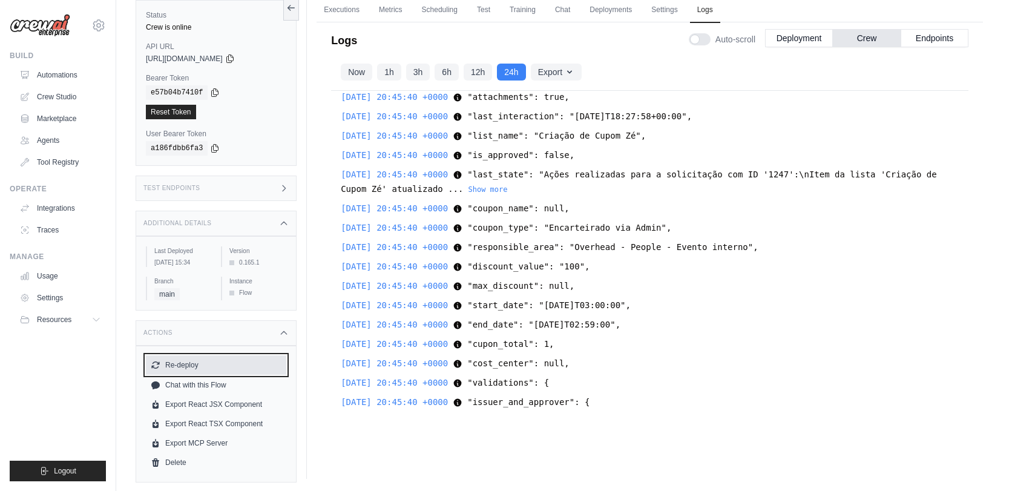
click at [171, 370] on button "Re-deploy" at bounding box center [216, 364] width 140 height 19
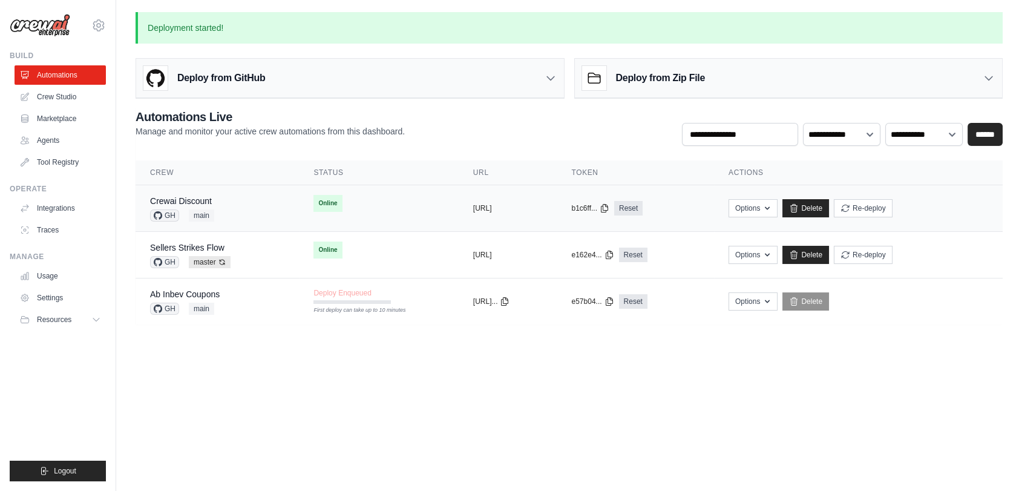
click at [378, 214] on td "Online" at bounding box center [378, 203] width 159 height 36
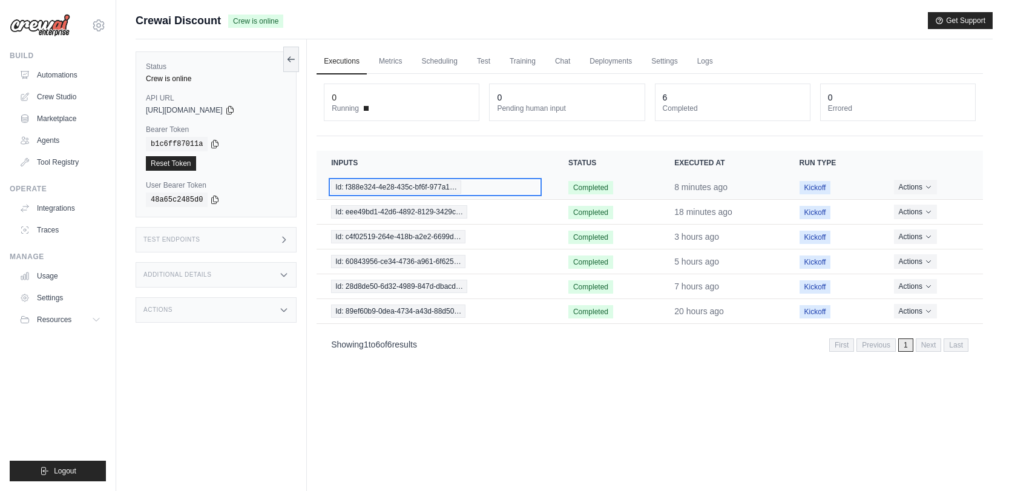
click at [426, 188] on span "Id: f388e324-4e28-435c-bf6f-977a1…" at bounding box center [396, 186] width 130 height 13
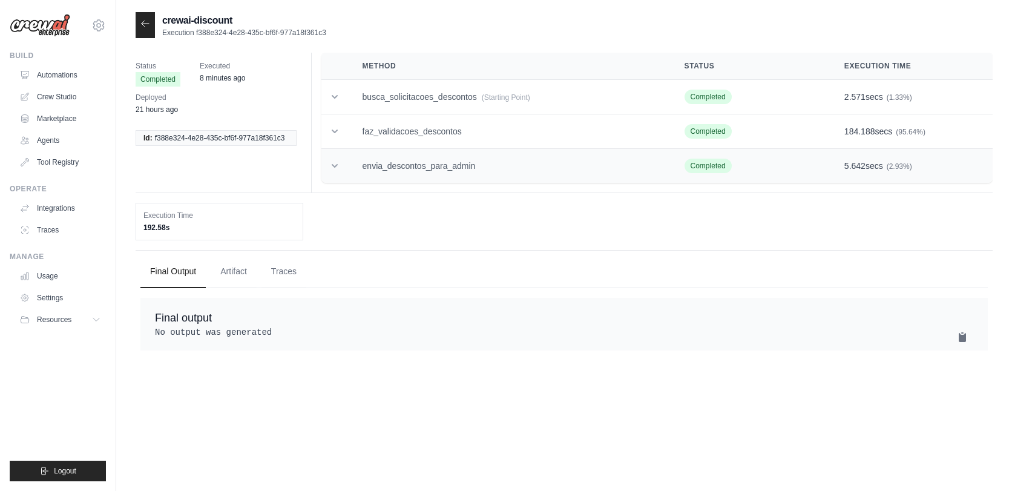
click at [397, 164] on td "envia_descontos_para_admin" at bounding box center [509, 166] width 322 height 34
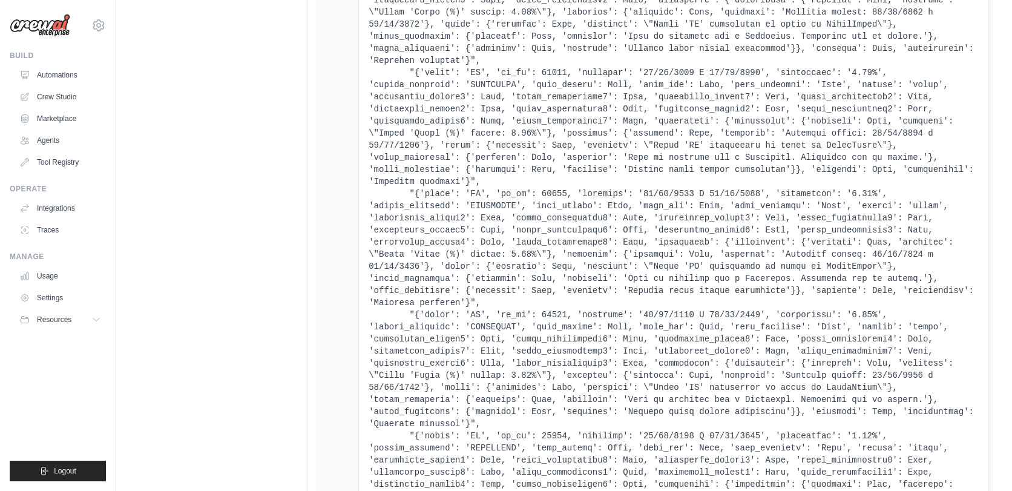
scroll to position [59907, 0]
drag, startPoint x: 450, startPoint y: 255, endPoint x: 508, endPoint y: 255, distance: 58.1
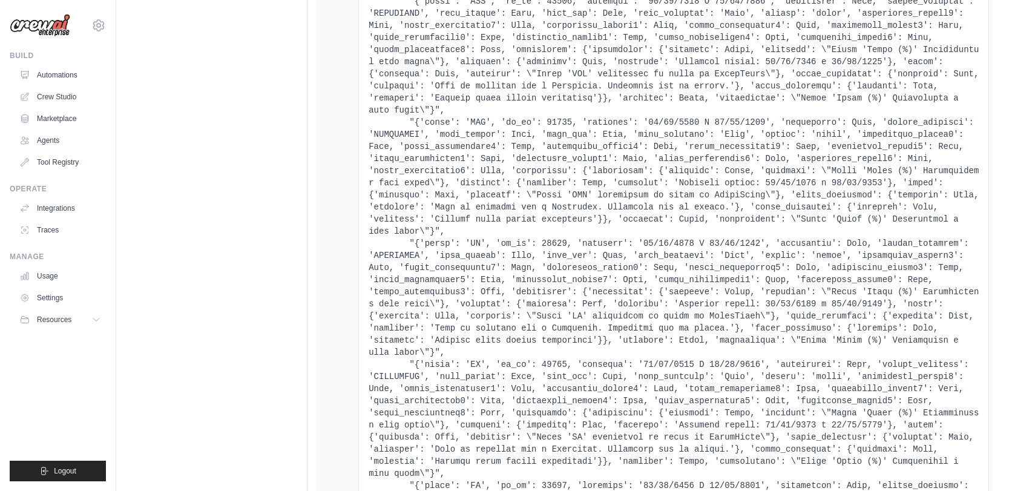
scroll to position [0, 0]
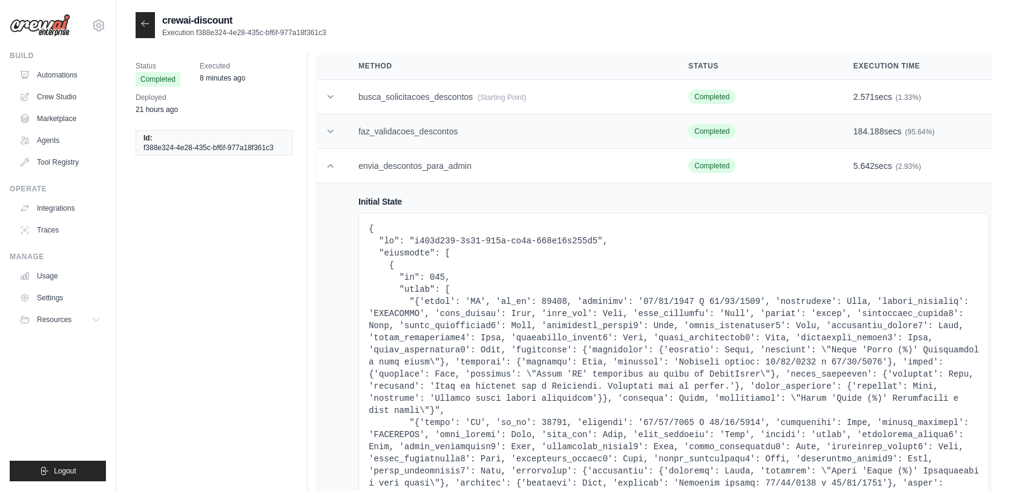
click at [462, 132] on td "faz_validacoes_descontos" at bounding box center [509, 131] width 330 height 34
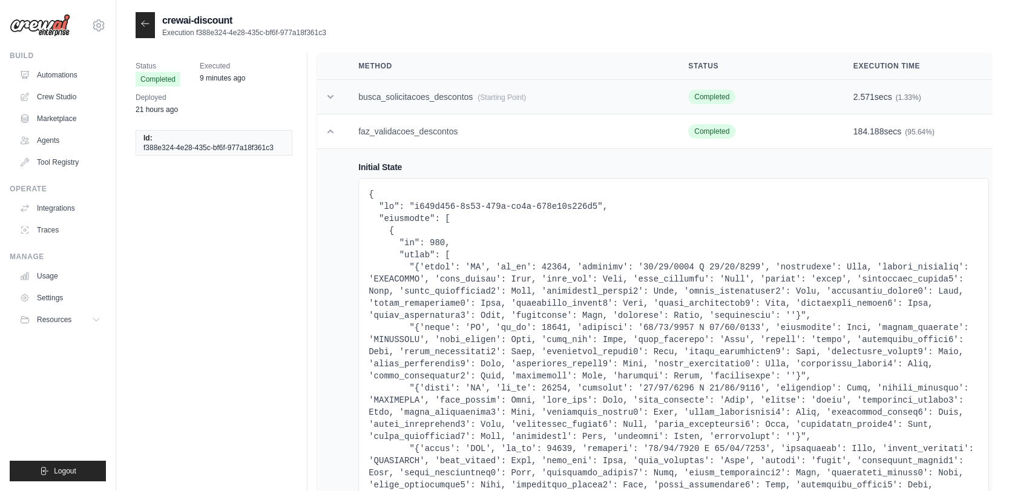
click at [454, 102] on td "busca_solicitacoes_descontos (Starting Point)" at bounding box center [509, 97] width 330 height 34
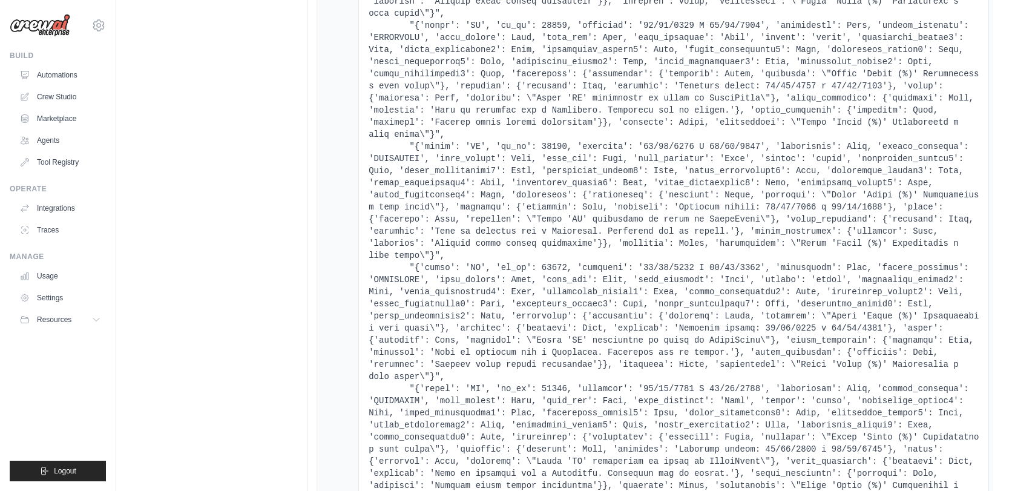
scroll to position [123781, 0]
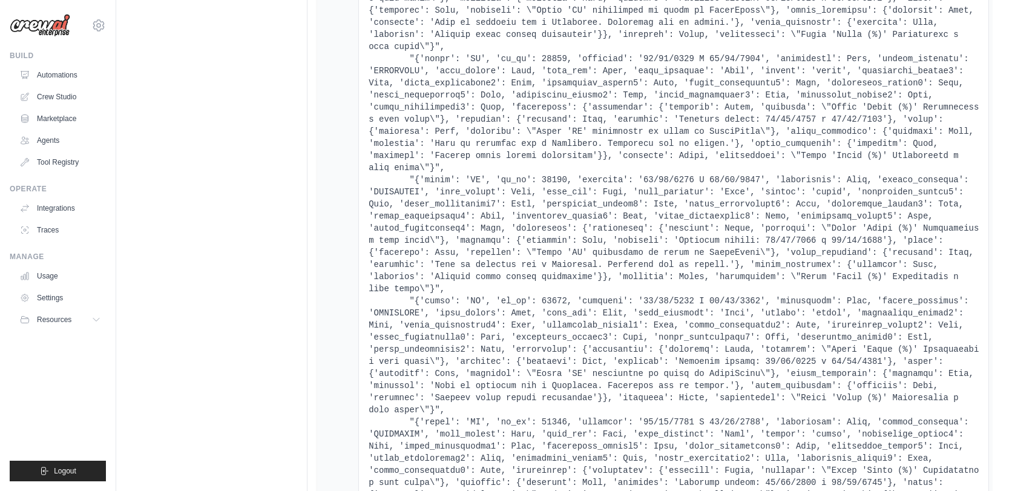
drag, startPoint x: 648, startPoint y: 287, endPoint x: 725, endPoint y: 292, distance: 77.0
copy pre "'aprovado': True,"
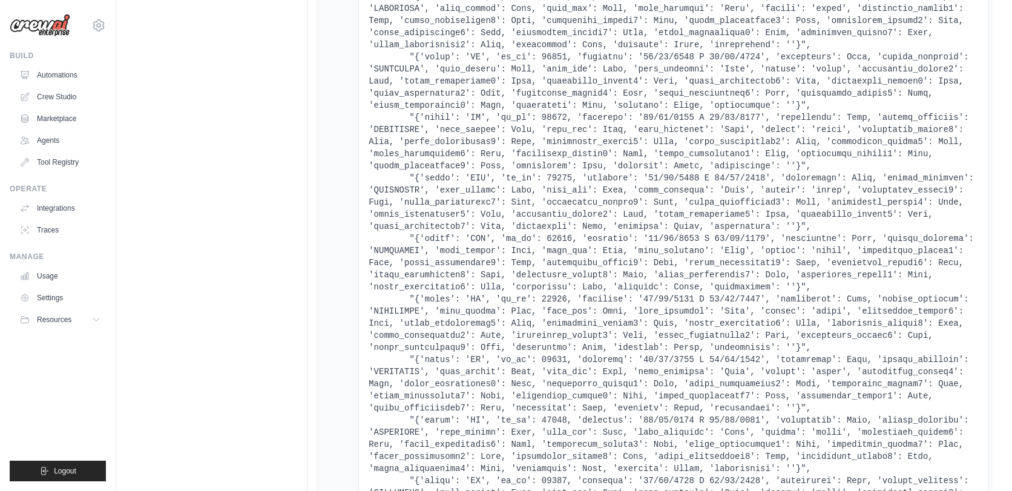
scroll to position [0, 0]
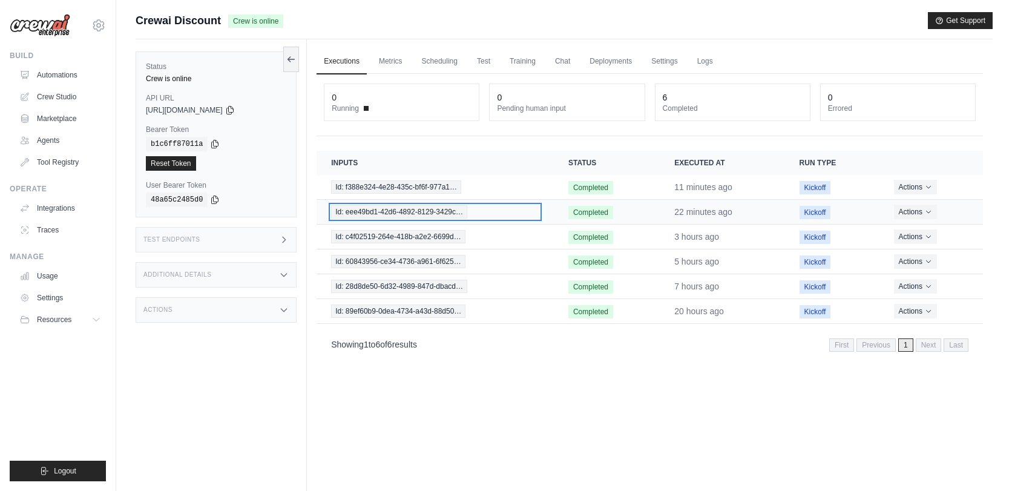
click at [414, 208] on span "Id: eee49bd1-42d6-4892-8129-3429c…" at bounding box center [399, 211] width 136 height 13
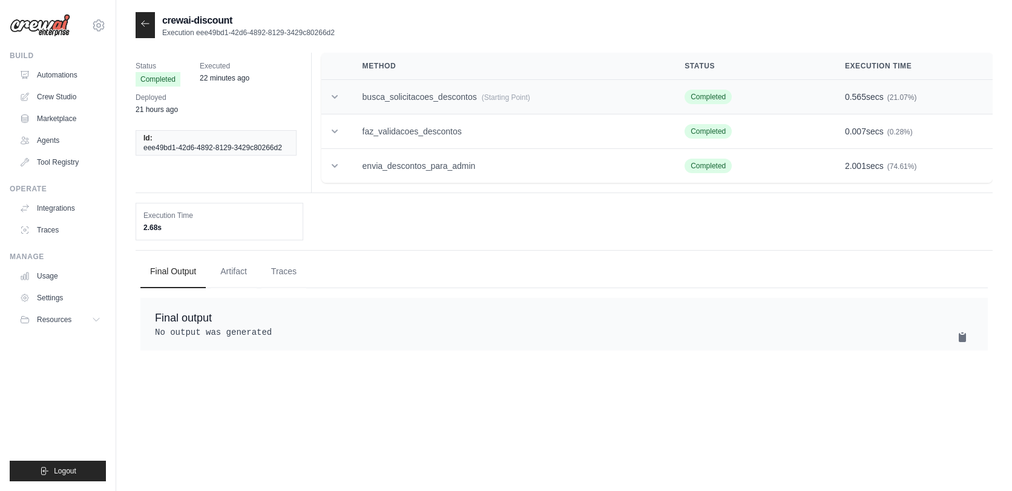
click at [443, 90] on td "busca_solicitacoes_descontos (Starting Point)" at bounding box center [509, 97] width 322 height 34
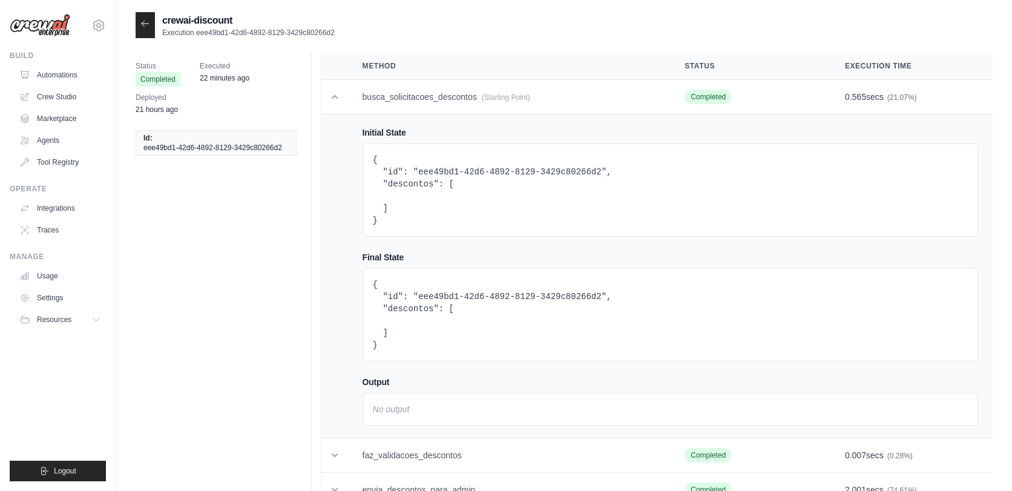
click at [138, 25] on div at bounding box center [145, 25] width 19 height 26
click at [147, 27] on icon at bounding box center [145, 24] width 10 height 10
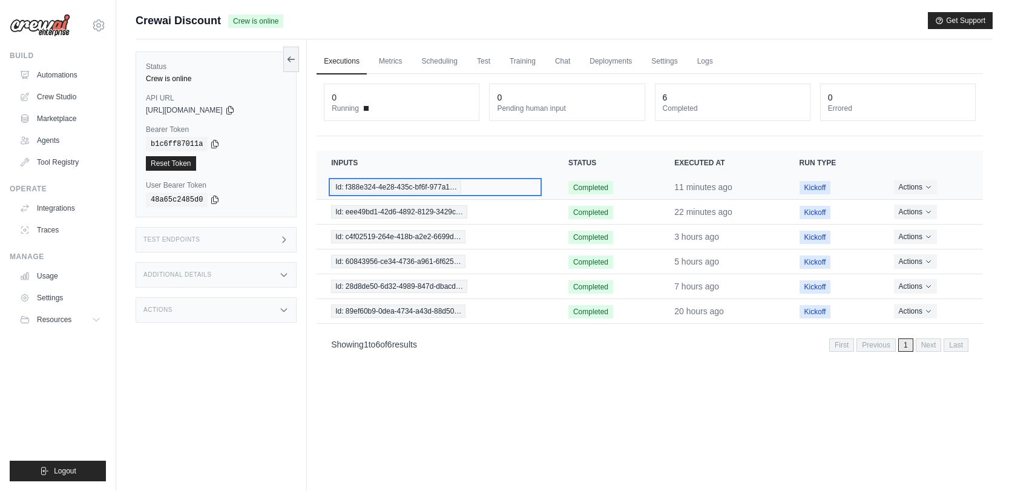
click at [445, 183] on span "Id: f388e324-4e28-435c-bf6f-977a1…" at bounding box center [396, 186] width 130 height 13
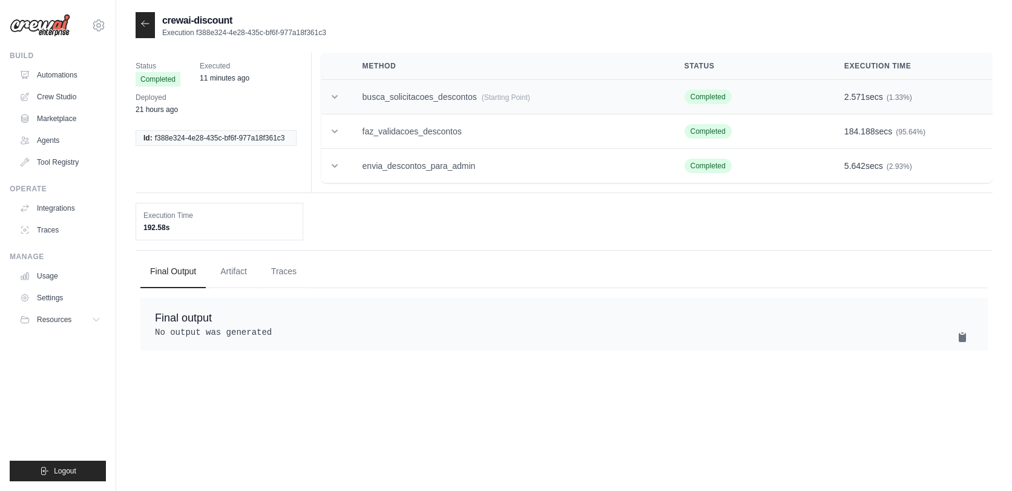
click at [500, 100] on span "(Starting Point)" at bounding box center [506, 97] width 48 height 8
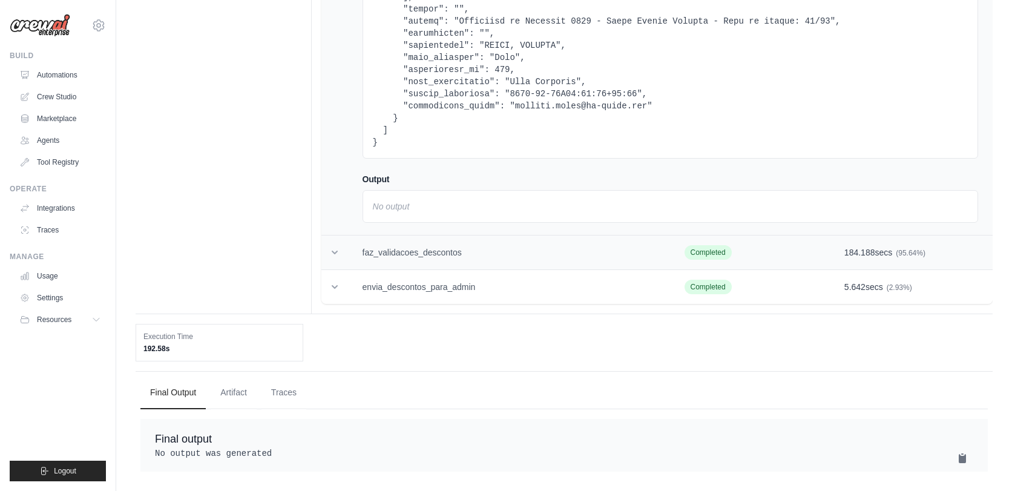
scroll to position [16887, 0]
click at [473, 235] on td "faz_validacoes_descontos" at bounding box center [509, 252] width 322 height 34
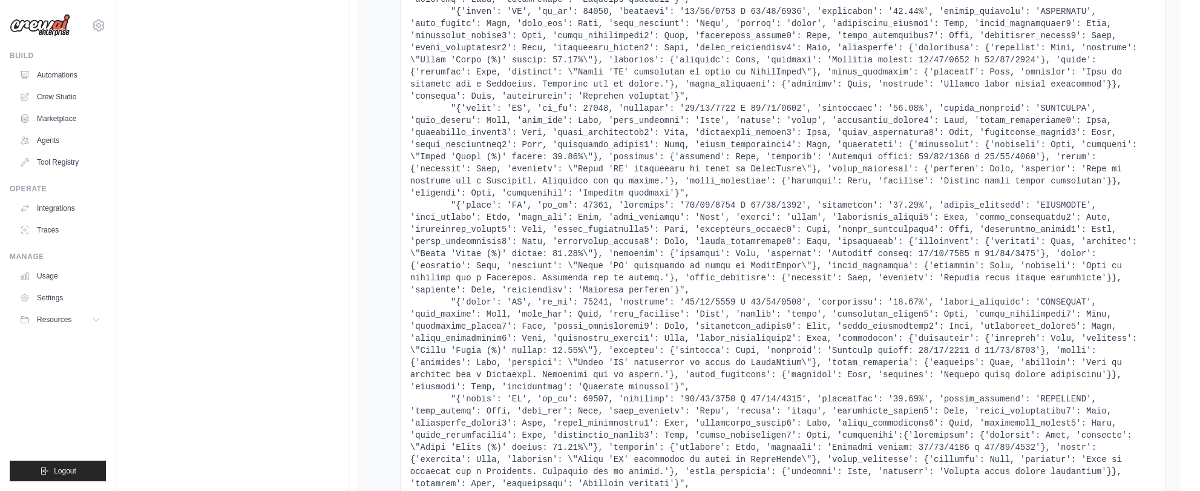
scroll to position [50797, 0]
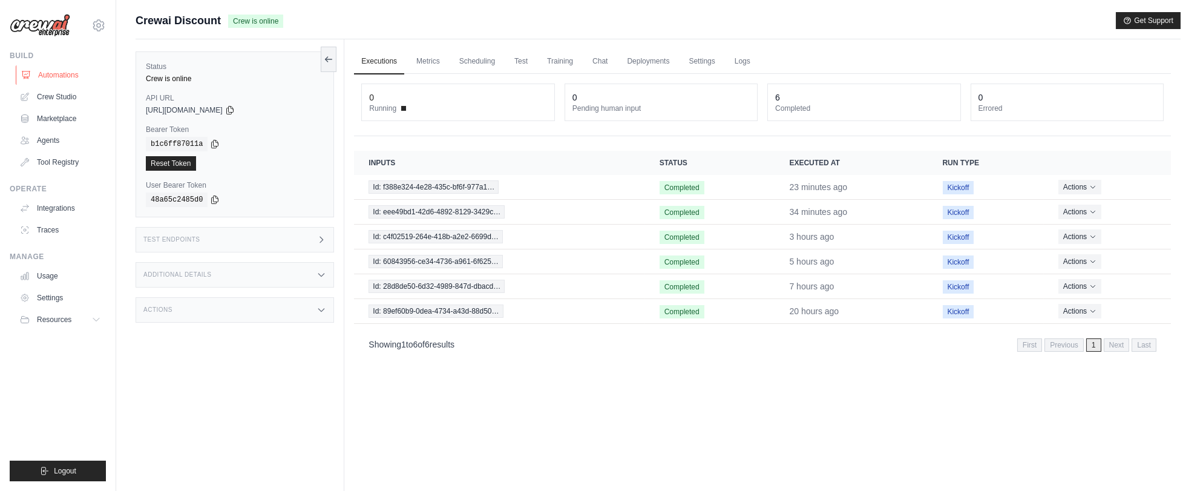
click at [45, 73] on link "Automations" at bounding box center [61, 74] width 91 height 19
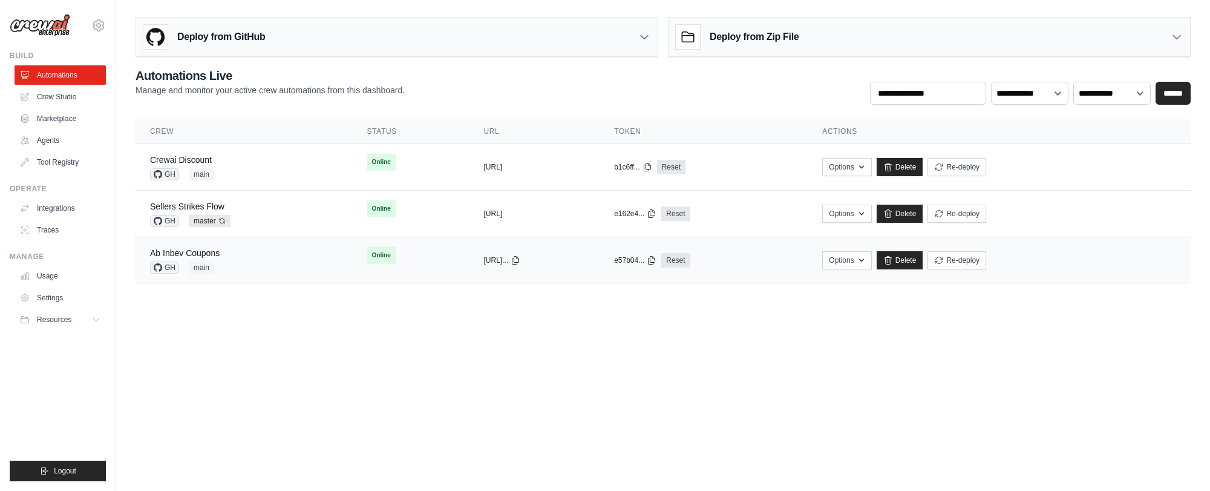
click at [255, 253] on div "Ab Inbev Coupons GH main" at bounding box center [244, 260] width 188 height 27
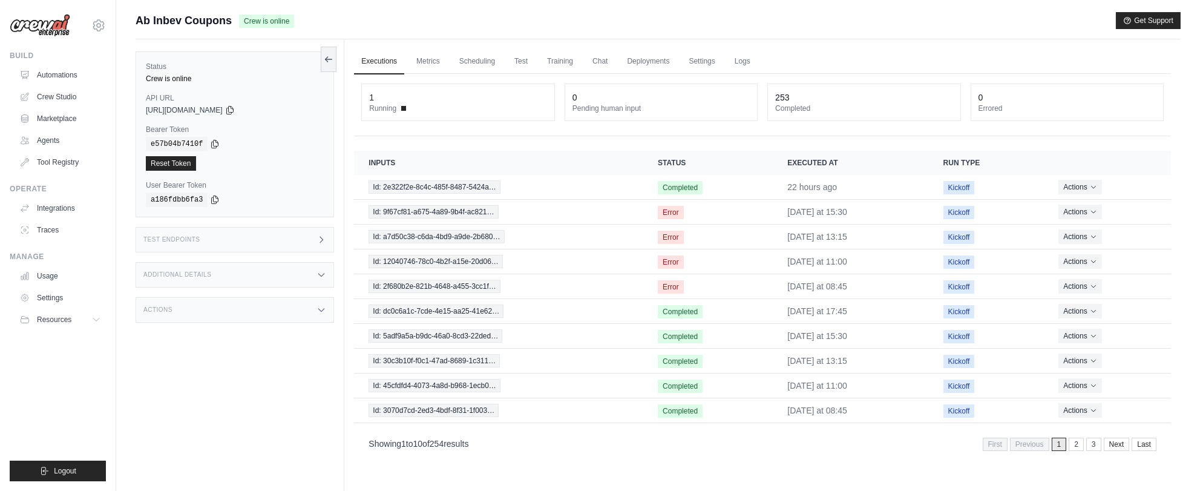
click at [299, 246] on div "Test Endpoints" at bounding box center [235, 239] width 198 height 25
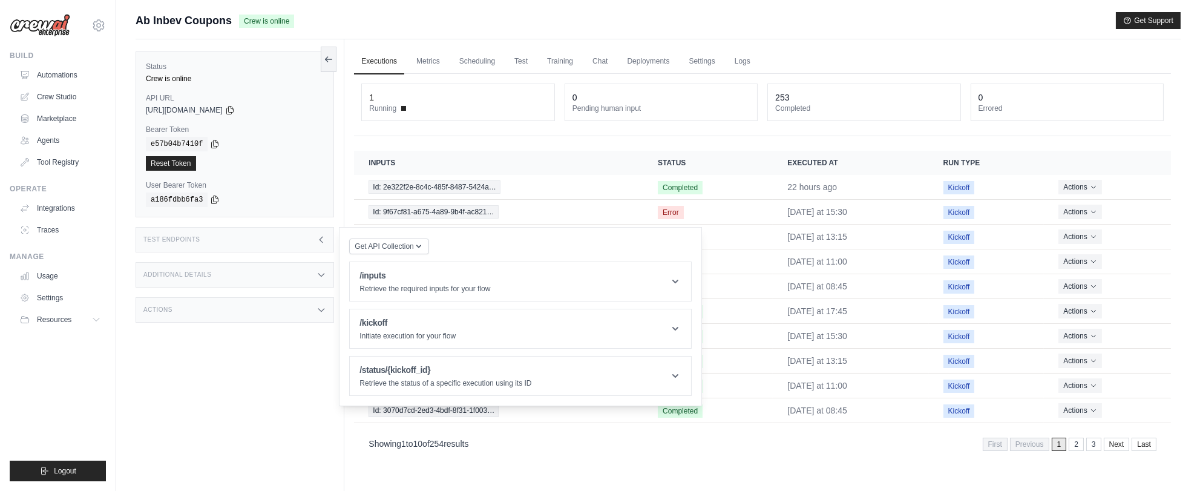
click at [300, 246] on div "Test Endpoints" at bounding box center [235, 239] width 198 height 25
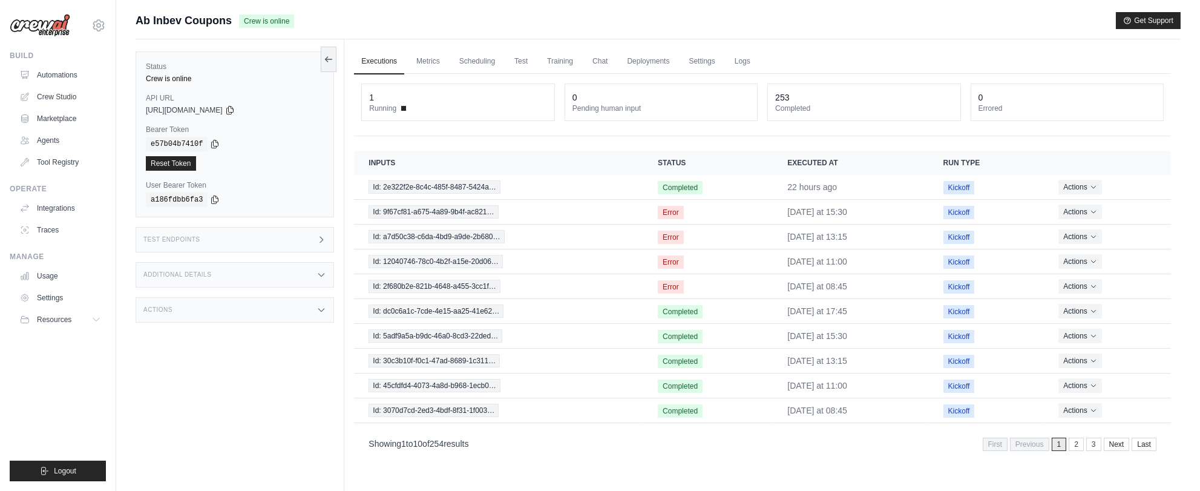
click at [288, 272] on div "Additional Details" at bounding box center [235, 274] width 198 height 25
click at [280, 241] on div "Test Endpoints" at bounding box center [235, 239] width 198 height 25
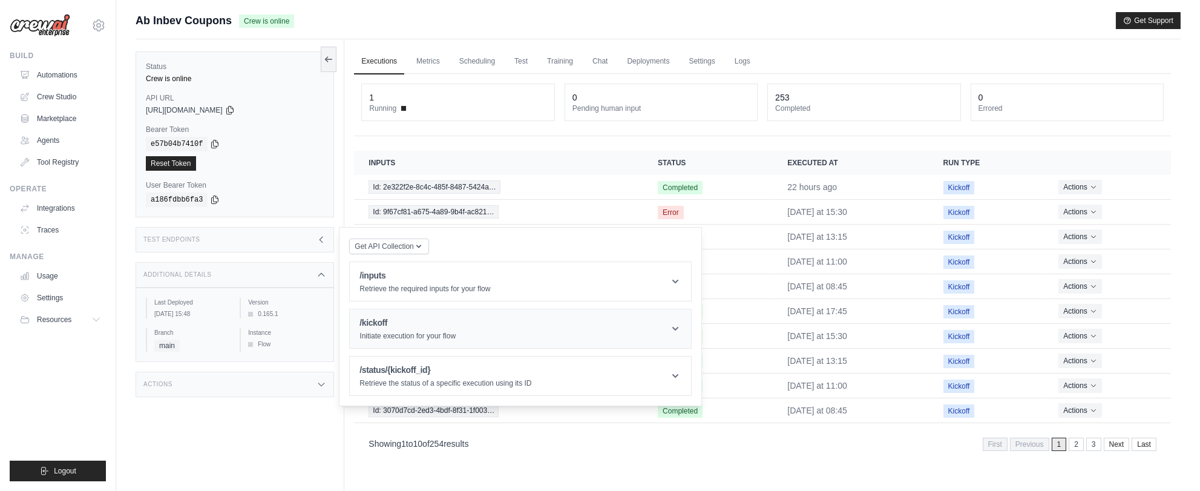
click at [423, 325] on h1 "/kickoff" at bounding box center [407, 322] width 96 height 12
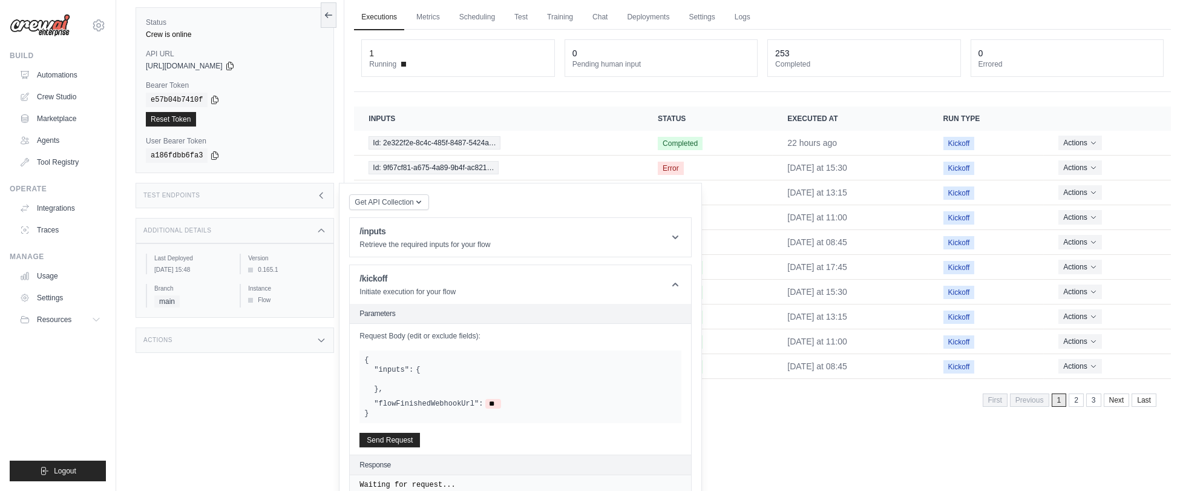
scroll to position [106, 0]
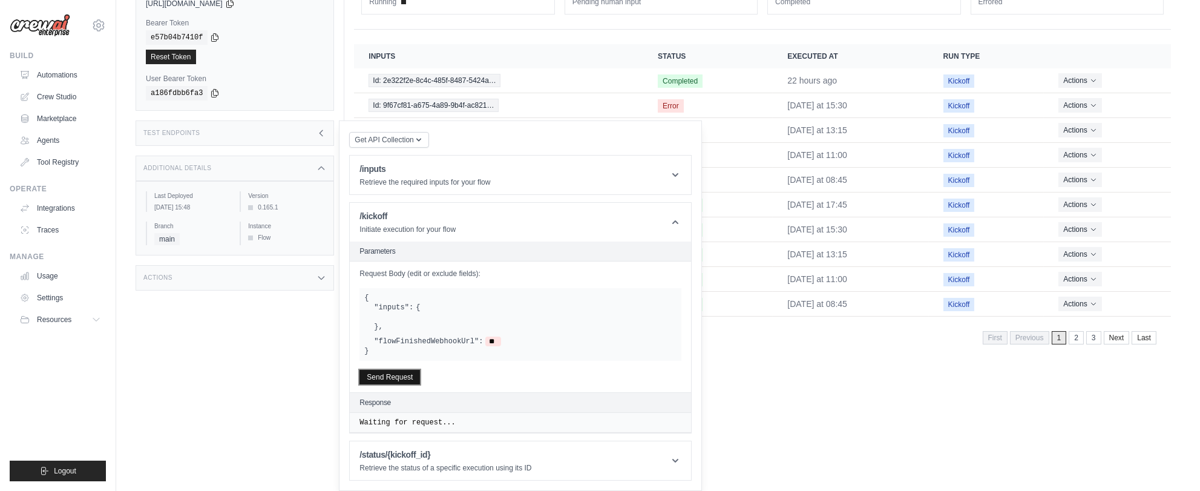
click at [397, 379] on button "Send Request" at bounding box center [389, 377] width 60 height 15
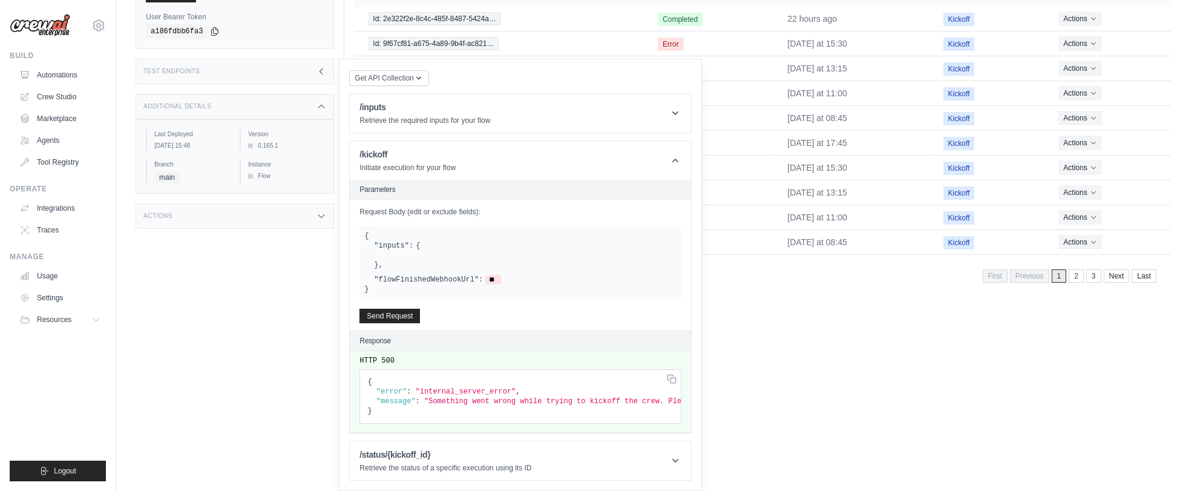
scroll to position [178, 0]
click at [659, 154] on header "/kickoff Initiate execution for your flow" at bounding box center [520, 160] width 341 height 39
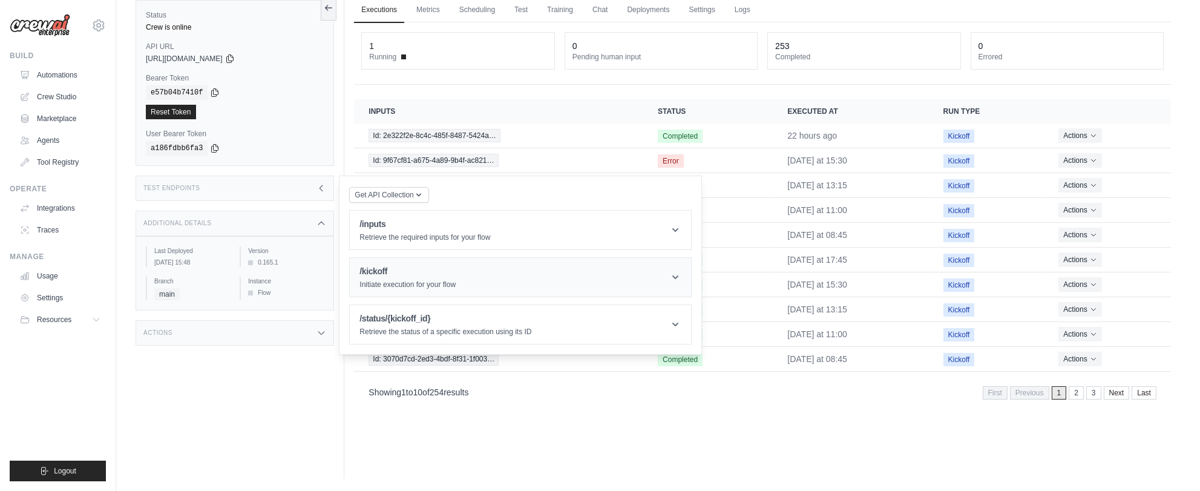
click at [437, 280] on p "Initiate execution for your flow" at bounding box center [407, 285] width 96 height 10
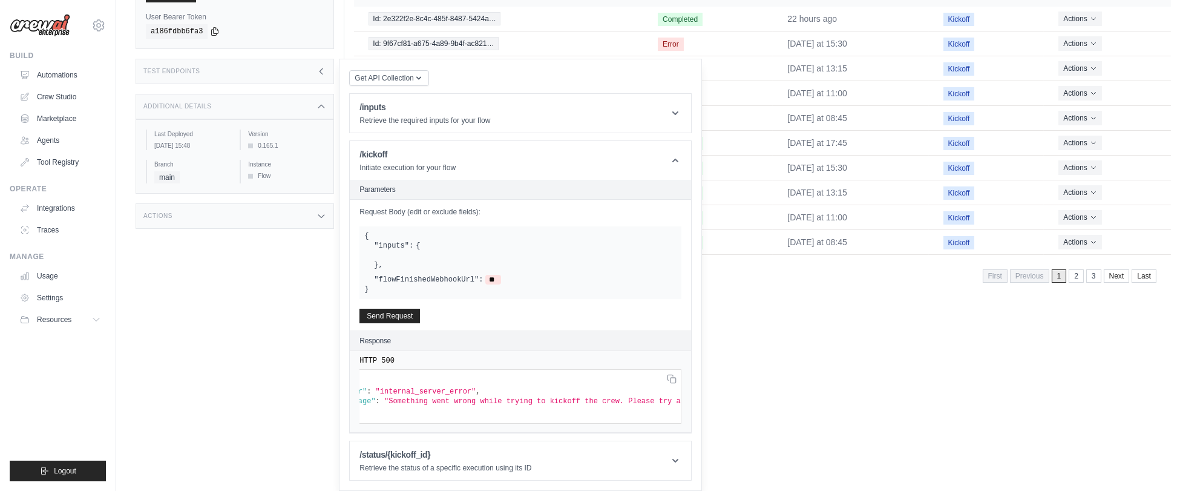
scroll to position [0, 0]
click at [552, 154] on header "/kickoff Initiate execution for your flow" at bounding box center [520, 160] width 341 height 39
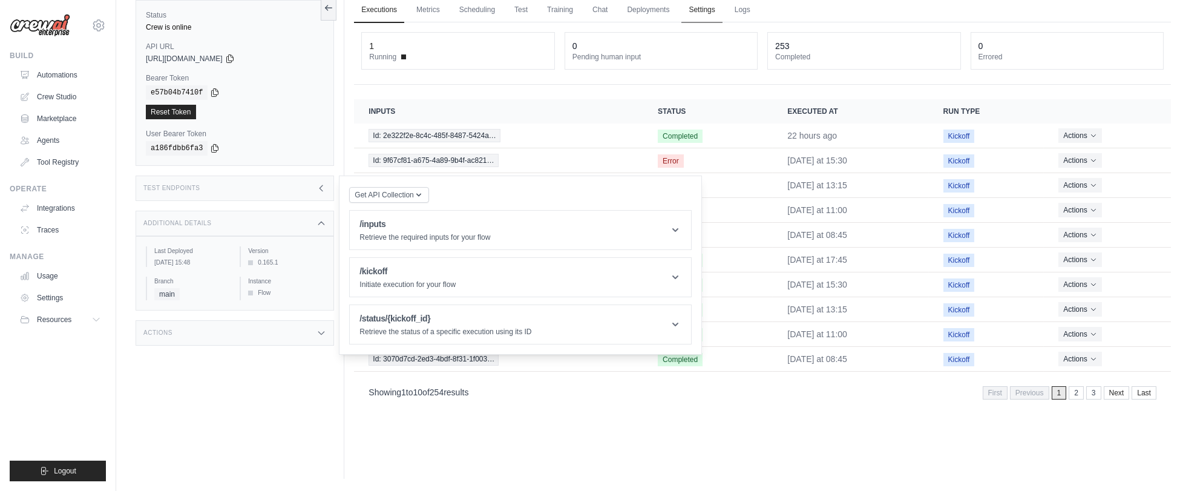
click at [702, 13] on link "Settings" at bounding box center [701, 10] width 41 height 25
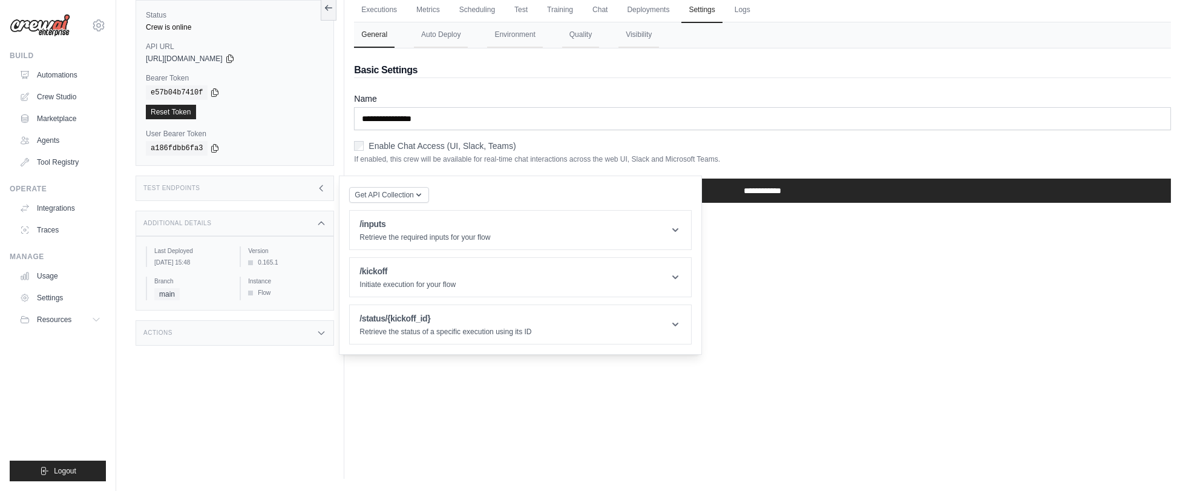
click at [315, 223] on div "Additional Details" at bounding box center [235, 223] width 198 height 25
click at [754, 246] on div "Executions Metrics Scheduling Test Training Chat Deployments Settings Logs 1 Ru…" at bounding box center [762, 233] width 836 height 491
click at [307, 188] on div "Test Endpoints" at bounding box center [235, 187] width 198 height 25
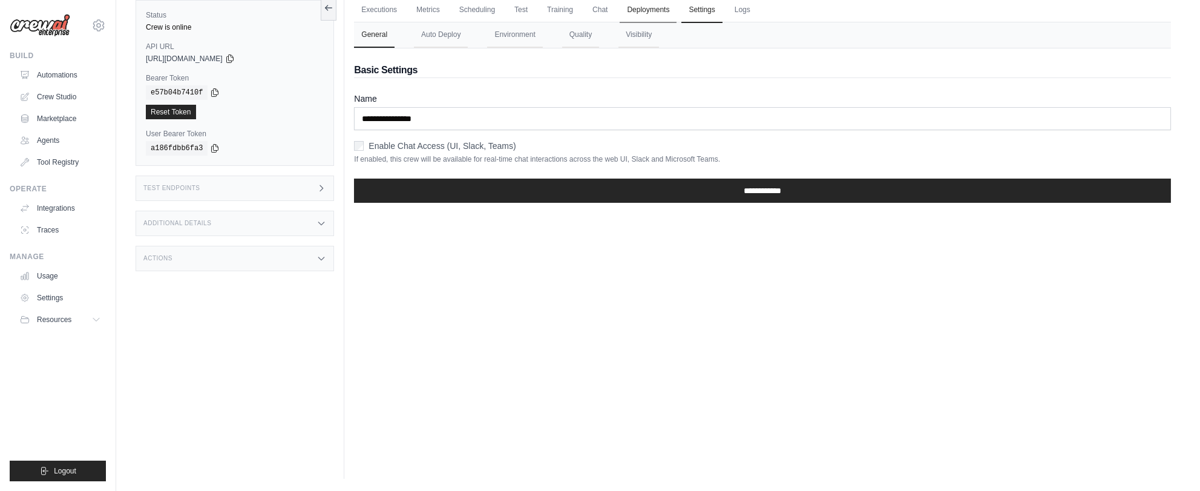
click at [659, 8] on link "Deployments" at bounding box center [648, 10] width 57 height 25
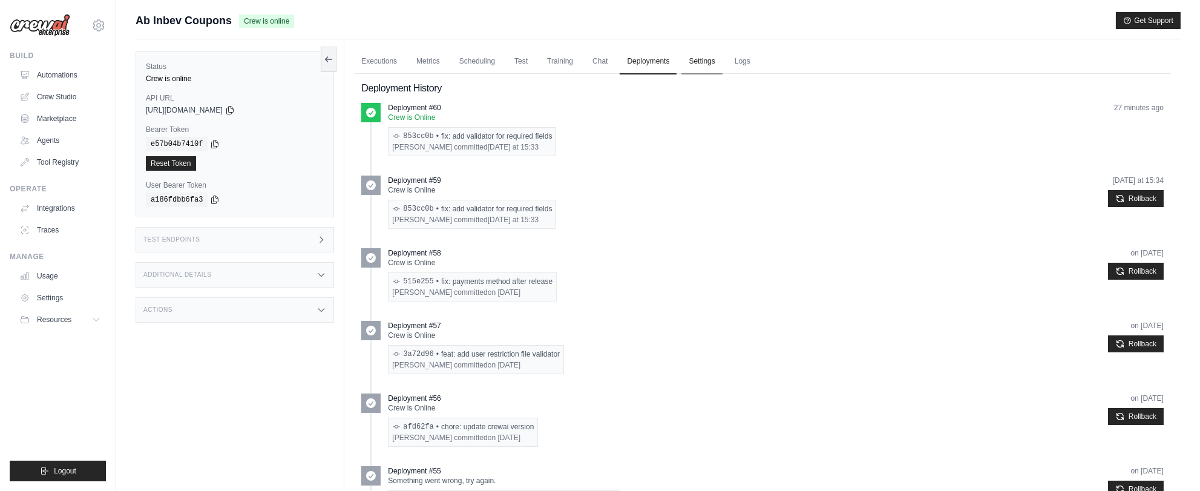
click at [706, 52] on link "Settings" at bounding box center [701, 61] width 41 height 25
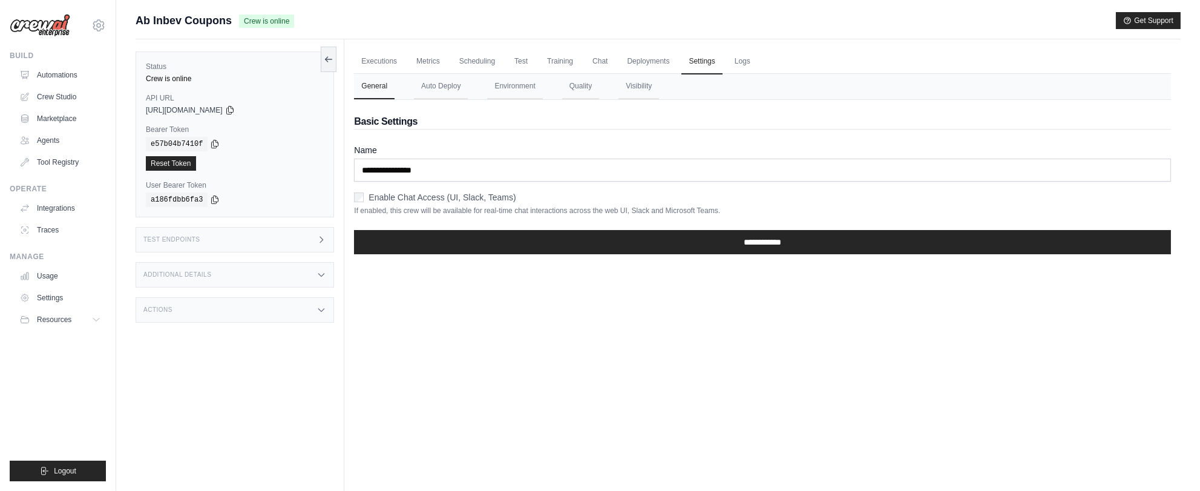
click at [226, 307] on div "Actions" at bounding box center [235, 309] width 198 height 25
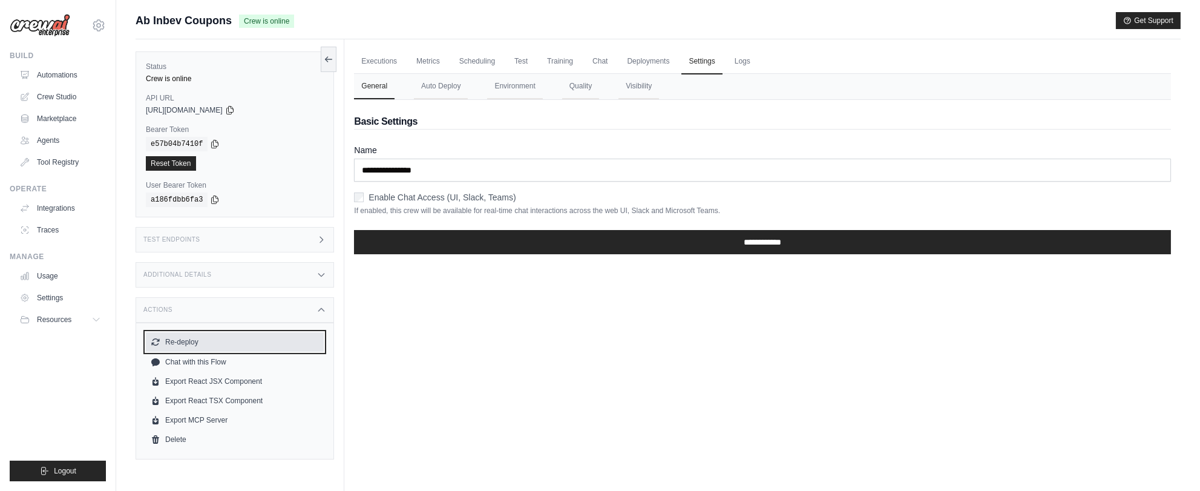
click at [191, 338] on button "Re-deploy" at bounding box center [235, 341] width 178 height 19
